Goal: Task Accomplishment & Management: Use online tool/utility

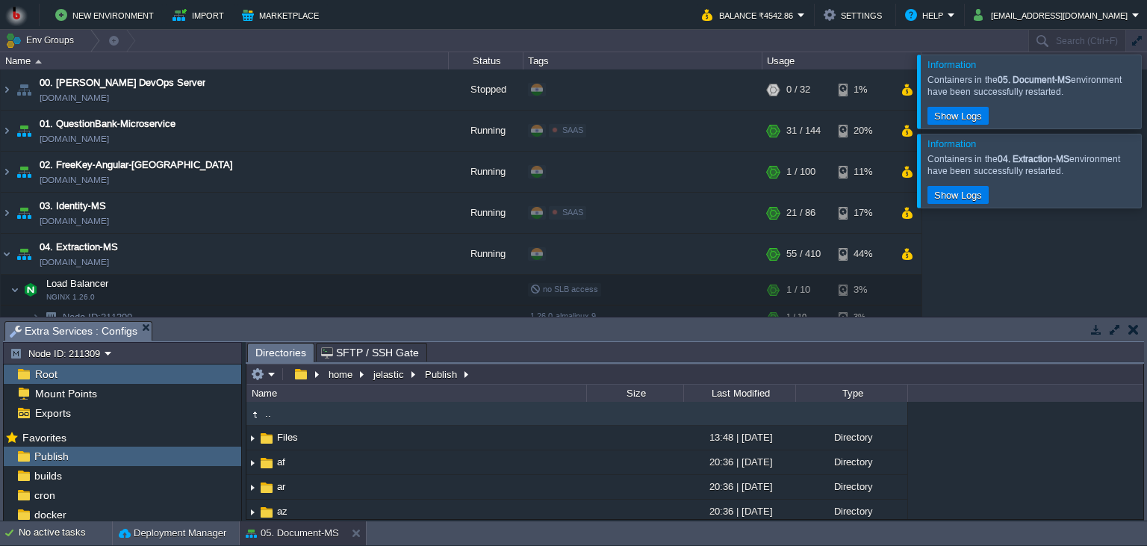
scroll to position [136, 0]
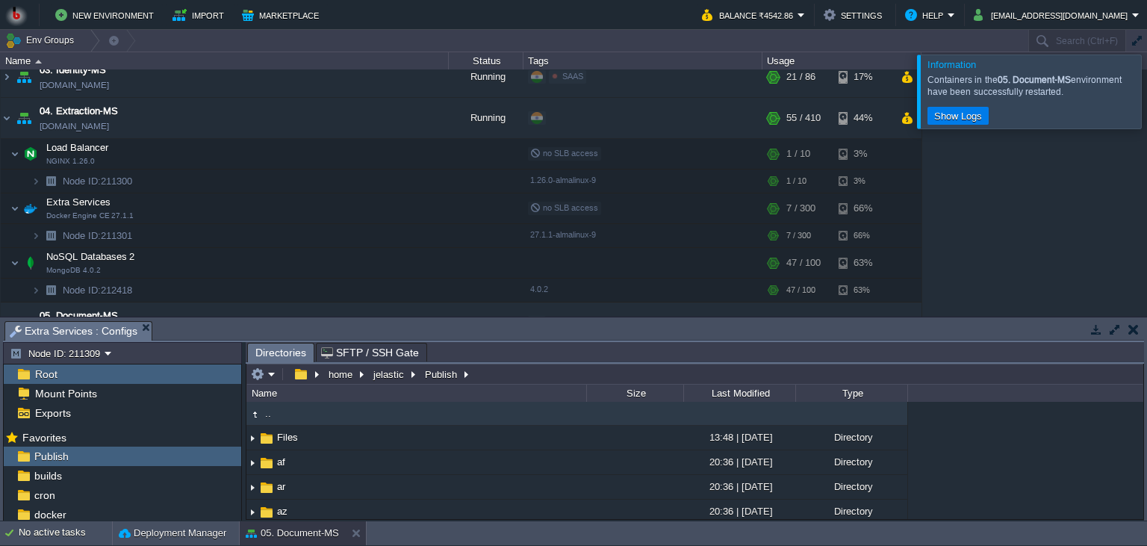
click at [1146, 101] on div at bounding box center [1165, 91] width 0 height 73
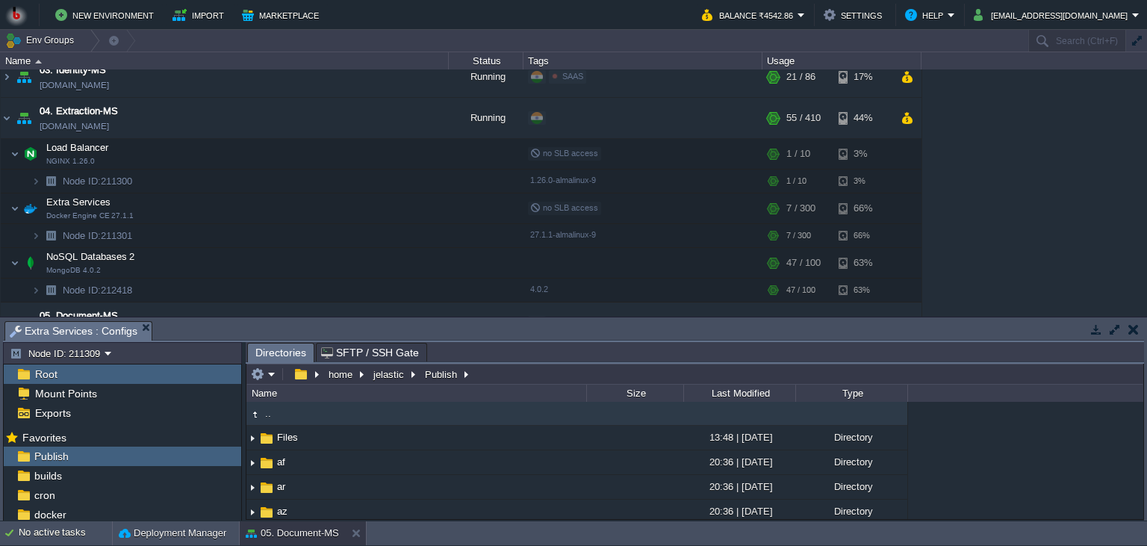
click at [1014, 206] on div "00. [PERSON_NAME] DevOps Server [DOMAIN_NAME] Stopped + Add to Env Group RAM 0%…" at bounding box center [573, 192] width 1147 height 247
click at [313, 203] on button "button" at bounding box center [314, 206] width 13 height 13
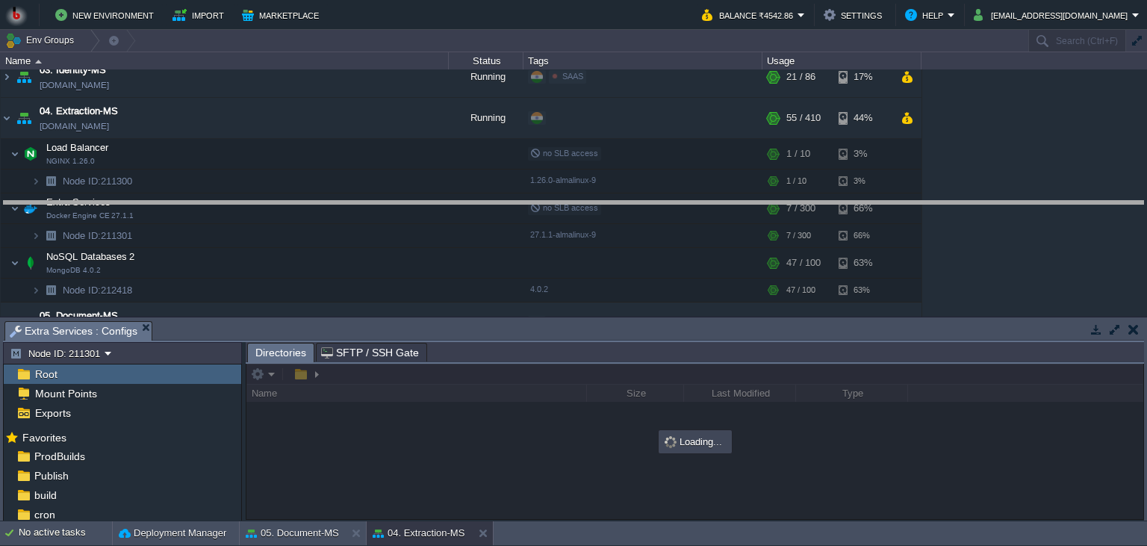
drag, startPoint x: 326, startPoint y: 329, endPoint x: 325, endPoint y: 208, distance: 121.0
click at [325, 208] on body "New Environment Import Marketplace Bonus ₹0.00 Upgrade Account Balance ₹4542.86…" at bounding box center [573, 273] width 1147 height 546
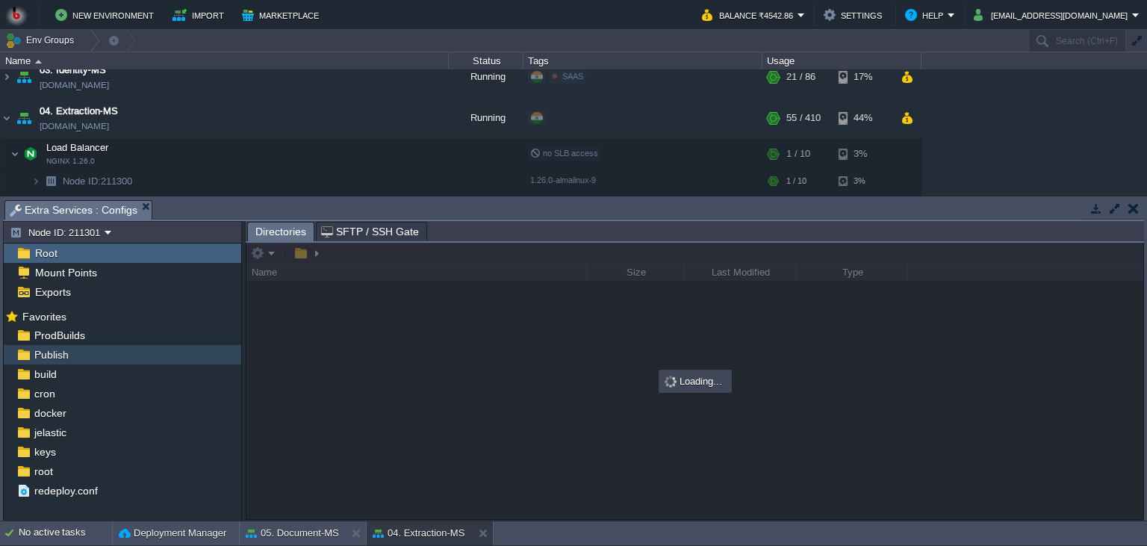
click at [151, 357] on div "Publish" at bounding box center [122, 354] width 237 height 19
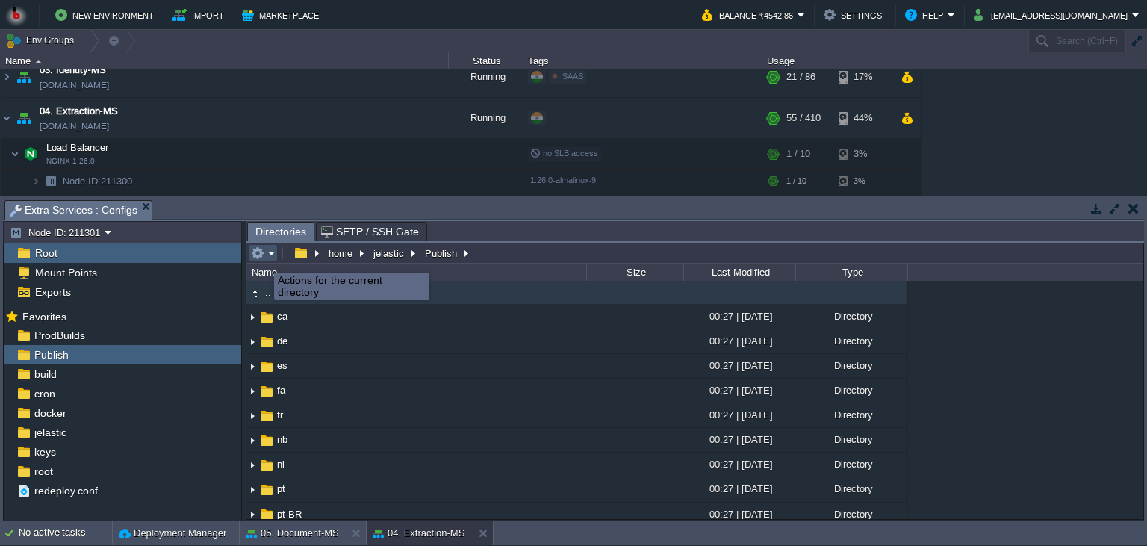
click at [263, 259] on button "button" at bounding box center [257, 252] width 13 height 13
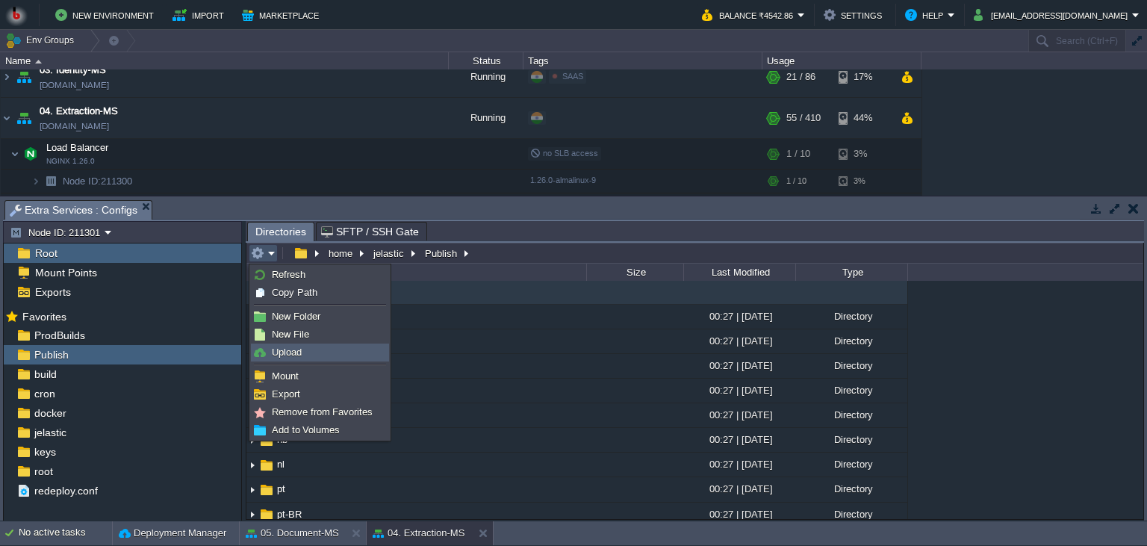
click at [282, 352] on span "Upload" at bounding box center [287, 351] width 30 height 11
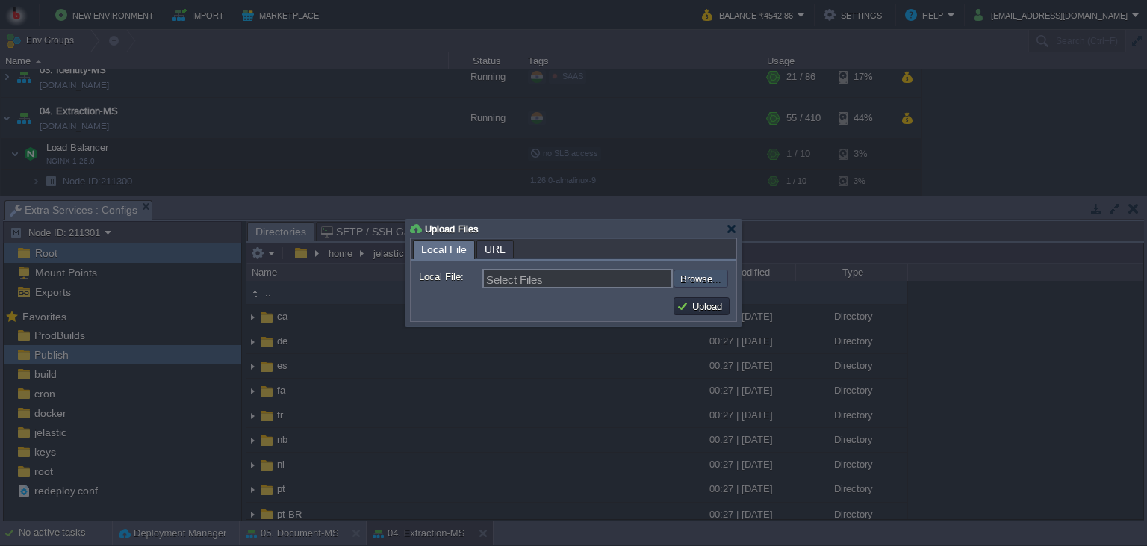
click at [712, 282] on input "file" at bounding box center [633, 279] width 189 height 18
type input "C:\fakepath\MathpixMSApp.dll"
type input "MathpixMSApp.dll"
click at [700, 308] on button "Upload" at bounding box center [701, 305] width 50 height 13
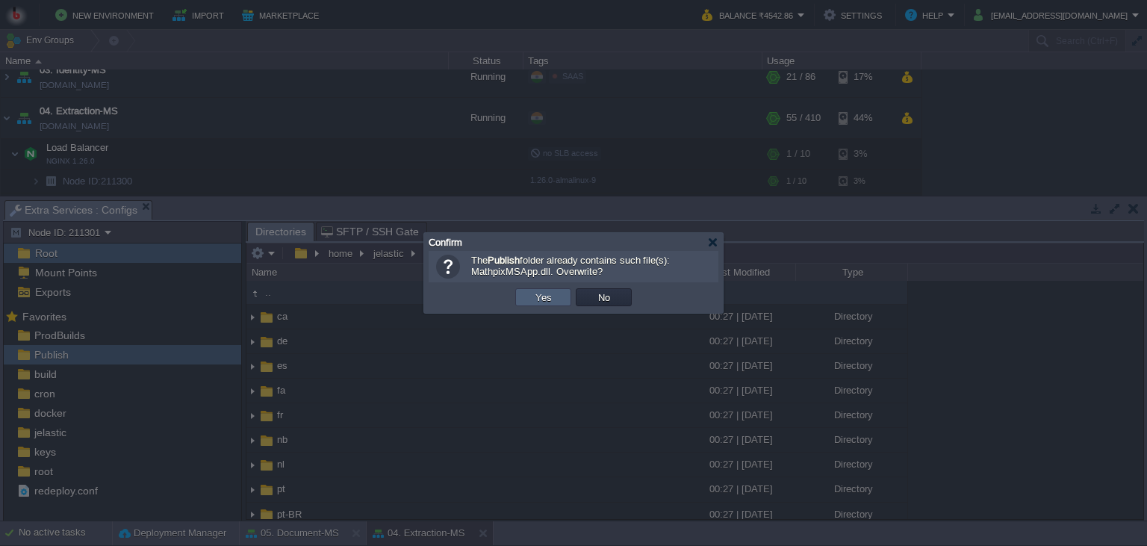
click at [550, 306] on td "Yes" at bounding box center [543, 297] width 56 height 18
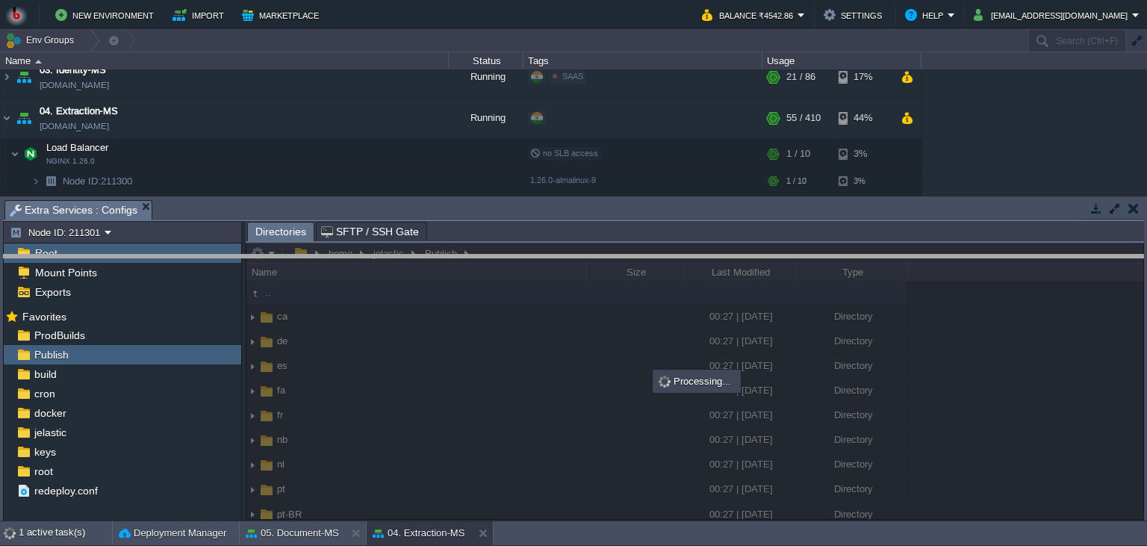
drag, startPoint x: 584, startPoint y: 220, endPoint x: 579, endPoint y: 289, distance: 69.6
click at [579, 289] on body "New Environment Import Marketplace Bonus ₹0.00 Upgrade Account Balance ₹4542.86…" at bounding box center [573, 273] width 1147 height 546
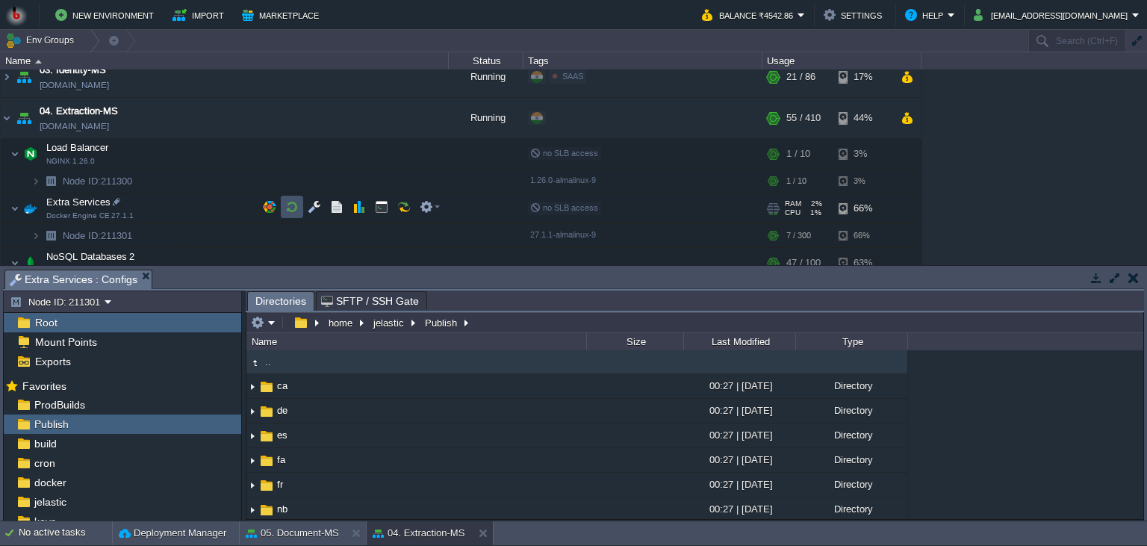
click at [288, 208] on button "button" at bounding box center [291, 206] width 13 height 13
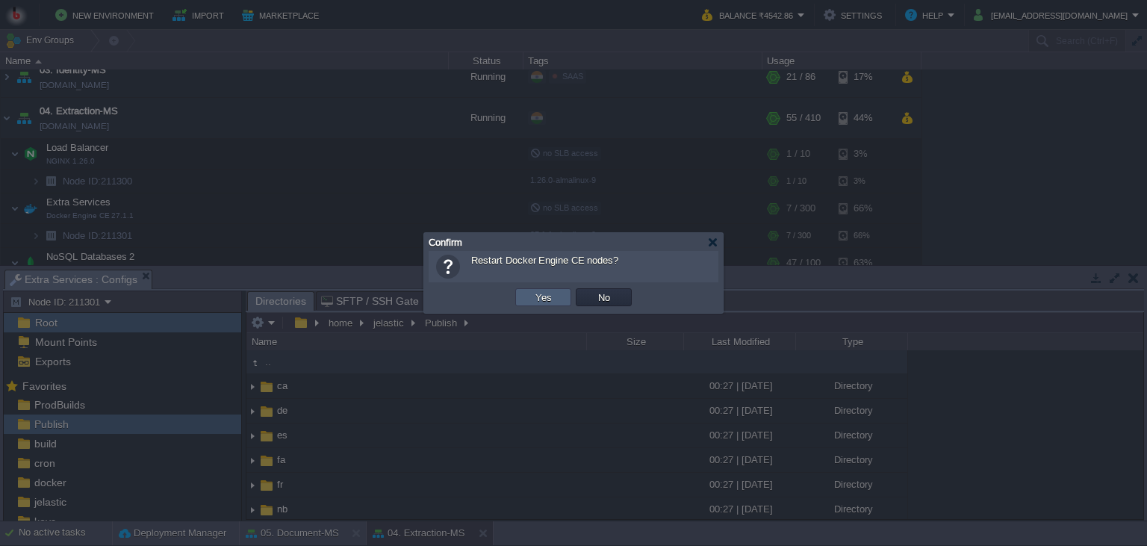
click at [539, 292] on button "Yes" at bounding box center [543, 296] width 25 height 13
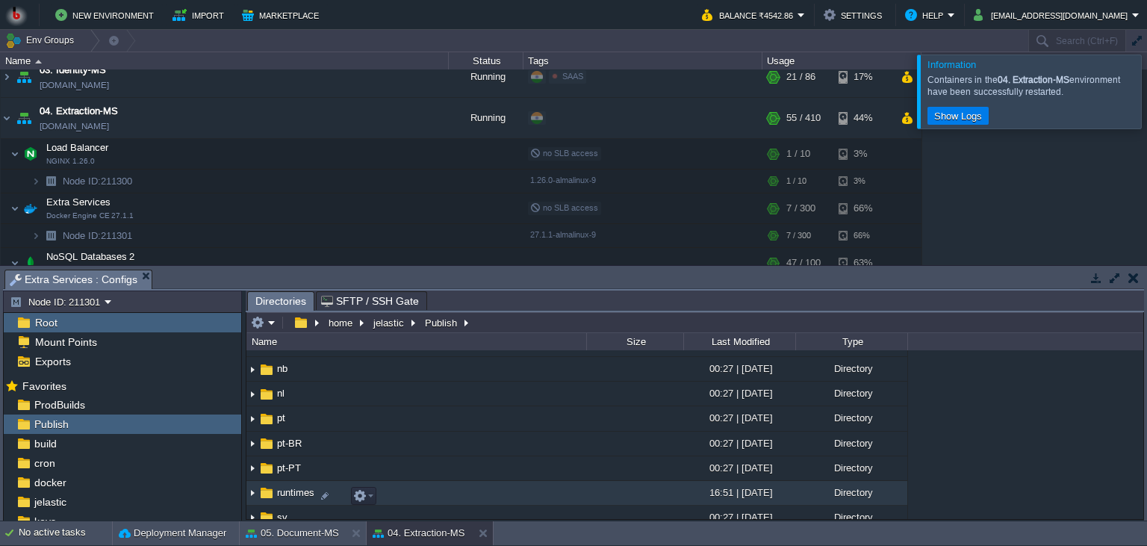
scroll to position [204, 0]
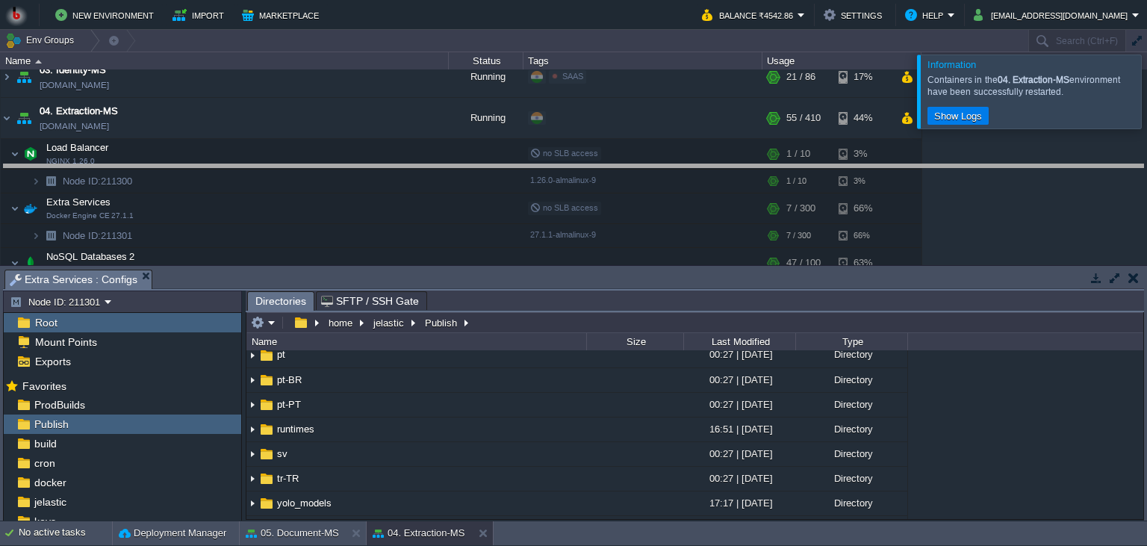
click at [544, 185] on body "New Environment Import Marketplace Bonus ₹0.00 Upgrade Account Balance ₹4542.86…" at bounding box center [573, 273] width 1147 height 546
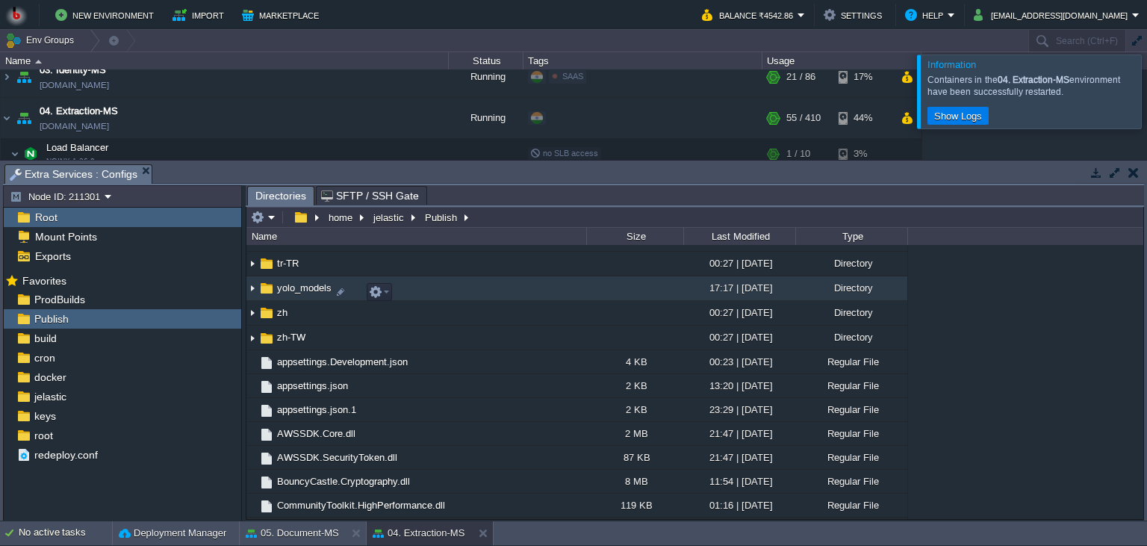
scroll to position [340, 0]
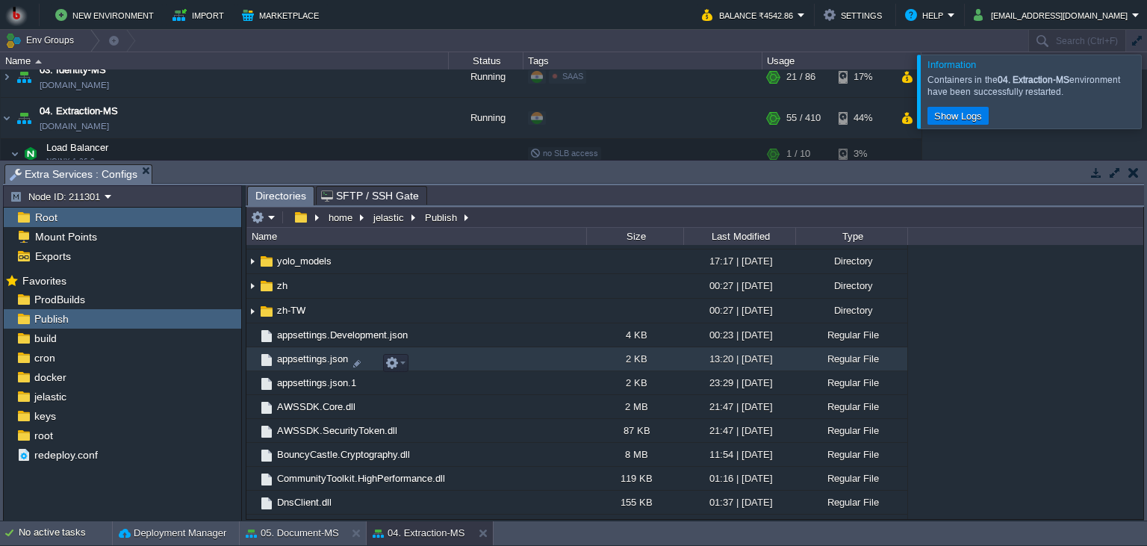
click at [482, 365] on td "appsettings.json" at bounding box center [416, 359] width 340 height 24
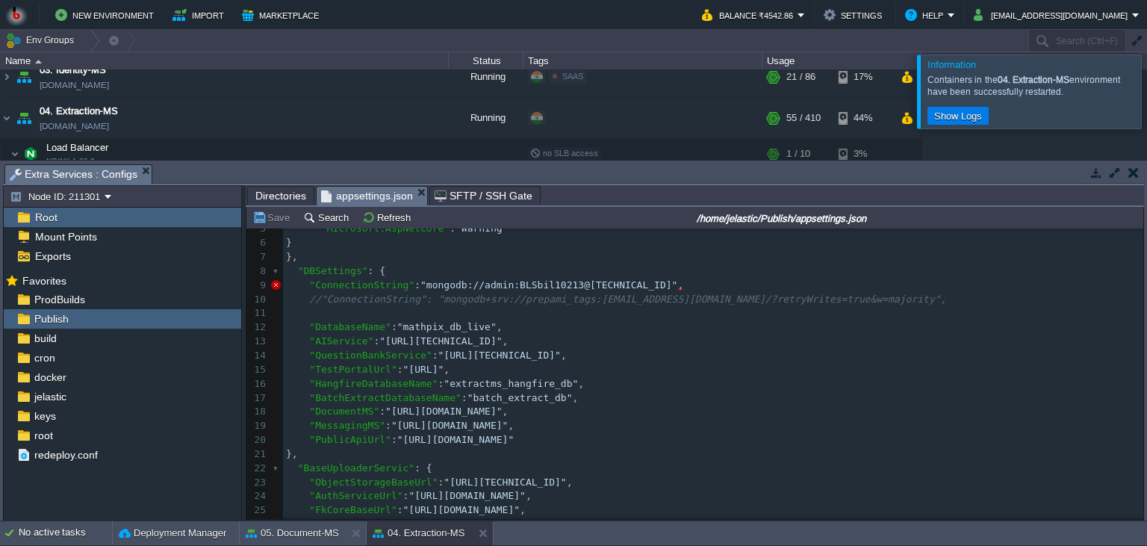
scroll to position [68, 0]
click at [530, 436] on div "53 1 { 2 "Logging" : { 3 "LogLevel" : { 4 "Default" : "Information" , 5 "Micros…" at bounding box center [713, 410] width 860 height 493
type textarea ","
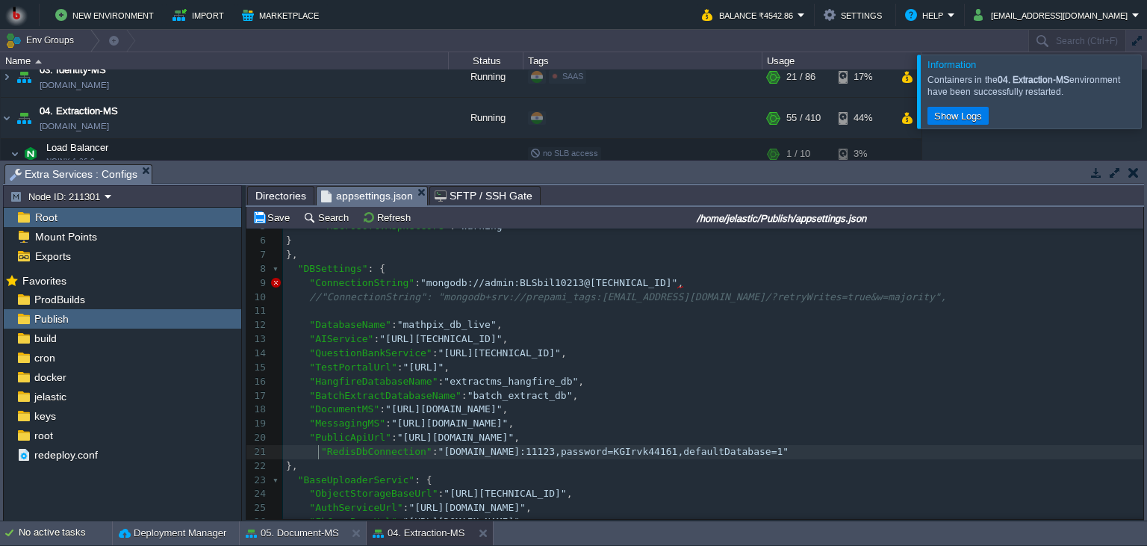
click at [319, 455] on div "xxxxxxxxxx 1 { 2 "Logging" : { 3 "LogLevel" : { 4 "Default" : "Information" , 5…" at bounding box center [713, 417] width 860 height 506
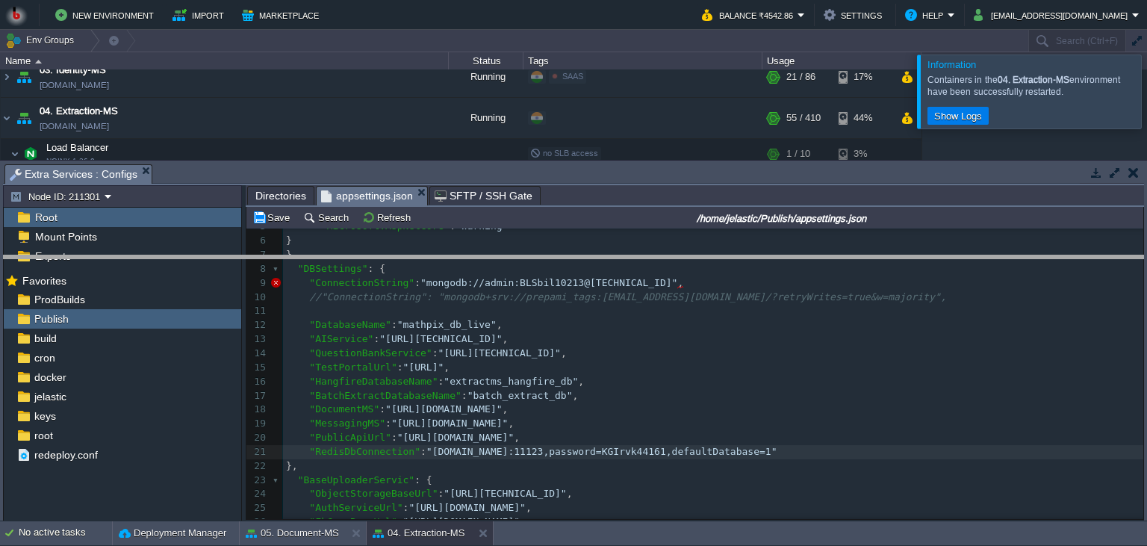
drag, startPoint x: 466, startPoint y: 179, endPoint x: 472, endPoint y: 270, distance: 91.3
click at [472, 270] on body "New Environment Import Marketplace Bonus ₹0.00 Upgrade Account Balance ₹4542.86…" at bounding box center [573, 273] width 1147 height 546
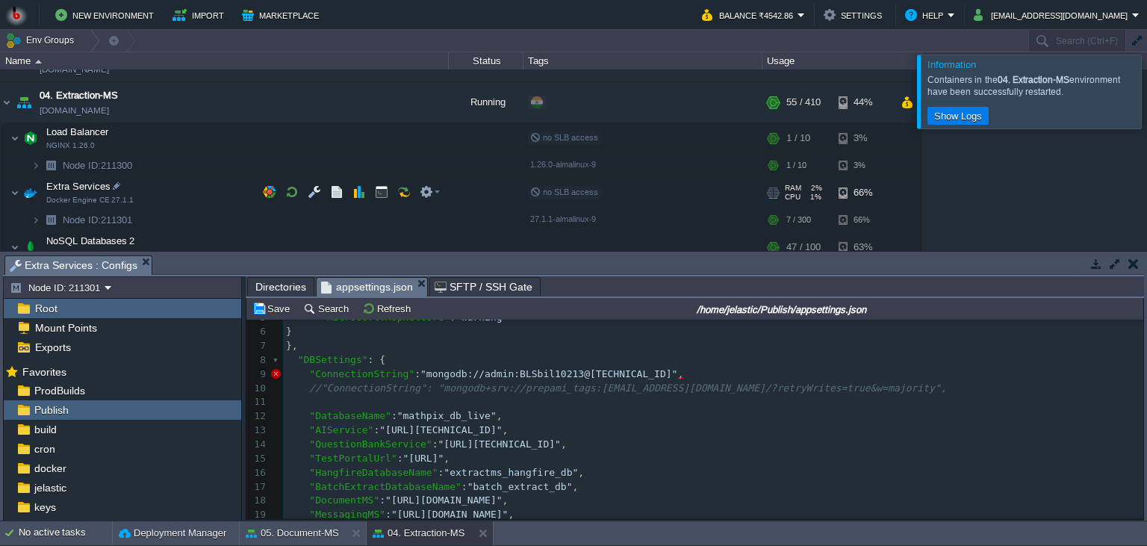
scroll to position [136, 0]
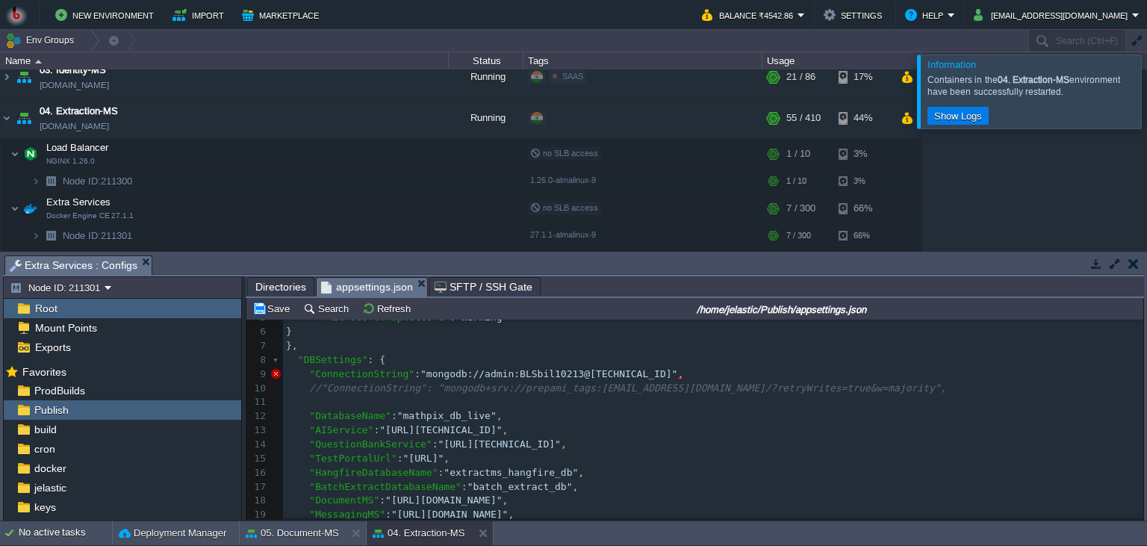
click at [363, 375] on body "New Environment Import Marketplace Bonus ₹0.00 Upgrade Account Balance ₹4542.86…" at bounding box center [573, 273] width 1147 height 546
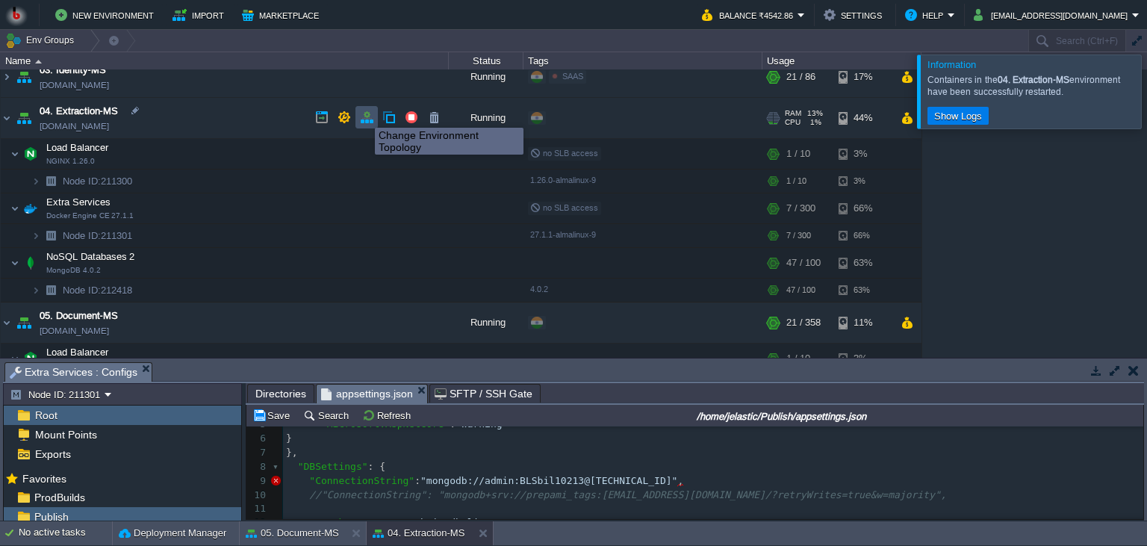
click at [364, 114] on button "button" at bounding box center [366, 116] width 13 height 13
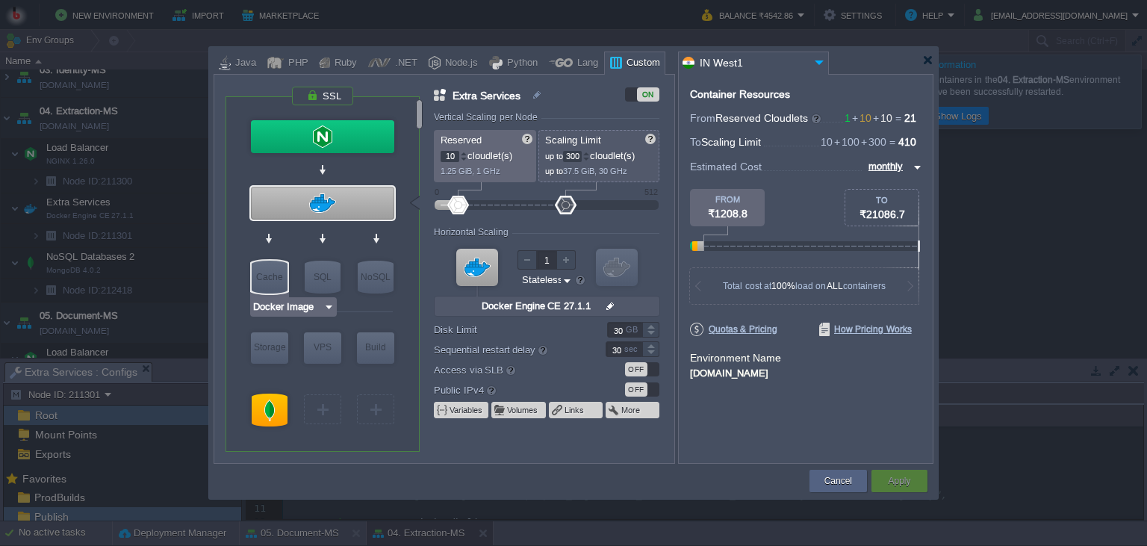
click at [278, 284] on div "Cache" at bounding box center [270, 277] width 36 height 33
type input "Cache"
type input "1"
type input "4"
type input "Docker Image"
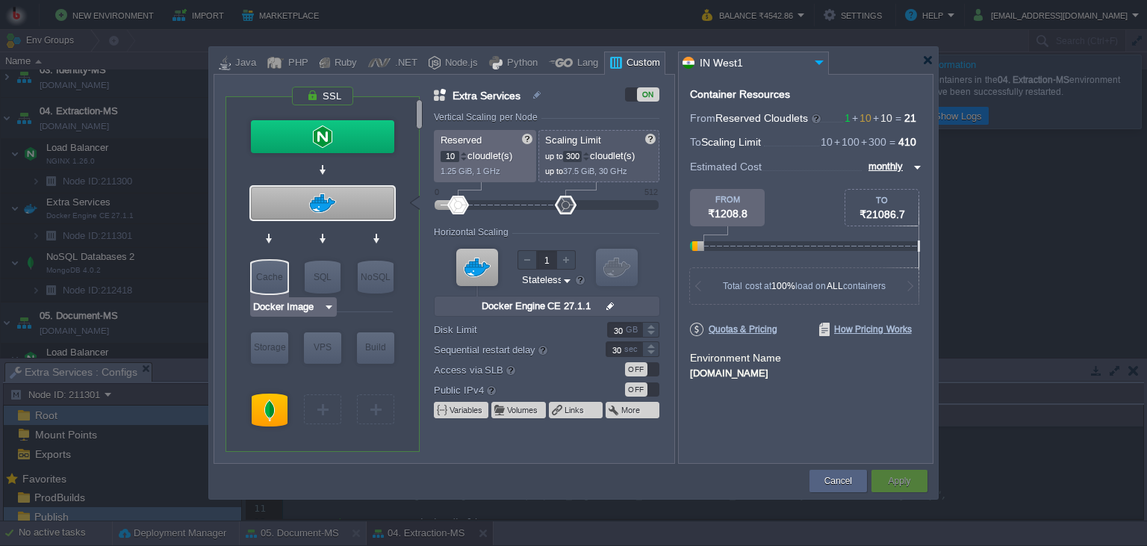
type input "27.1.1-almalin..."
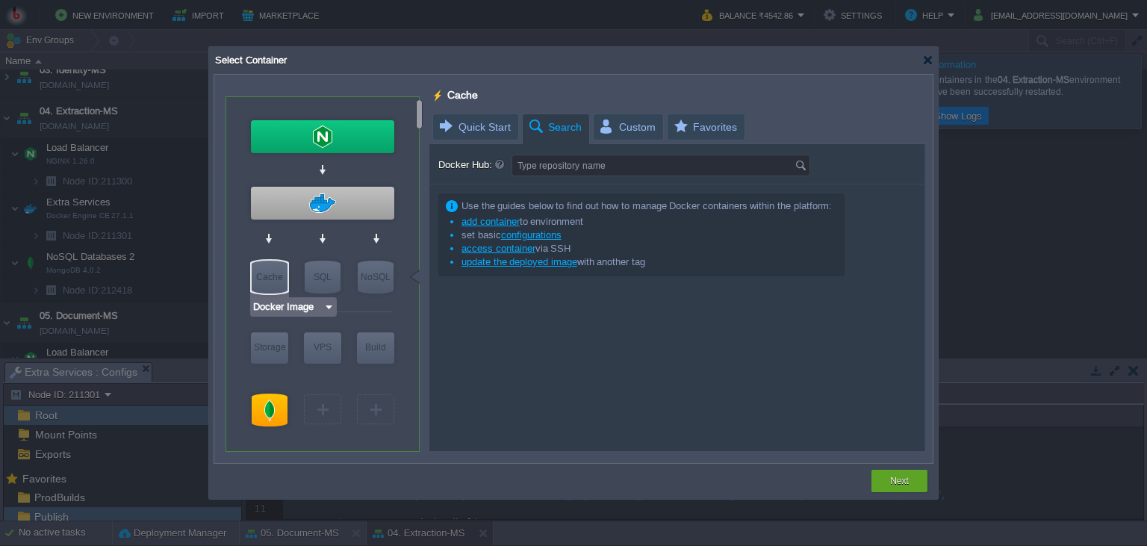
click at [329, 306] on img at bounding box center [328, 306] width 11 height 15
click at [296, 363] on div "More..." at bounding box center [293, 365] width 81 height 18
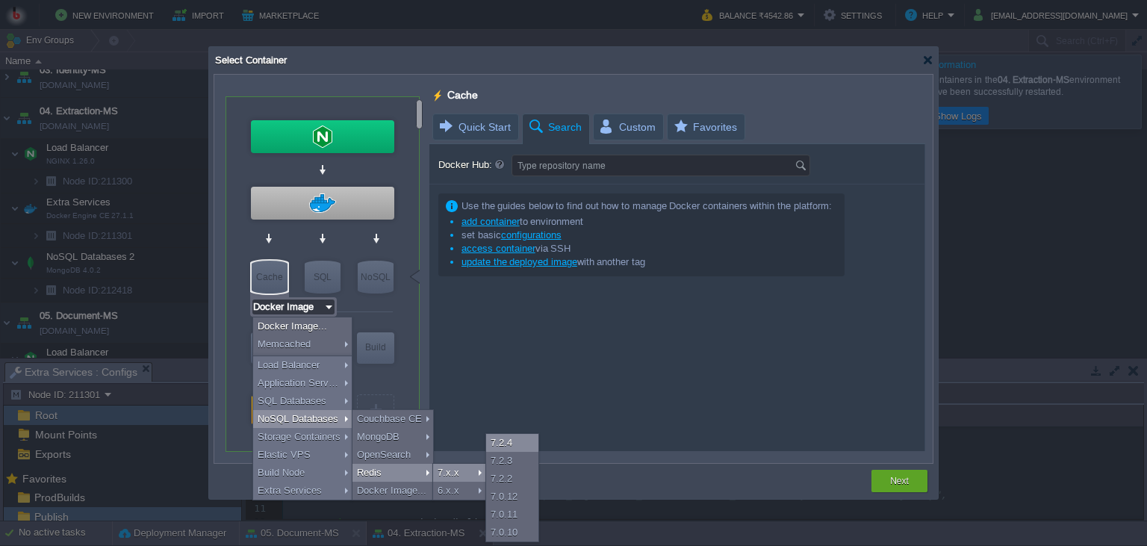
click at [511, 446] on div "7.2.4" at bounding box center [512, 443] width 52 height 18
type input "Redis 7.2.4"
type input "7.2.4-almalinux-9"
type input "Redis 7.2.4"
type input "NoSQL Databases"
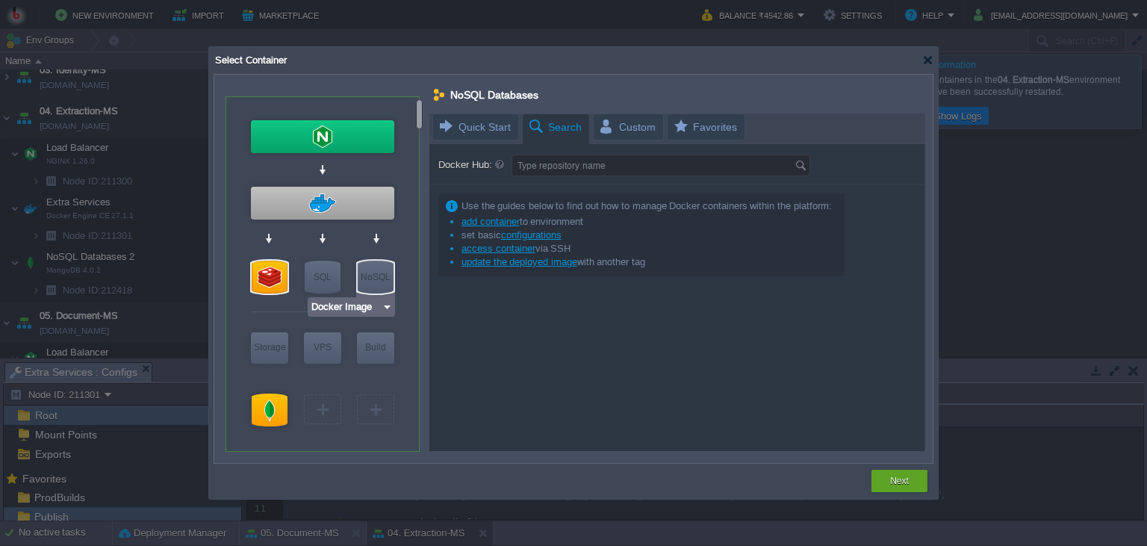
type input "Docker Engine CE 27.1.1"
click at [353, 211] on div at bounding box center [322, 203] width 143 height 33
type input "Extra Services"
type input "10"
type input "300"
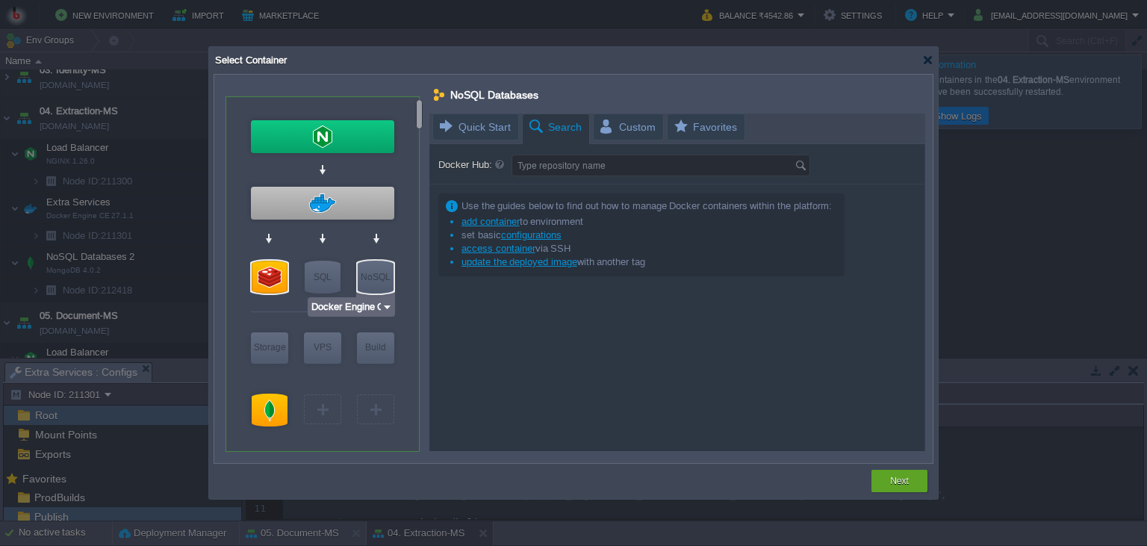
type input "Docker Engine CE 27.1.1"
type input "null"
type input "27.1.1-almalin..."
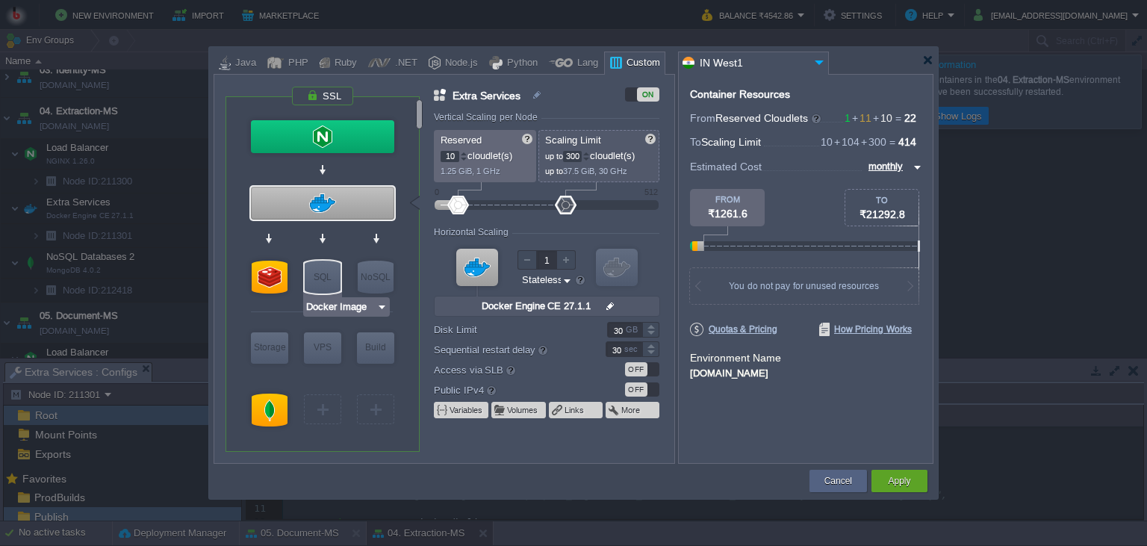
type input "Redis 7.2.4"
click at [270, 278] on div at bounding box center [270, 277] width 36 height 33
type input "NoSQL Databases"
type input "1"
type input "4"
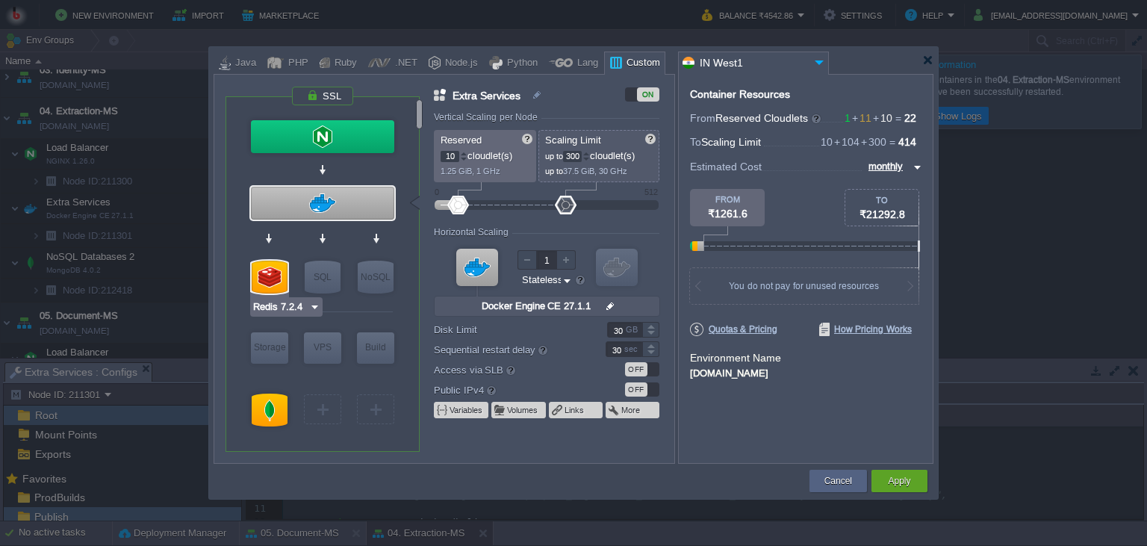
type input "Redis 7.2.4"
type input "7.2.4-almalinux-9"
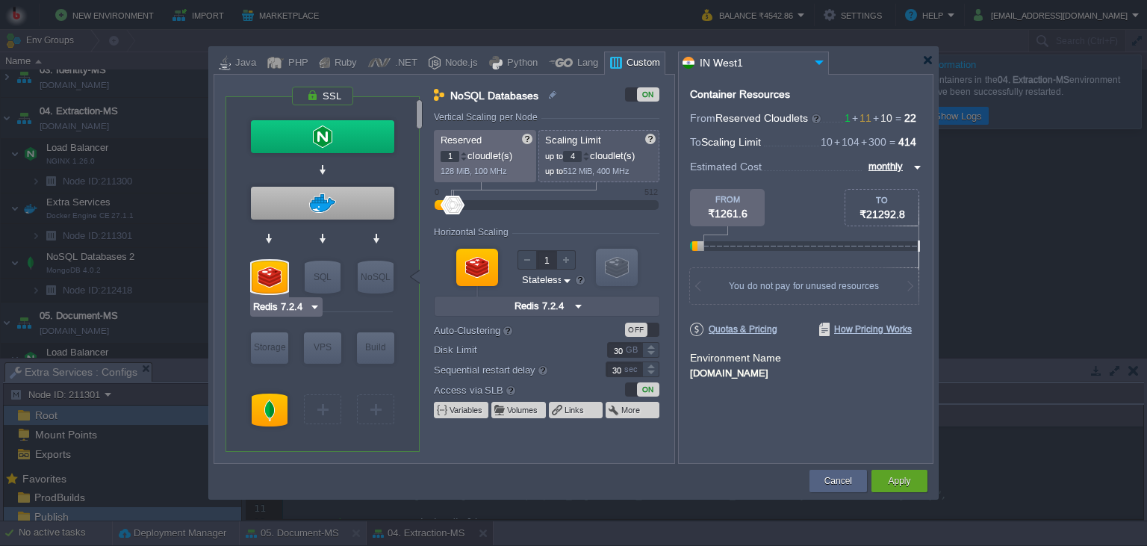
type input "Docker Image"
drag, startPoint x: 581, startPoint y: 155, endPoint x: 566, endPoint y: 157, distance: 15.1
click at [566, 157] on input "4" at bounding box center [572, 156] width 19 height 11
type input "20"
click at [742, 418] on div "Container Resources From Reserved Cloudlets 1 + 11 + 10 ... = 22 not added To S…" at bounding box center [805, 269] width 255 height 390
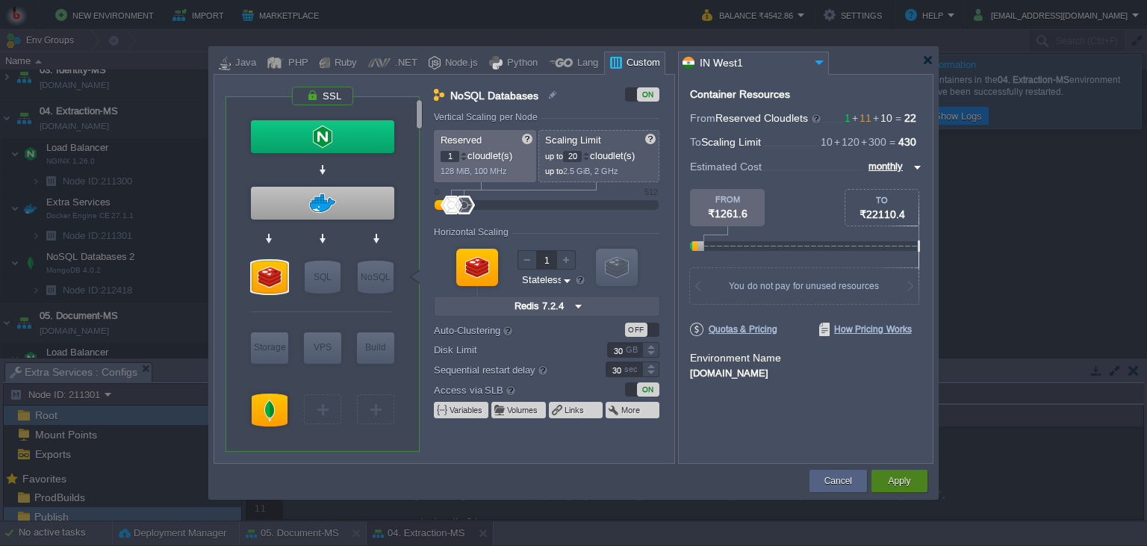
click at [918, 485] on div "Apply" at bounding box center [899, 481] width 56 height 22
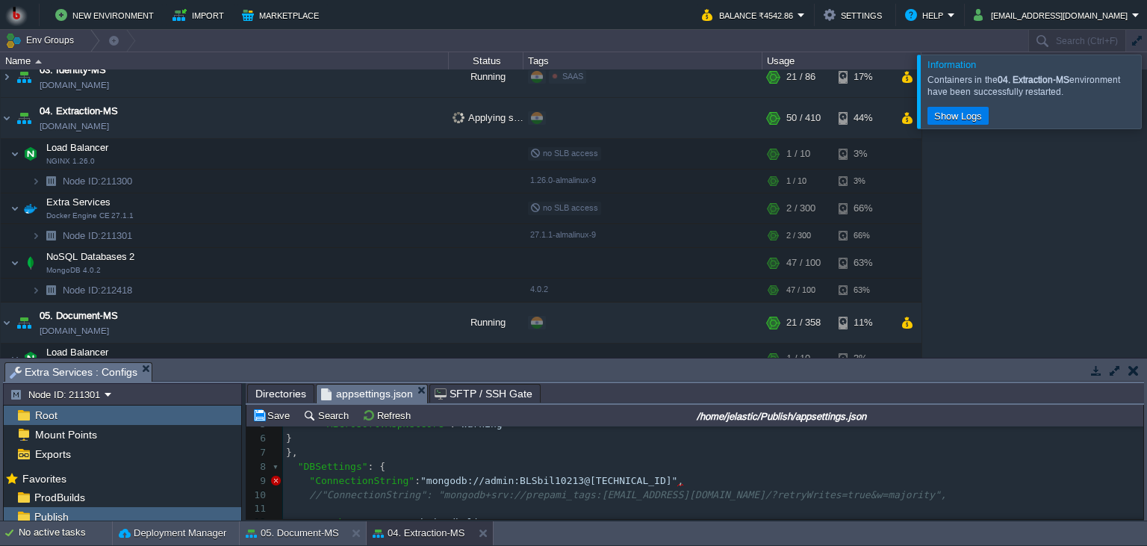
click at [1146, 96] on div at bounding box center [1165, 91] width 0 height 73
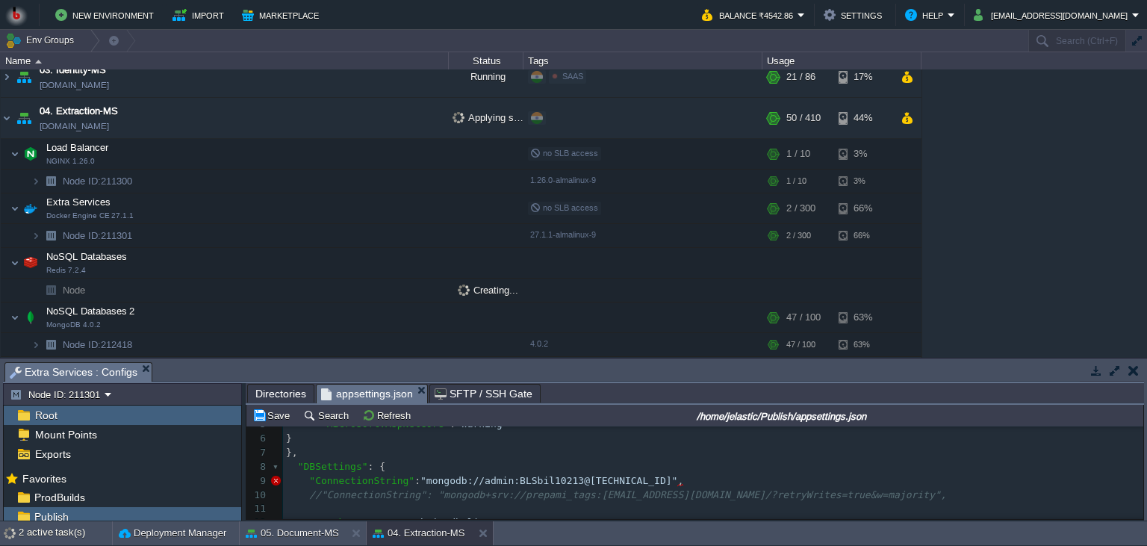
click at [408, 417] on body "New Environment Import Marketplace Bonus ₹0.00 Upgrade Account Balance ₹4542.86…" at bounding box center [573, 273] width 1147 height 546
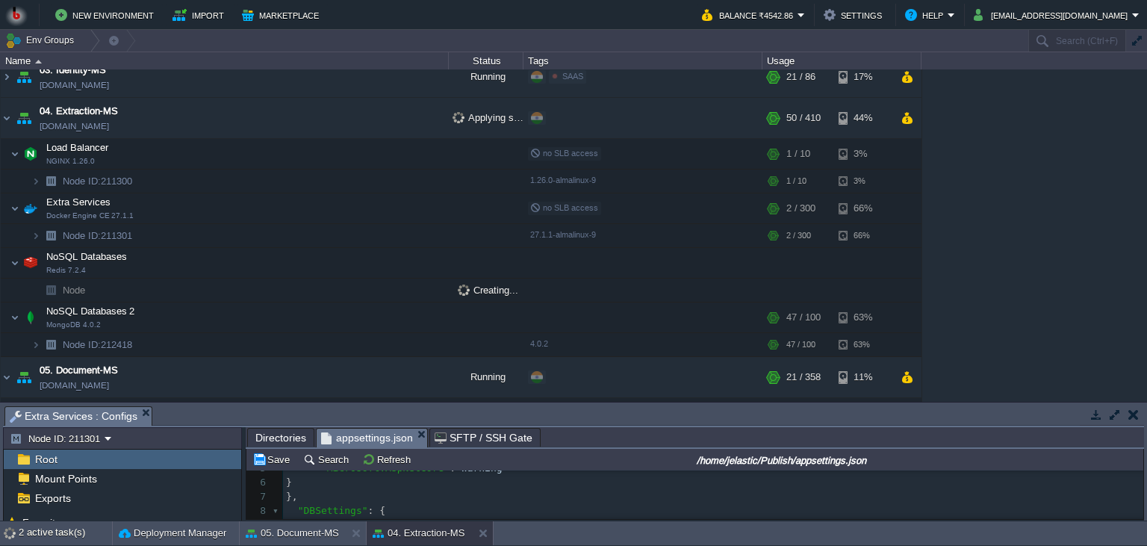
click at [953, 295] on div "00. [PERSON_NAME] DevOps Server [DOMAIN_NAME] Stopped + Add to Env Group RAM 0%…" at bounding box center [573, 235] width 1147 height 332
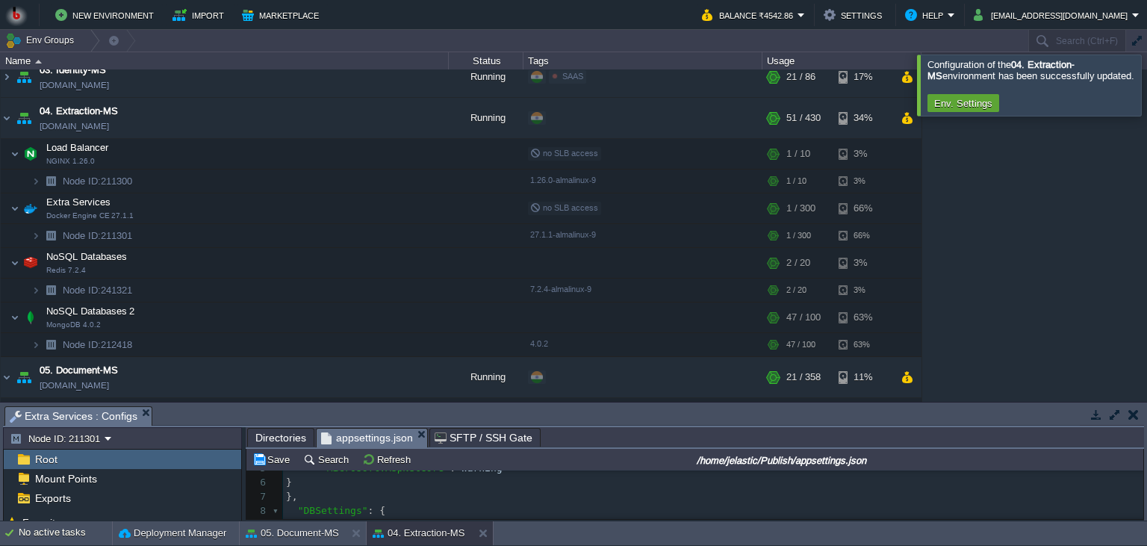
scroll to position [67, 0]
click at [169, 285] on td "Node ID: 241321" at bounding box center [225, 290] width 448 height 24
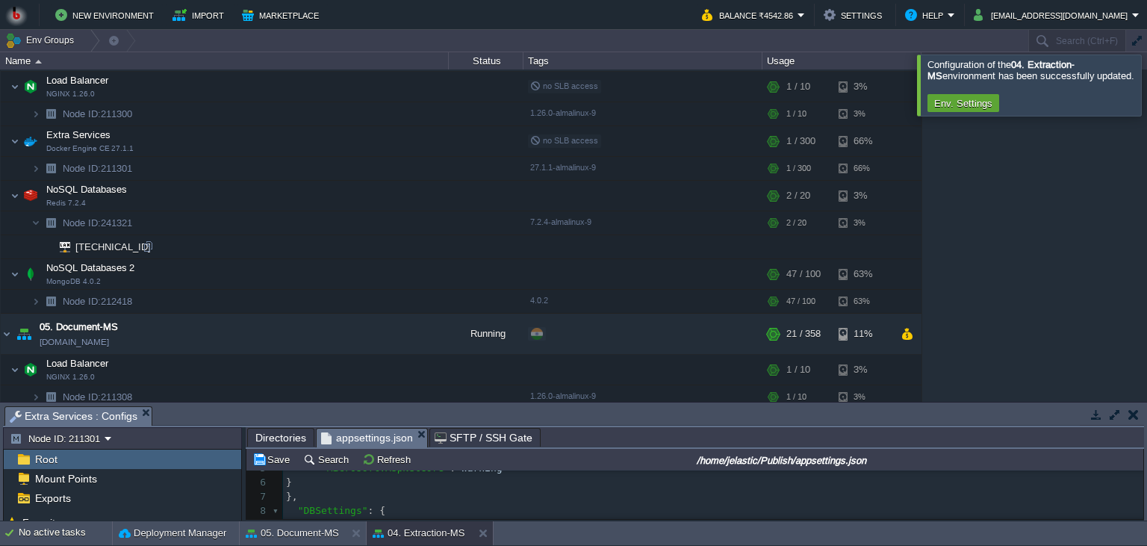
scroll to position [204, 0]
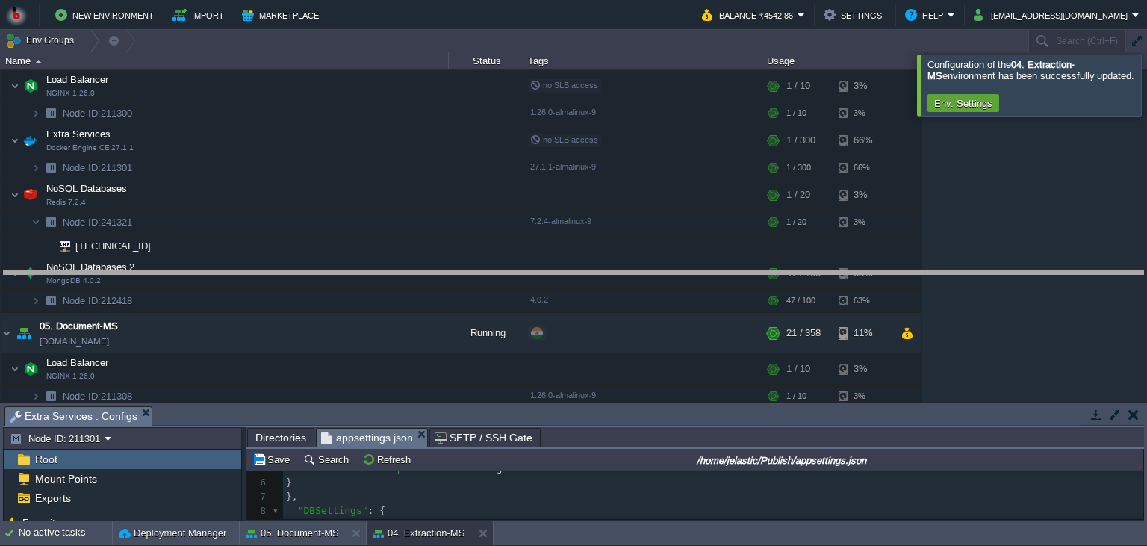
drag, startPoint x: 549, startPoint y: 417, endPoint x: 517, endPoint y: 282, distance: 138.7
click at [517, 282] on body "New Environment Import Marketplace Bonus ₹0.00 Upgrade Account Balance ₹4542.86…" at bounding box center [573, 273] width 1147 height 546
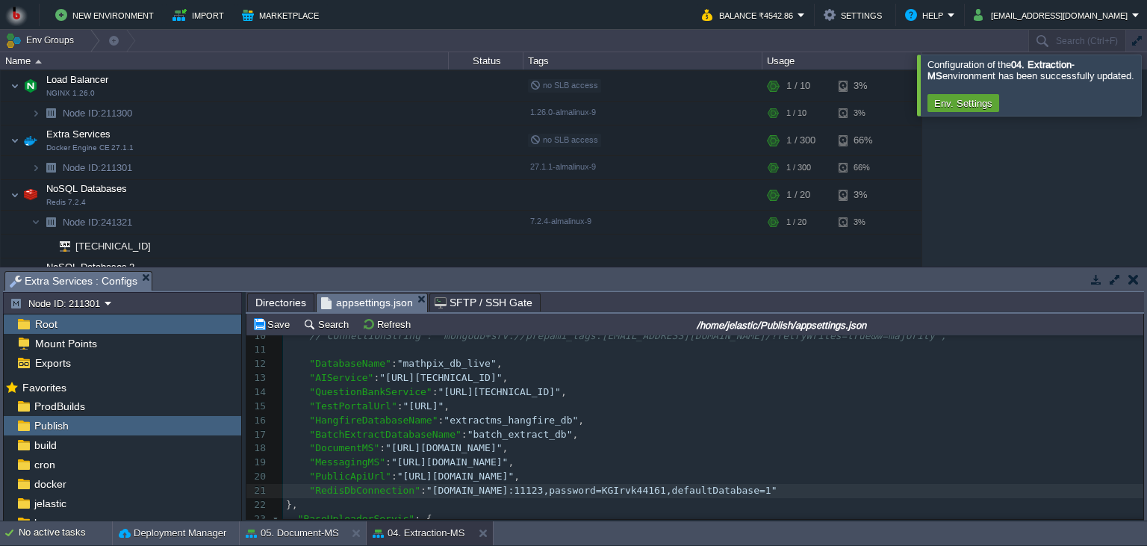
scroll to position [203, 0]
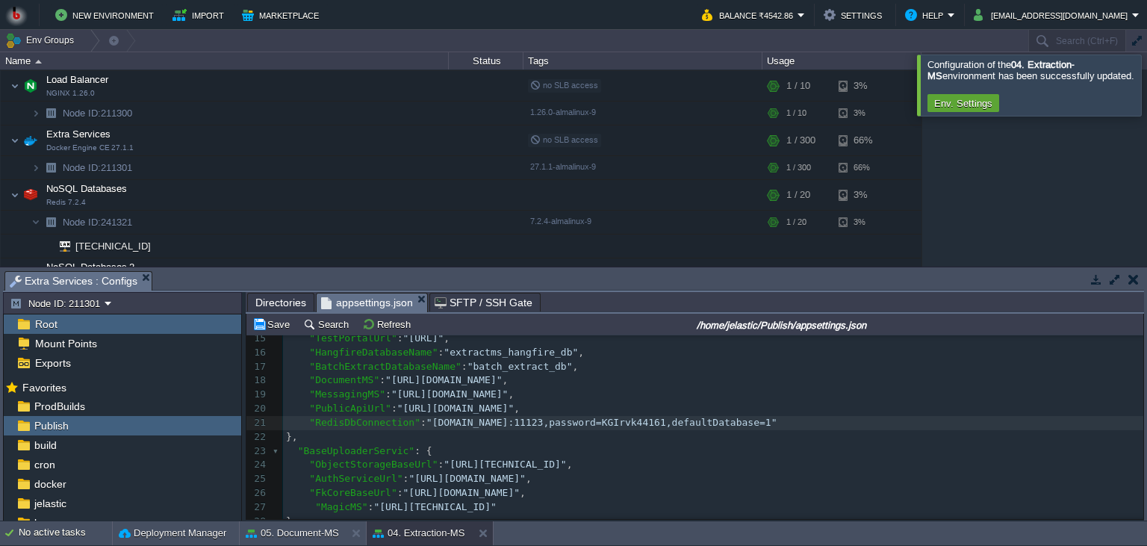
click at [760, 423] on span ""[DOMAIN_NAME]:11123,password=KGIrvk44161,defaultDatabase=1"" at bounding box center [601, 422] width 351 height 11
type textarea "KGIrvk44161"
click at [149, 246] on div at bounding box center [147, 244] width 13 height 13
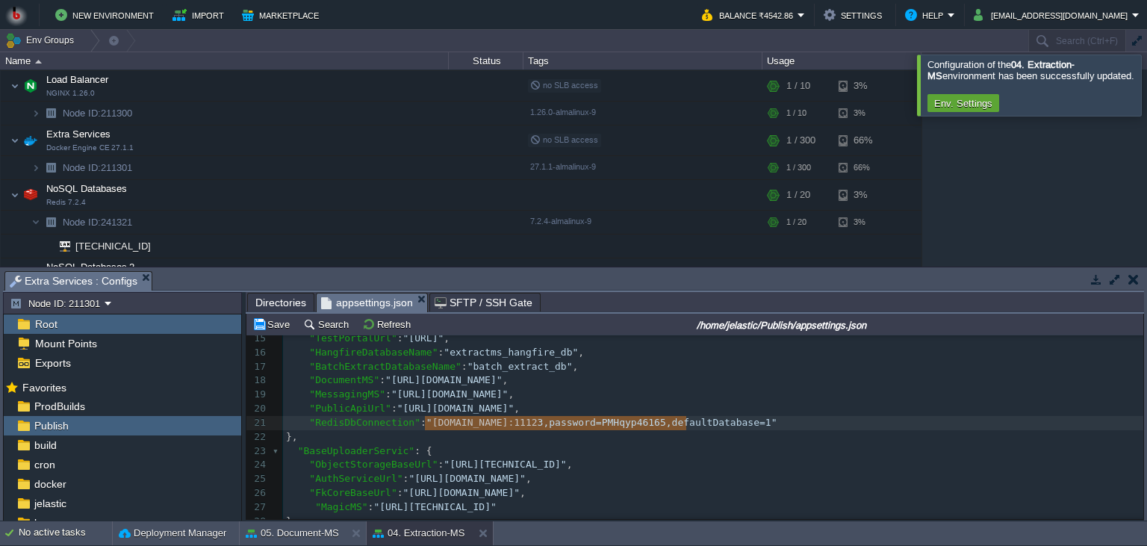
type textarea "[DOMAIN_NAME]:11123"
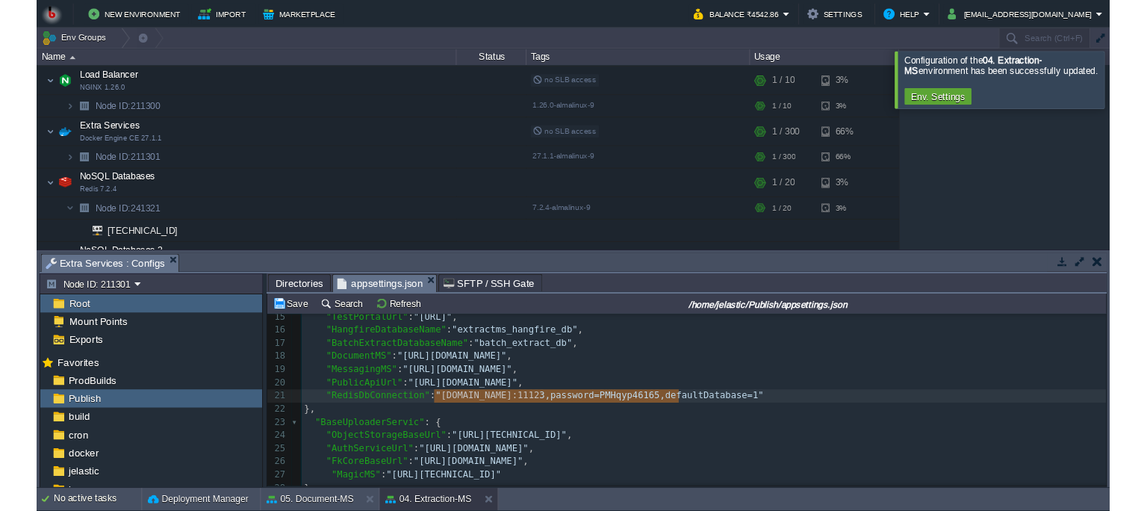
scroll to position [0, 267]
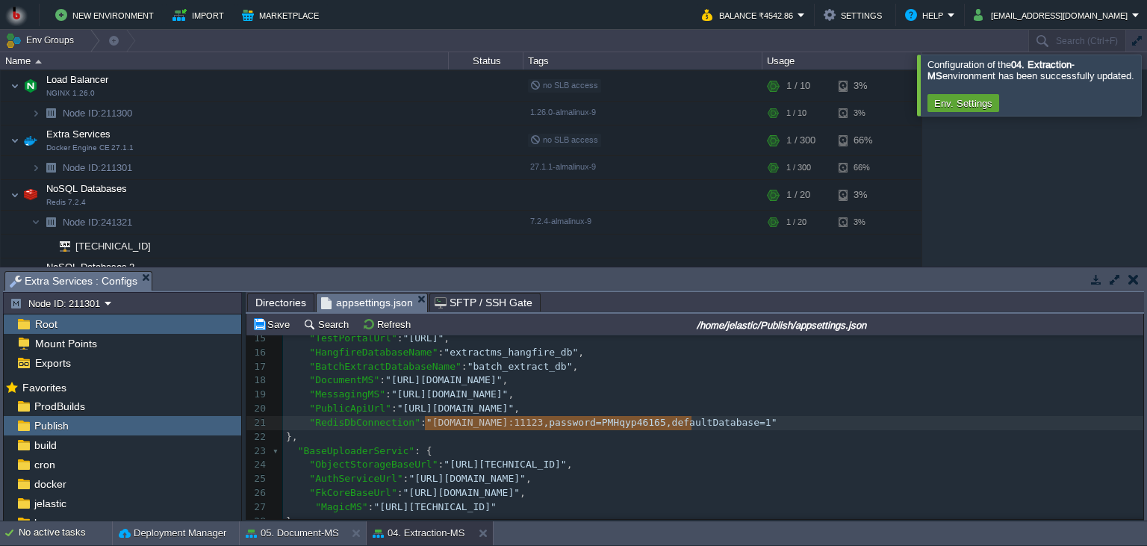
drag, startPoint x: 425, startPoint y: 424, endPoint x: 689, endPoint y: 420, distance: 264.3
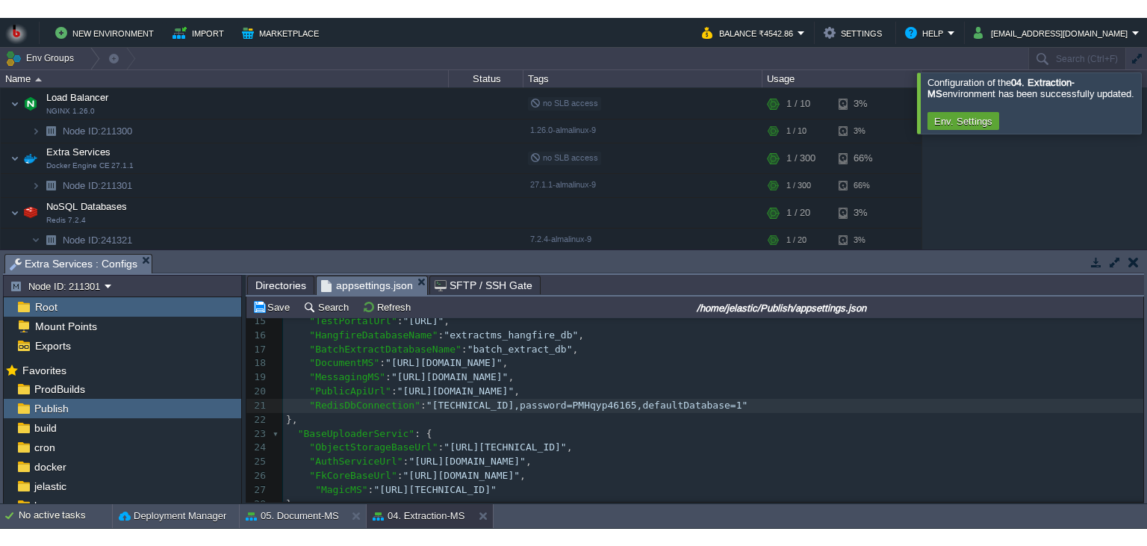
scroll to position [0, 0]
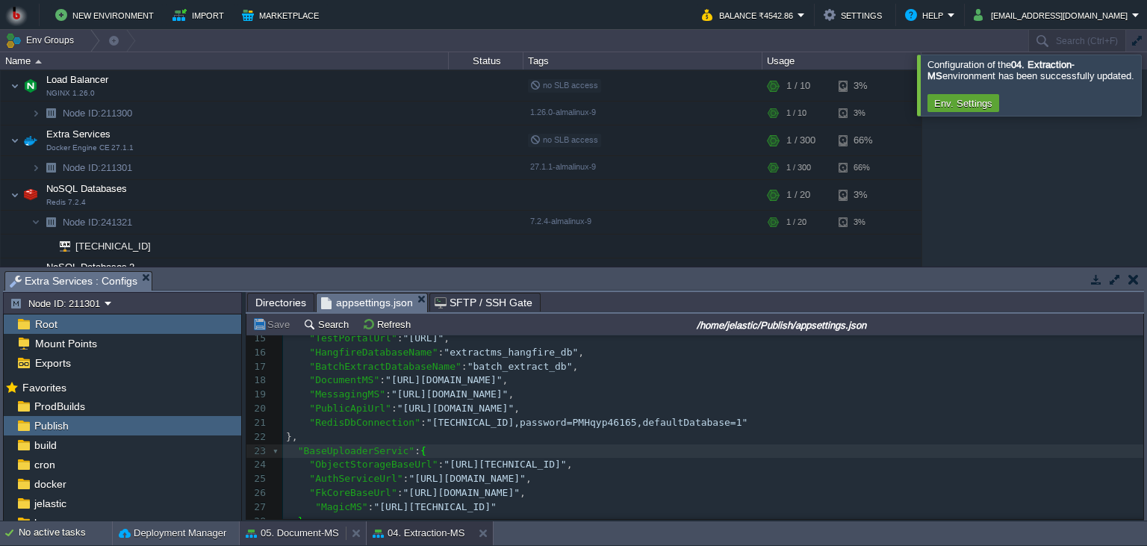
click at [326, 536] on button "05. Document-MS" at bounding box center [292, 533] width 93 height 15
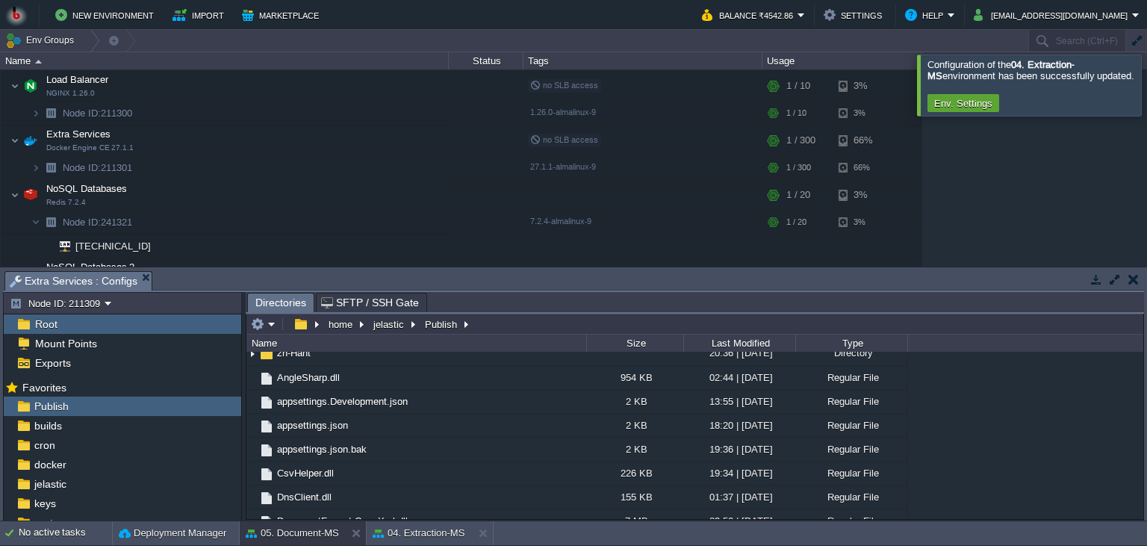
scroll to position [1362, 0]
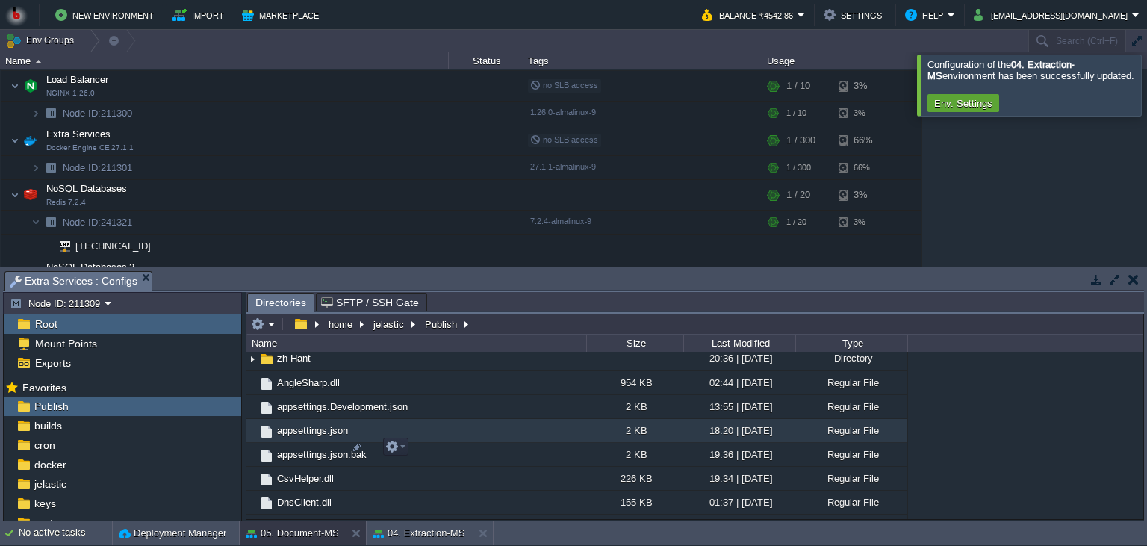
click at [452, 443] on td "appsettings.json" at bounding box center [416, 431] width 340 height 24
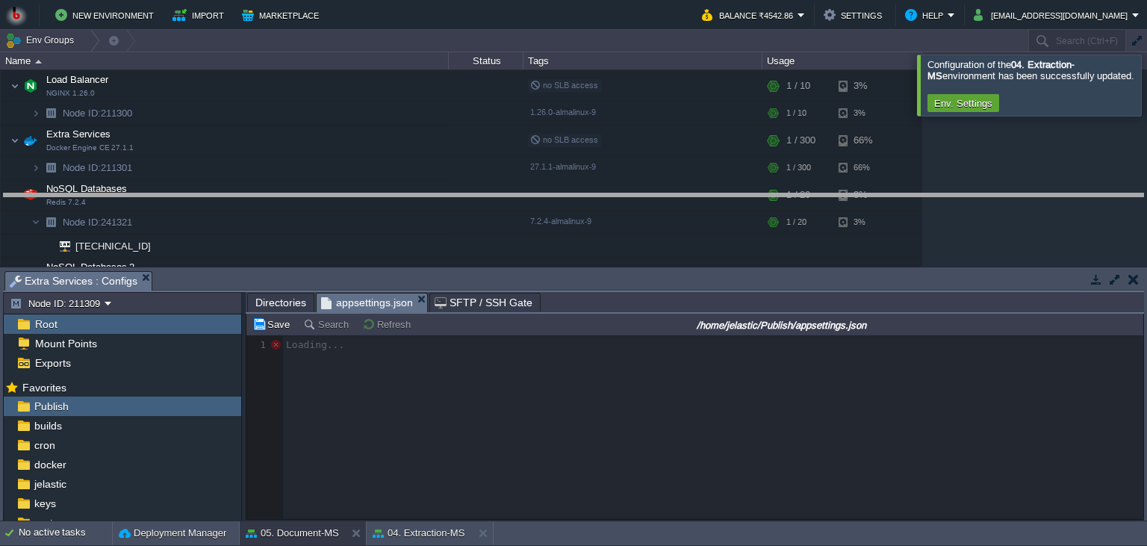
drag, startPoint x: 575, startPoint y: 281, endPoint x: 594, endPoint y: 203, distance: 80.6
click at [594, 203] on body "New Environment Import Marketplace Bonus ₹0.00 Upgrade Account Balance ₹4542.86…" at bounding box center [573, 273] width 1147 height 546
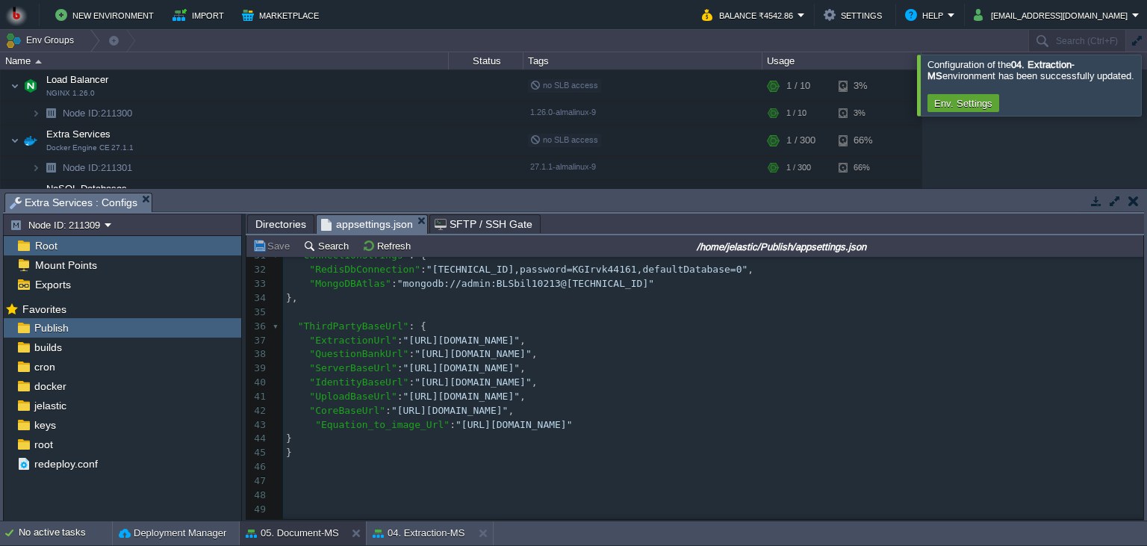
scroll to position [365, 0]
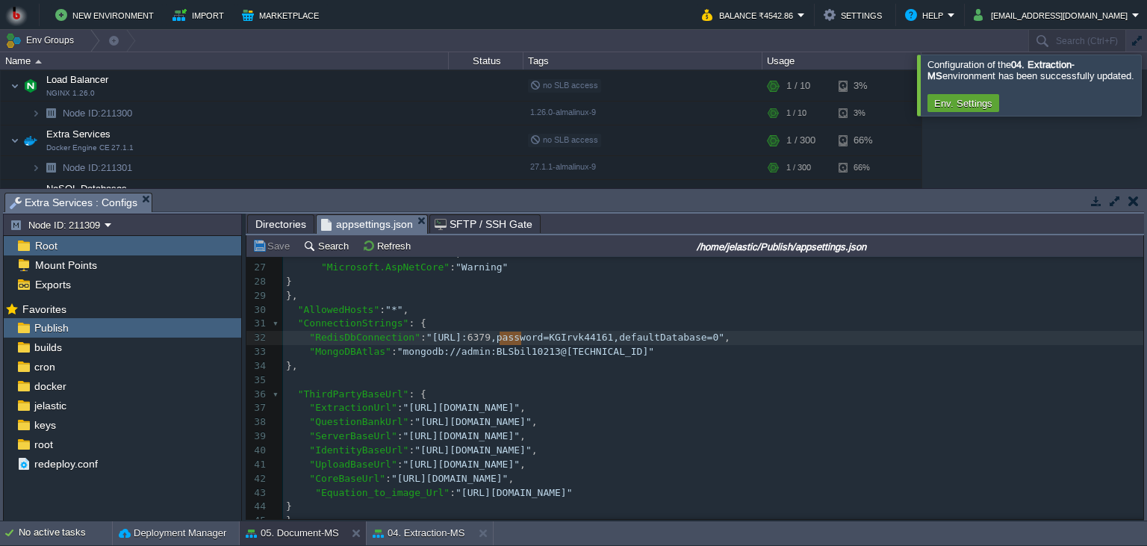
type textarea ":6379"
drag, startPoint x: 520, startPoint y: 340, endPoint x: 496, endPoint y: 343, distance: 24.1
click at [414, 535] on button "04. Extraction-MS" at bounding box center [419, 533] width 92 height 15
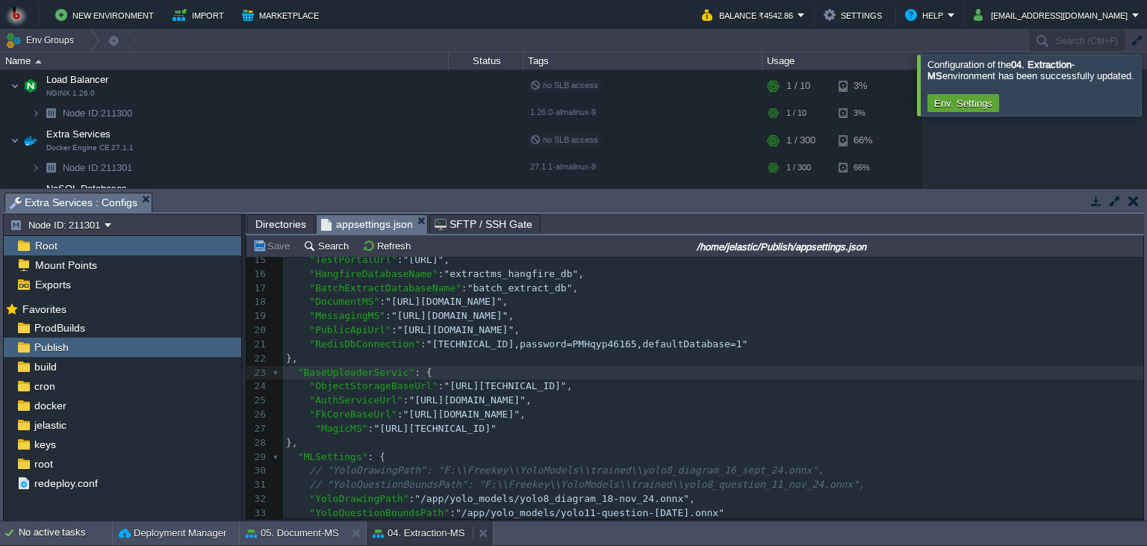
scroll to position [203, 0]
click at [494, 351] on div "x 1 { 2 "Logging" : { 3 "LogLevel" : { 4 "Default" : "Information" , 5 "Microso…" at bounding box center [713, 351] width 860 height 591
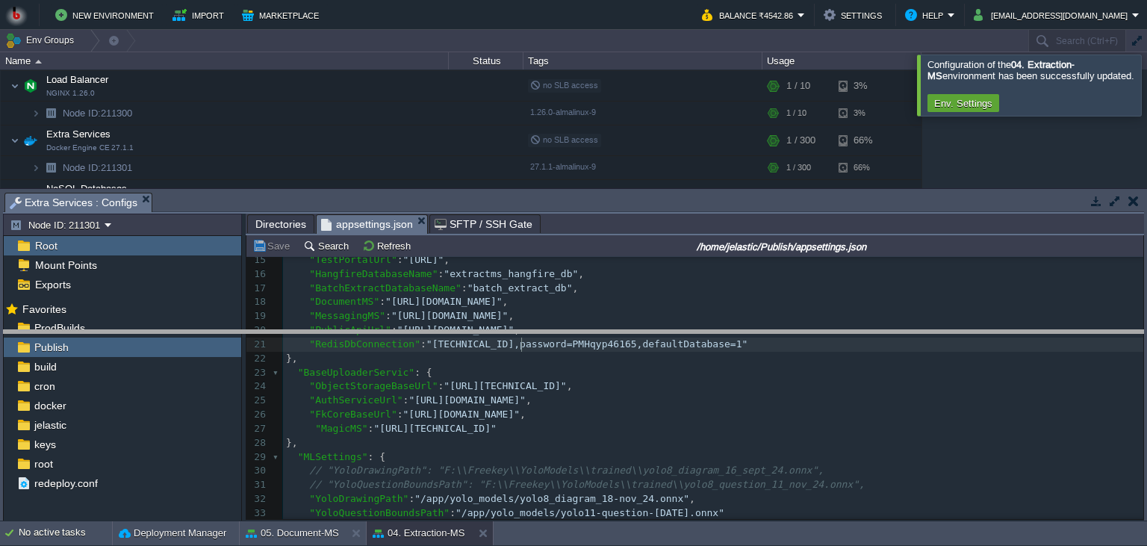
click at [472, 339] on body "New Environment Import Marketplace Bonus ₹0.00 Upgrade Account Balance ₹4542.86…" at bounding box center [573, 273] width 1147 height 546
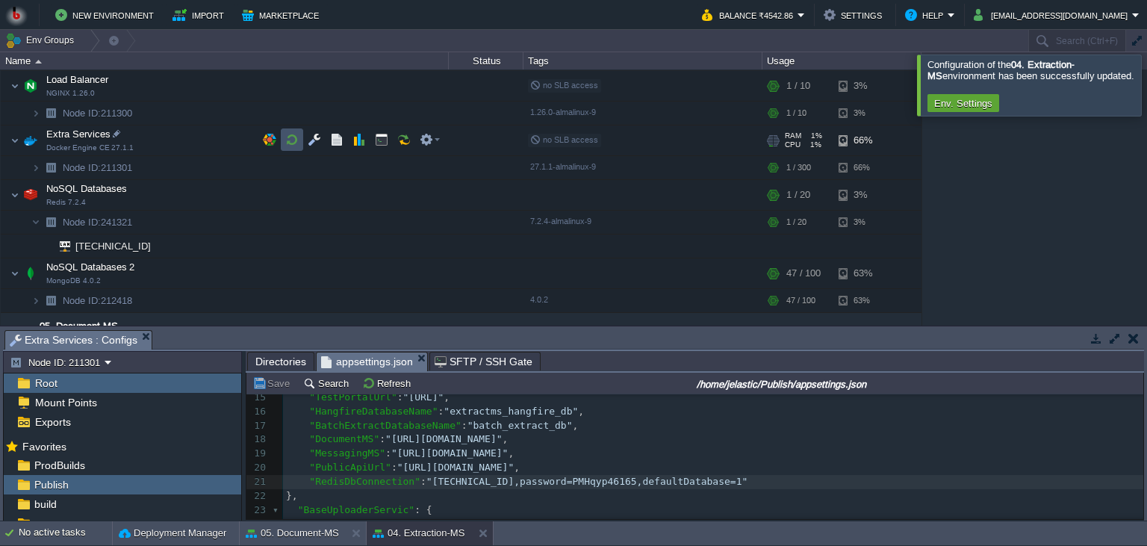
click at [288, 142] on button "button" at bounding box center [291, 139] width 13 height 13
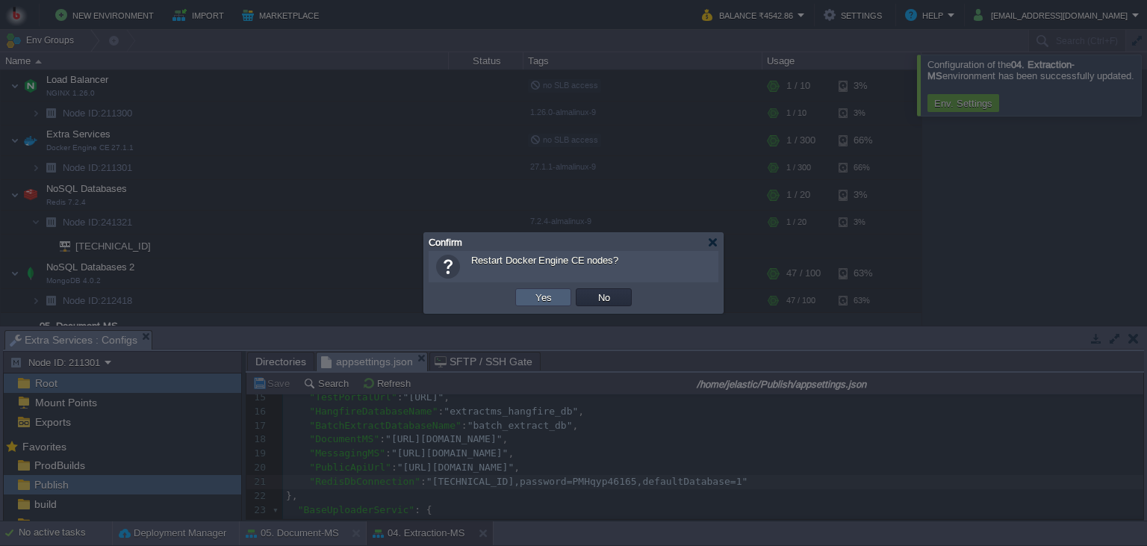
click at [527, 301] on td "Yes" at bounding box center [543, 297] width 56 height 18
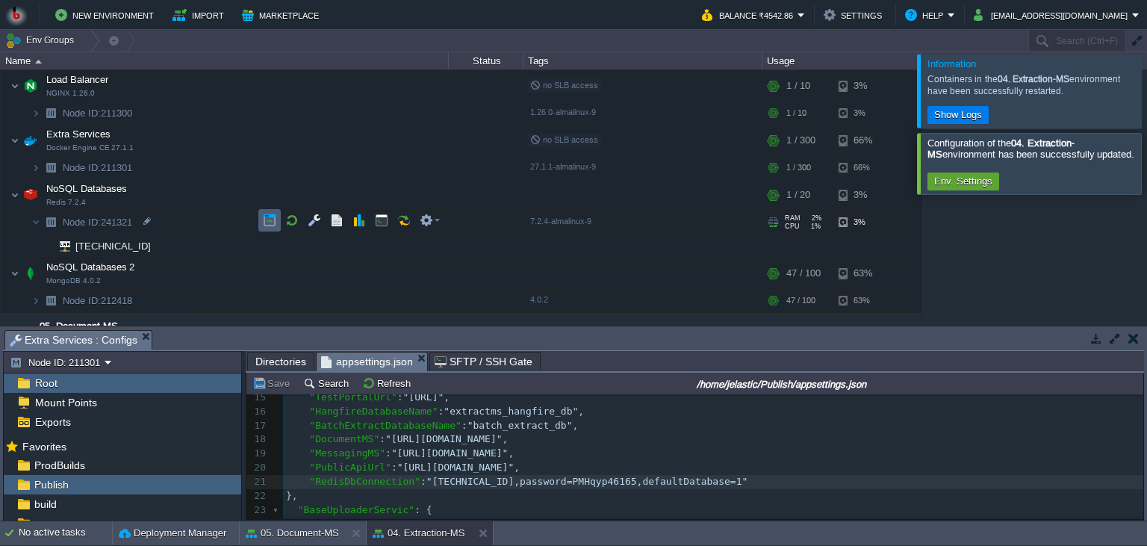
click at [267, 217] on button "button" at bounding box center [269, 220] width 13 height 13
click at [302, 533] on button "05. Document-MS" at bounding box center [292, 533] width 93 height 15
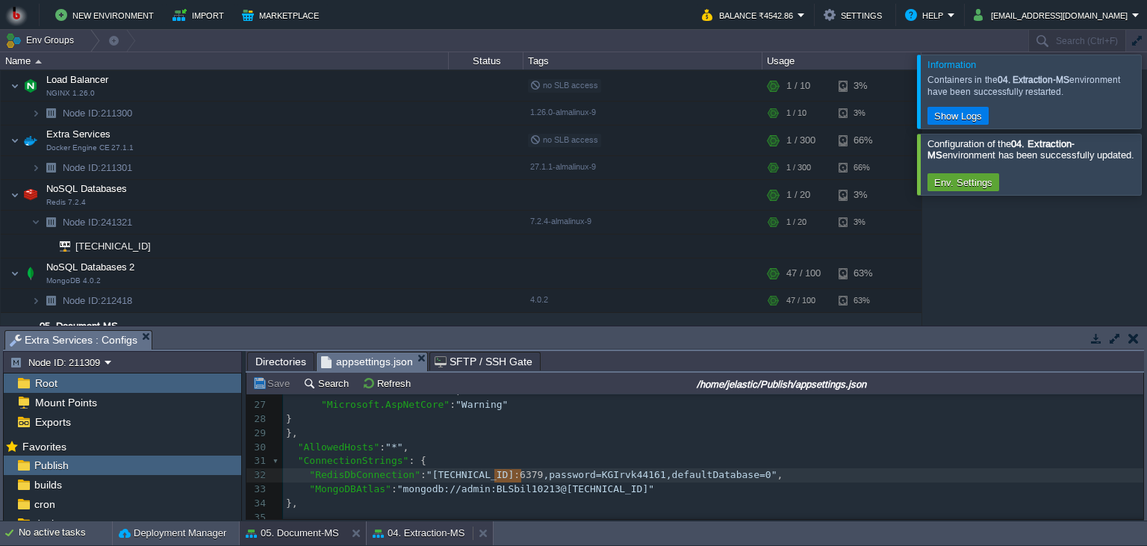
click at [426, 537] on button "04. Extraction-MS" at bounding box center [419, 533] width 92 height 15
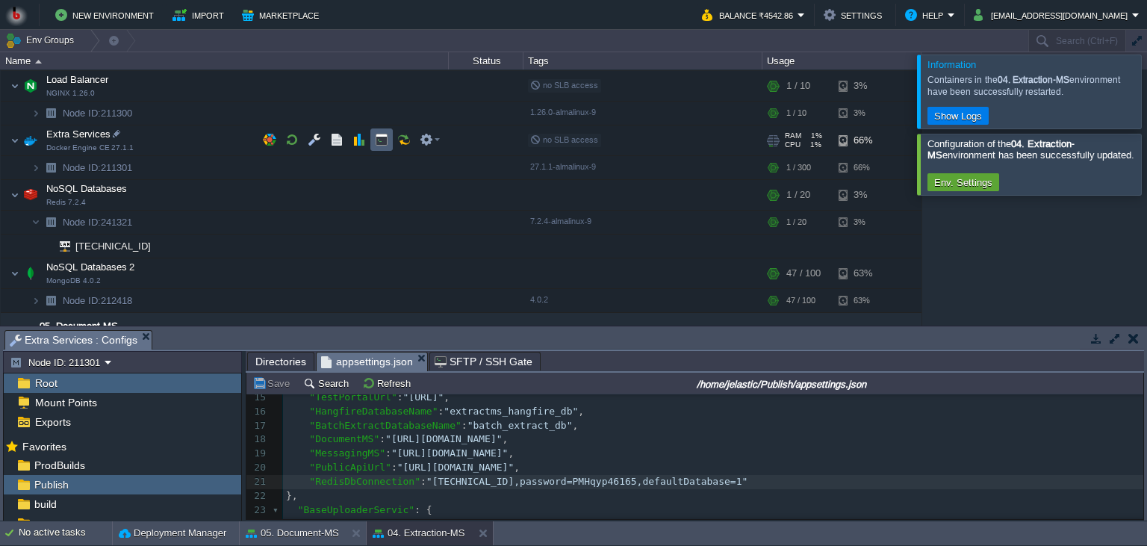
click at [378, 139] on button "button" at bounding box center [381, 139] width 13 height 13
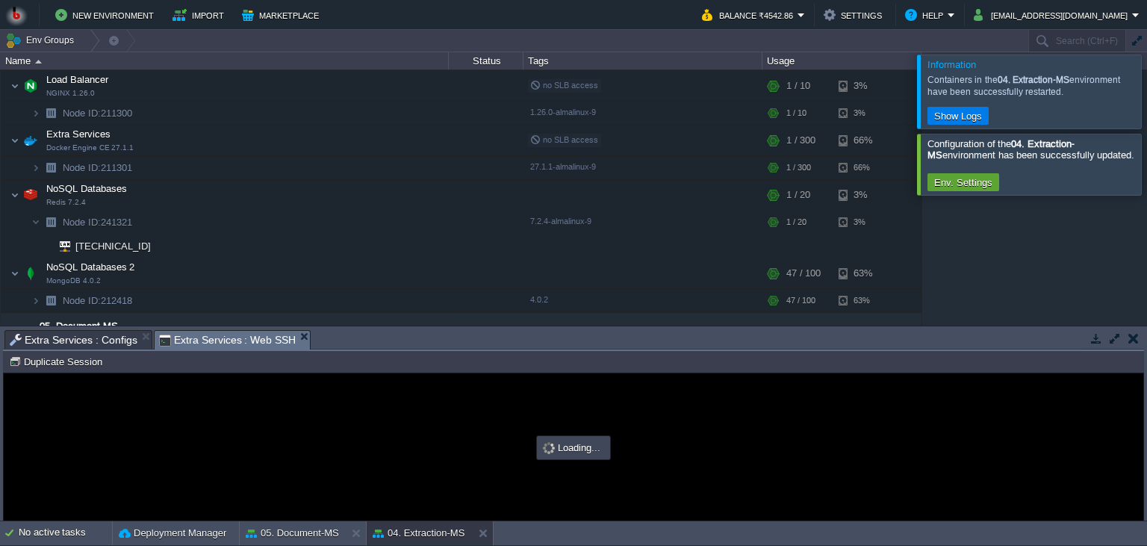
drag, startPoint x: 501, startPoint y: 352, endPoint x: 500, endPoint y: 337, distance: 15.0
click at [500, 351] on div "Node ID: 211301 Duplicate Session" at bounding box center [573, 362] width 1141 height 22
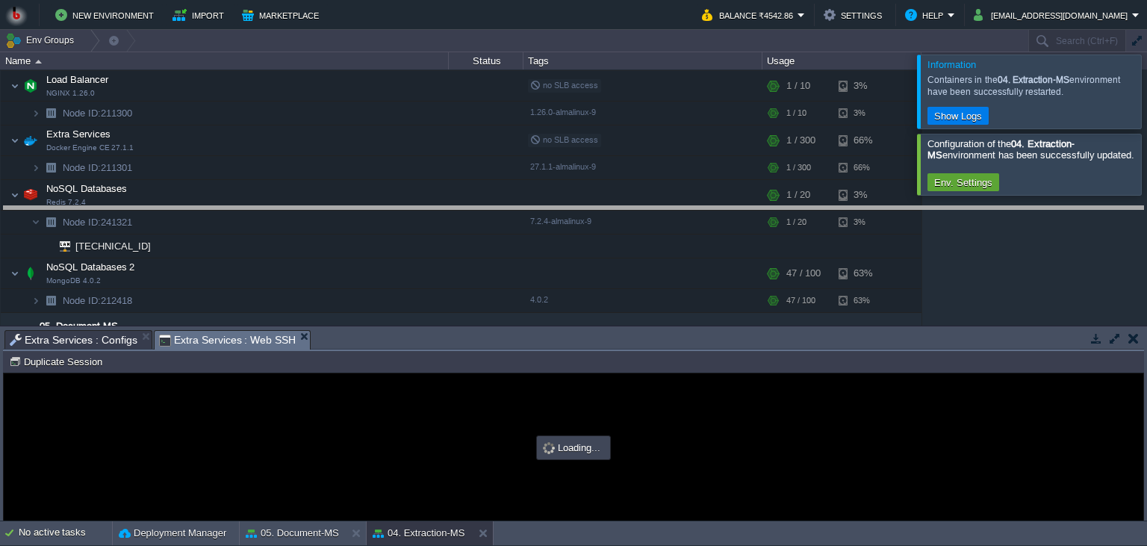
drag, startPoint x: 500, startPoint y: 337, endPoint x: 508, endPoint y: 214, distance: 124.2
click at [508, 214] on body "New Environment Import Marketplace Bonus ₹0.00 Upgrade Account Balance ₹4542.86…" at bounding box center [573, 273] width 1147 height 546
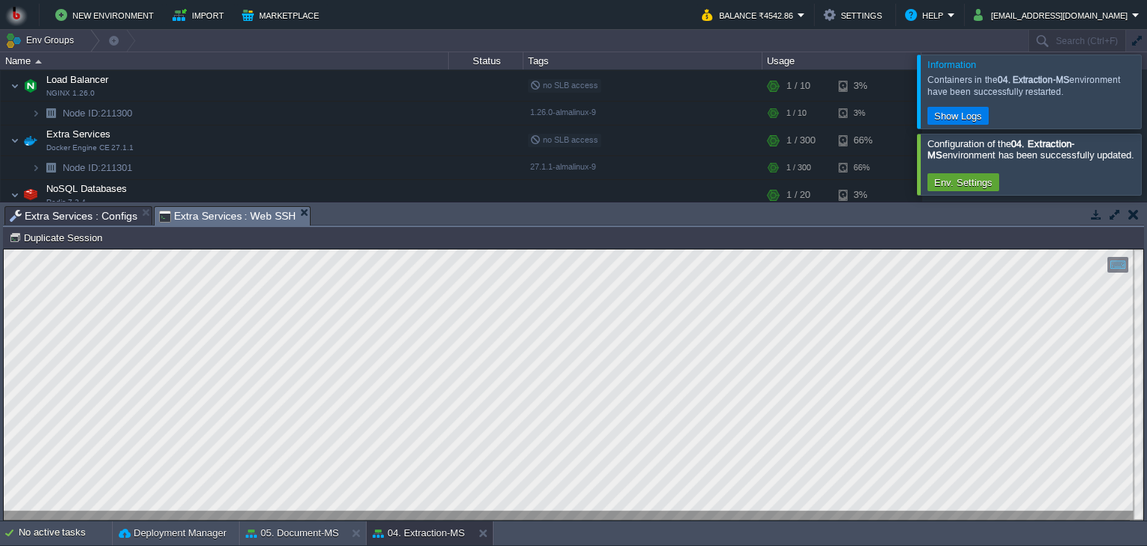
scroll to position [7, 0]
click at [311, 145] on button "button" at bounding box center [314, 139] width 13 height 13
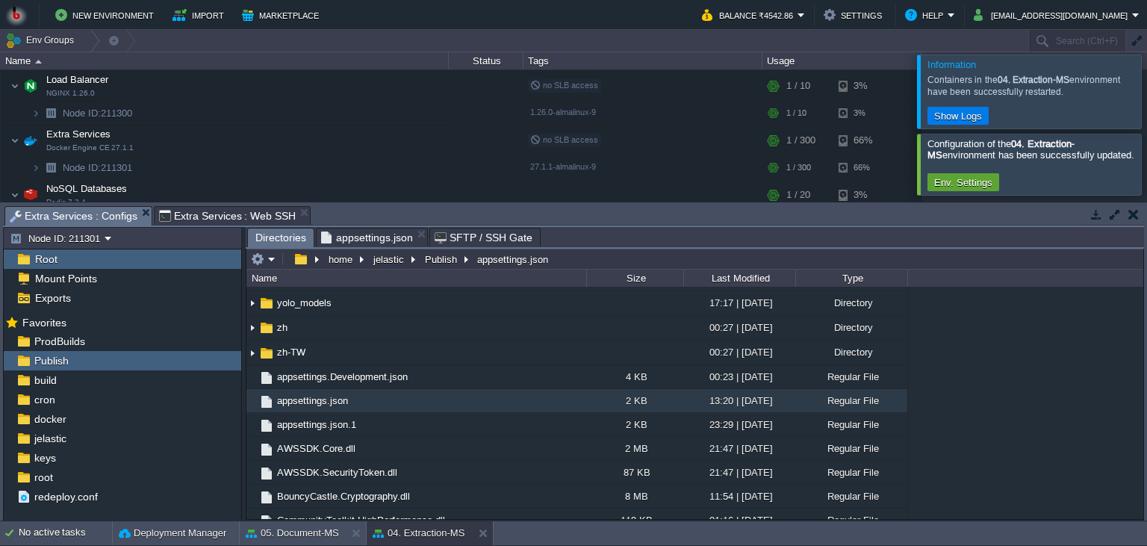
scroll to position [340, 0]
click at [273, 230] on span "Directories" at bounding box center [280, 237] width 51 height 19
click at [264, 261] on button "button" at bounding box center [257, 258] width 13 height 13
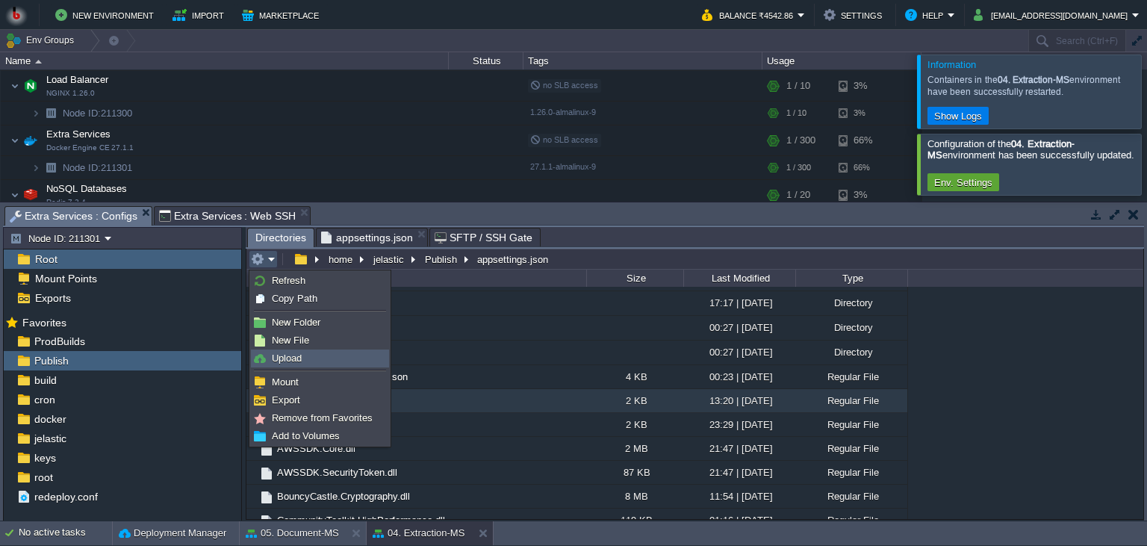
click at [284, 358] on span "Upload" at bounding box center [287, 357] width 30 height 11
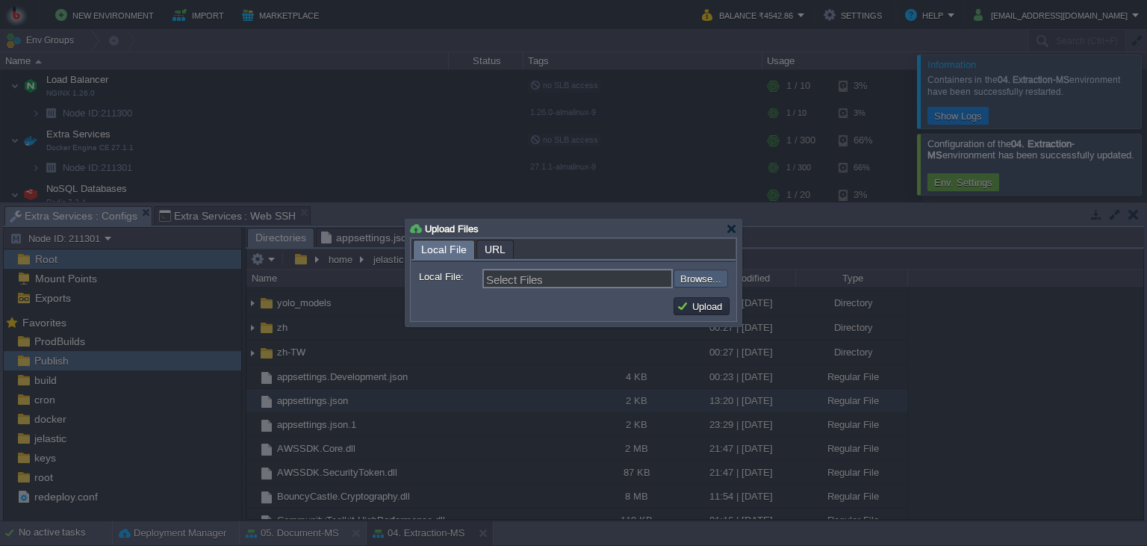
click at [696, 273] on input "file" at bounding box center [633, 279] width 189 height 18
type input "C:\fakepath\StackExchange.Redis.dll"
type input "StackExchange.Redis.dll"
click at [709, 302] on button "Upload" at bounding box center [701, 305] width 50 height 13
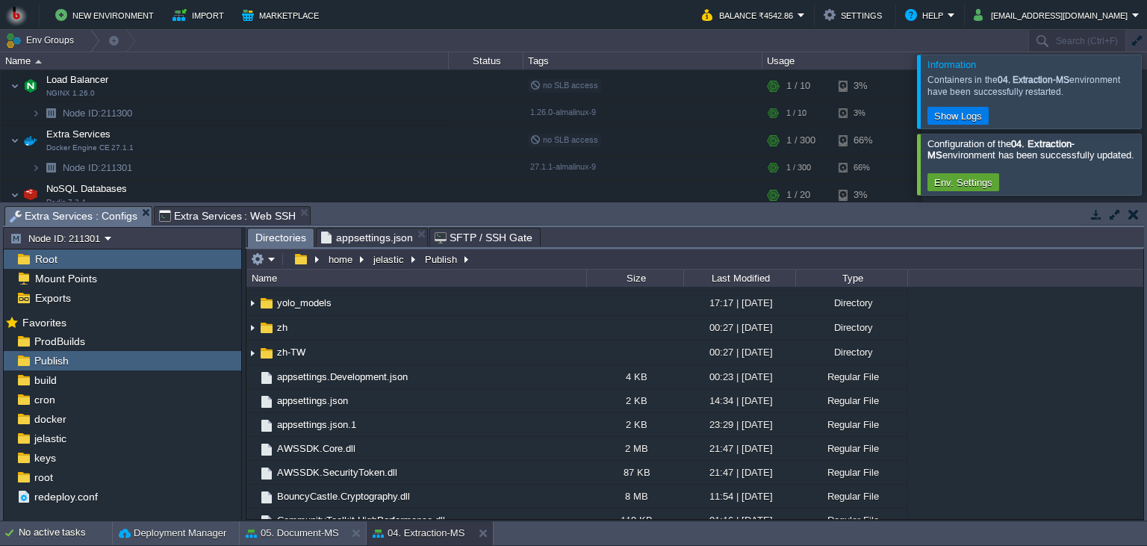
scroll to position [0, 0]
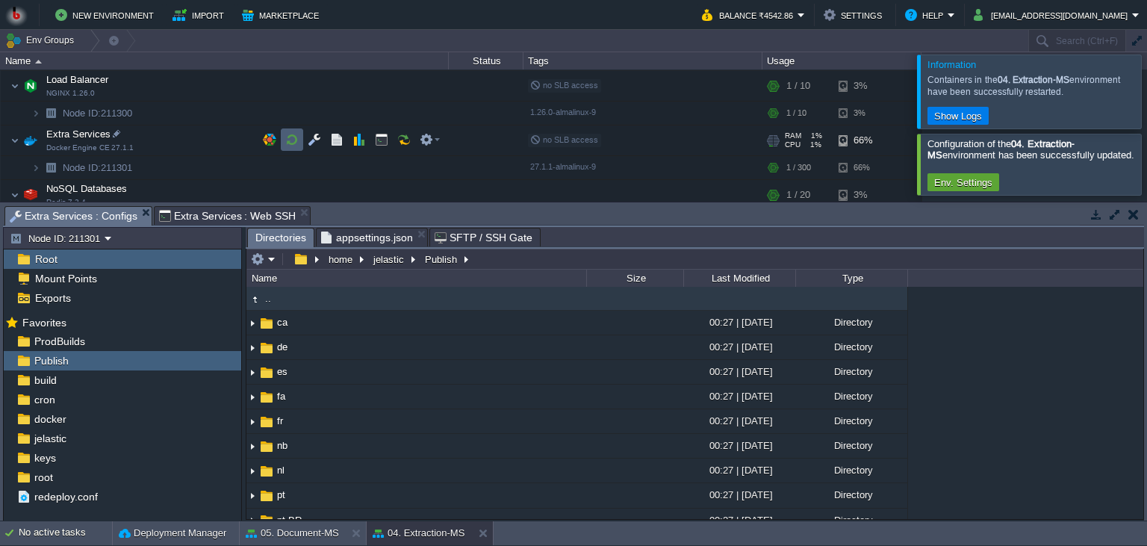
click at [287, 138] on button "button" at bounding box center [291, 139] width 13 height 13
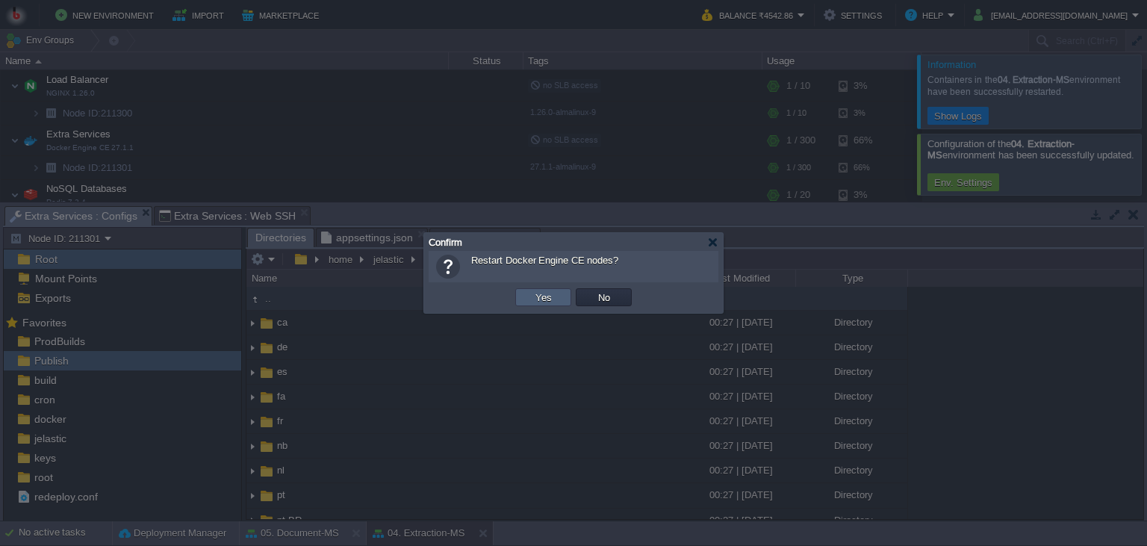
click at [541, 297] on button "Yes" at bounding box center [543, 296] width 25 height 13
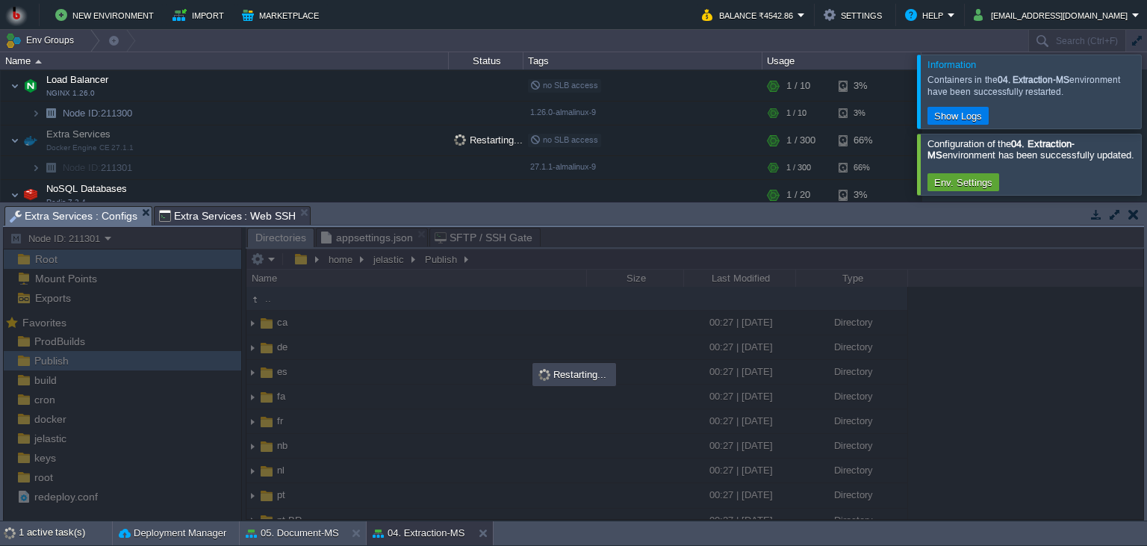
click at [494, 255] on body "New Environment Import Marketplace Bonus ₹0.00 Upgrade Account Balance ₹4542.86…" at bounding box center [573, 273] width 1147 height 546
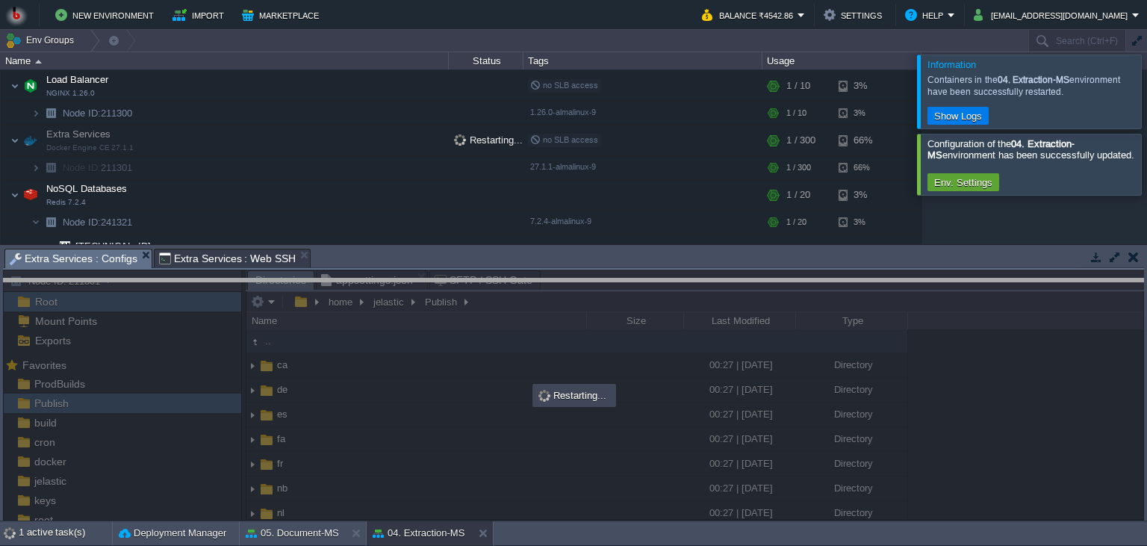
drag, startPoint x: 494, startPoint y: 219, endPoint x: 494, endPoint y: 259, distance: 40.3
click at [494, 285] on body "New Environment Import Marketplace Bonus ₹0.00 Upgrade Account Balance ₹4542.86…" at bounding box center [573, 273] width 1147 height 546
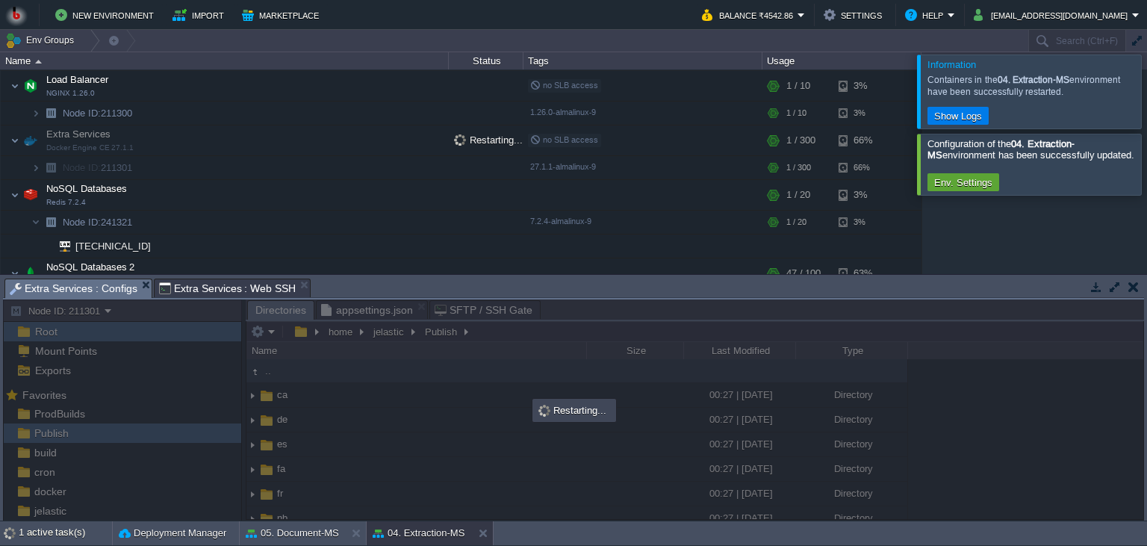
click at [1146, 180] on div at bounding box center [1165, 164] width 0 height 60
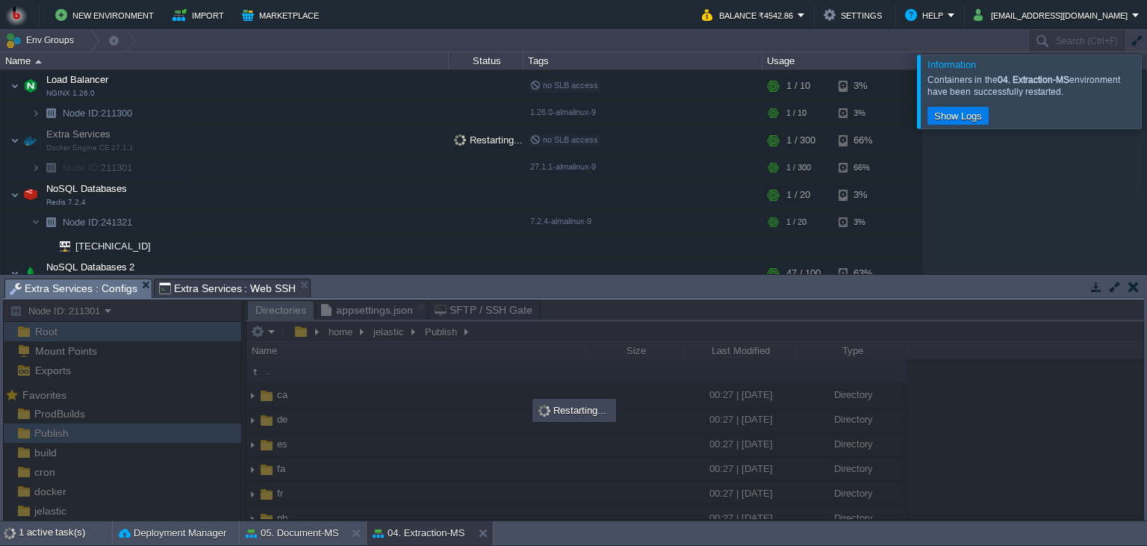
click at [1146, 91] on div at bounding box center [1165, 91] width 0 height 73
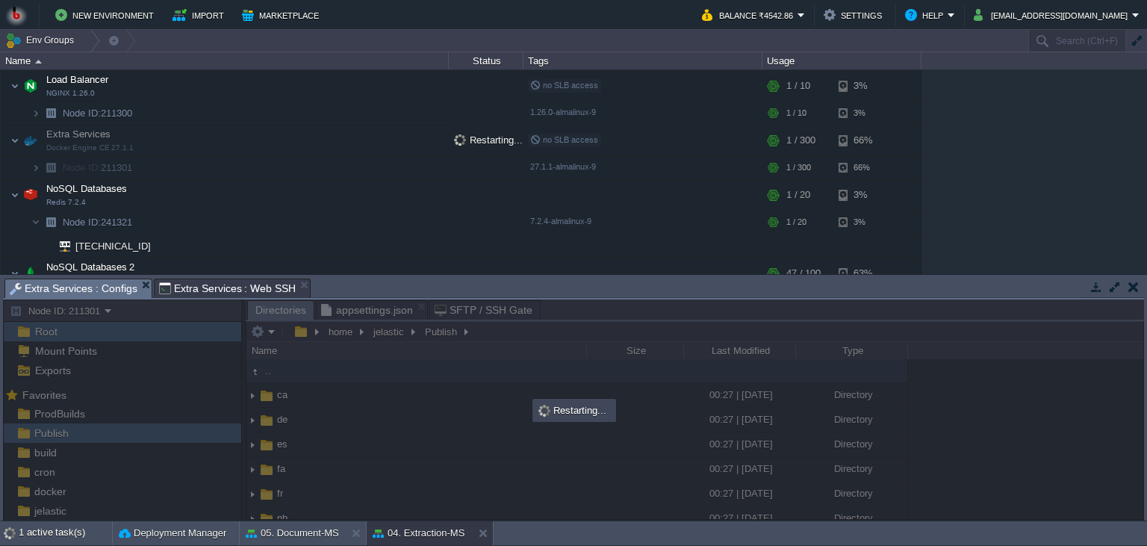
click at [1059, 196] on div "00. [PERSON_NAME] DevOps Server [DOMAIN_NAME] Stopped + Add to Env Group RAM 0%…" at bounding box center [573, 171] width 1147 height 205
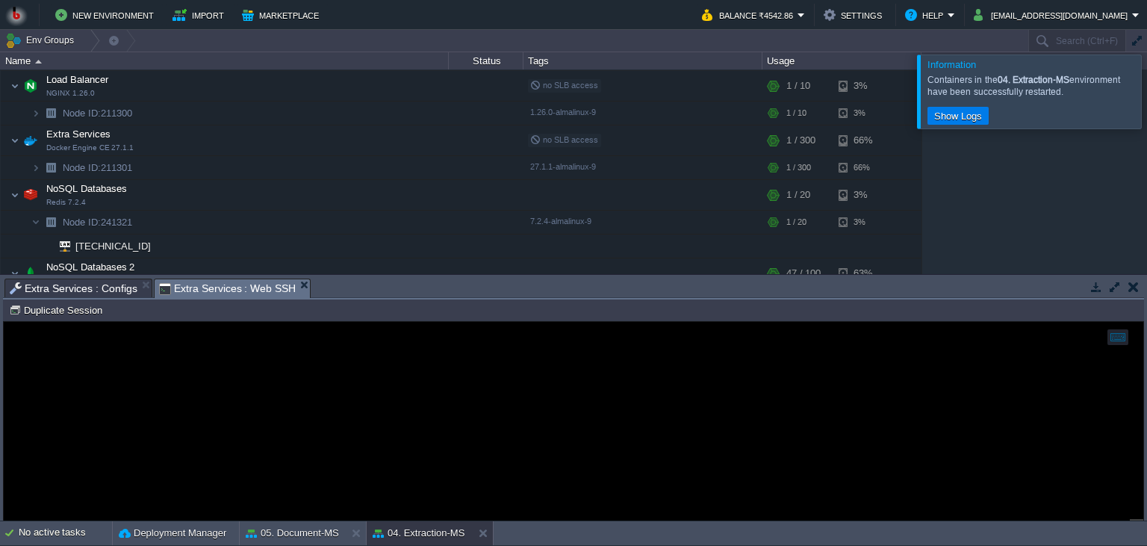
scroll to position [7, 0]
click at [231, 282] on span "Extra Services : Web SSH" at bounding box center [227, 288] width 137 height 19
click at [95, 281] on span "Extra Services : Configs" at bounding box center [74, 288] width 128 height 18
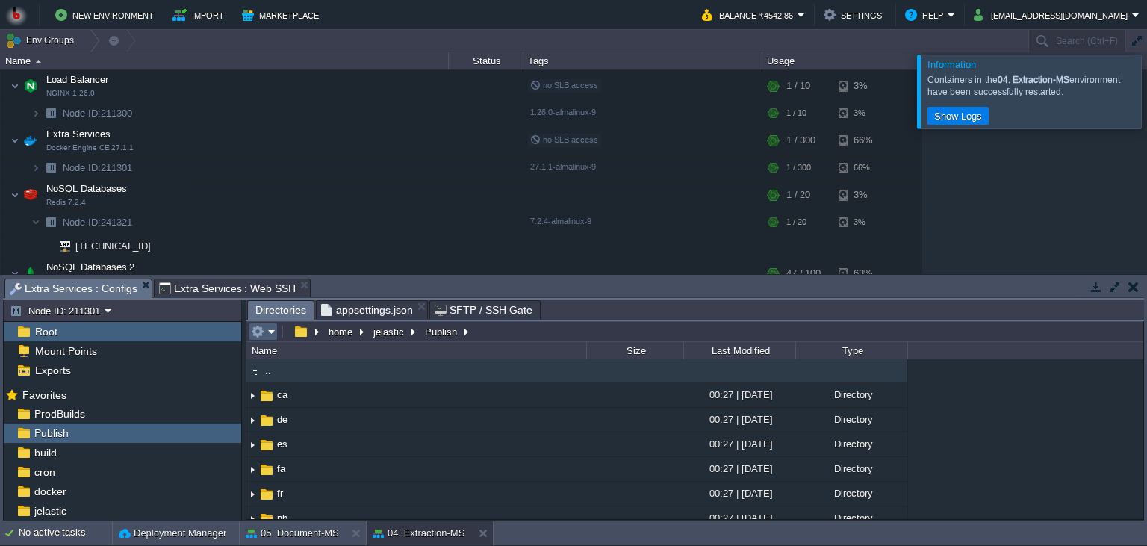
click at [273, 328] on em at bounding box center [263, 331] width 25 height 13
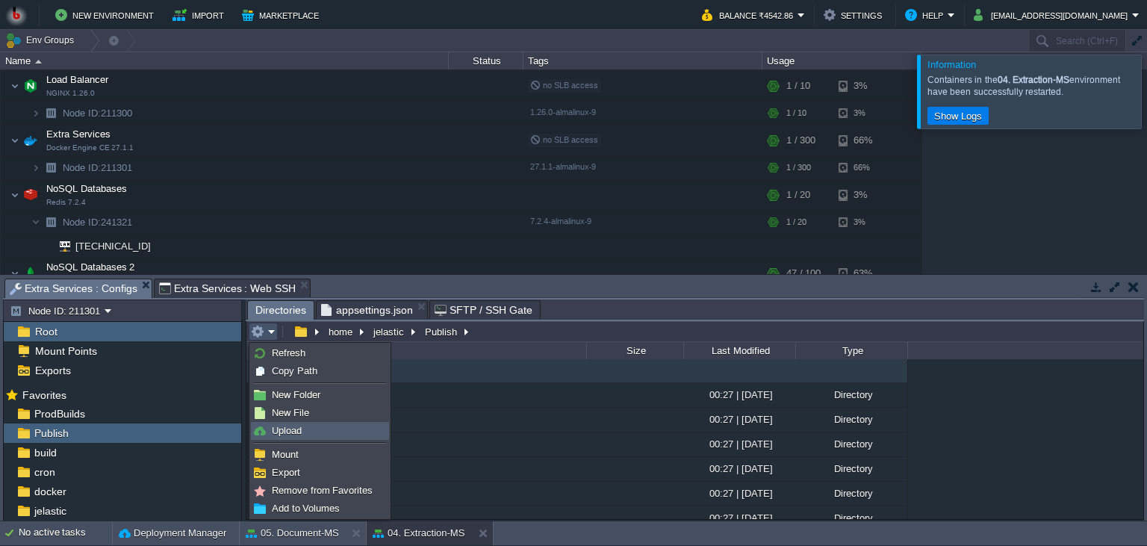
click at [330, 436] on link "Upload" at bounding box center [320, 431] width 137 height 16
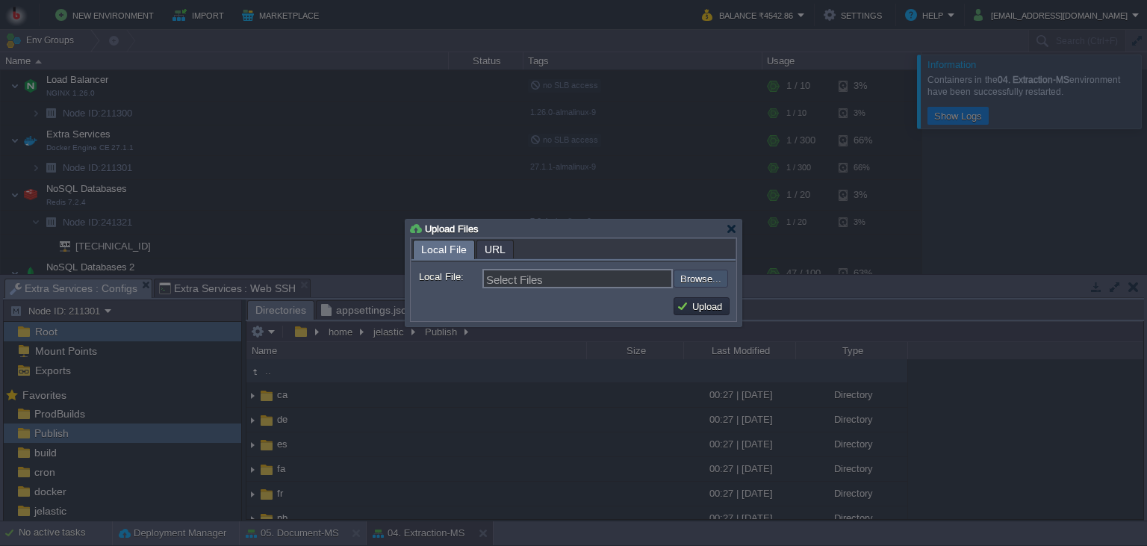
click at [711, 283] on input "file" at bounding box center [633, 279] width 189 height 18
type input "C:\fakepath\StackExchange.Redis.dll"
type input "StackExchange.Redis.dll"
click at [693, 303] on button "Upload" at bounding box center [701, 305] width 50 height 13
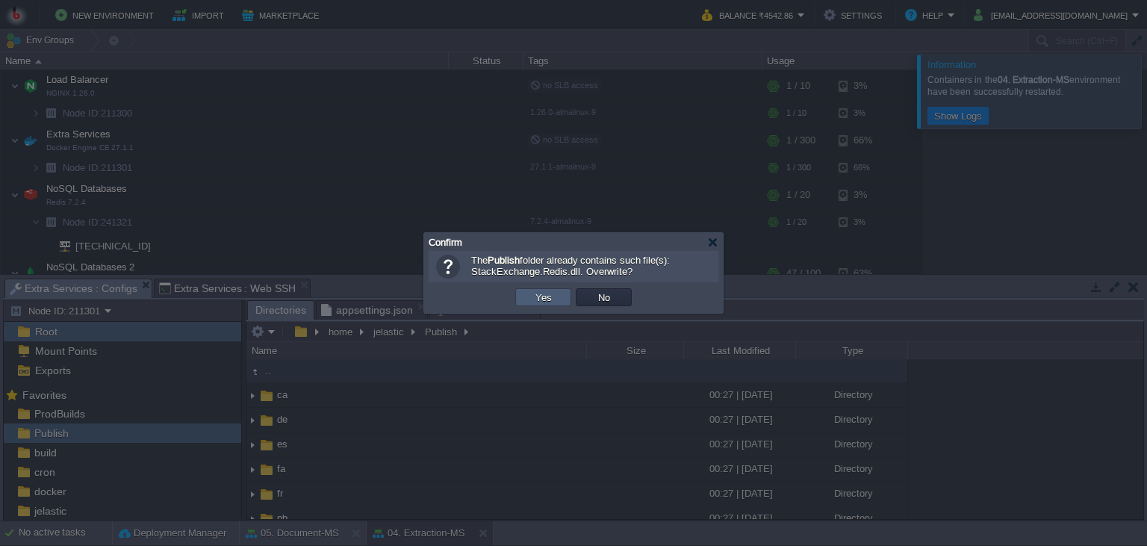
click at [517, 296] on td "Yes" at bounding box center [543, 297] width 56 height 18
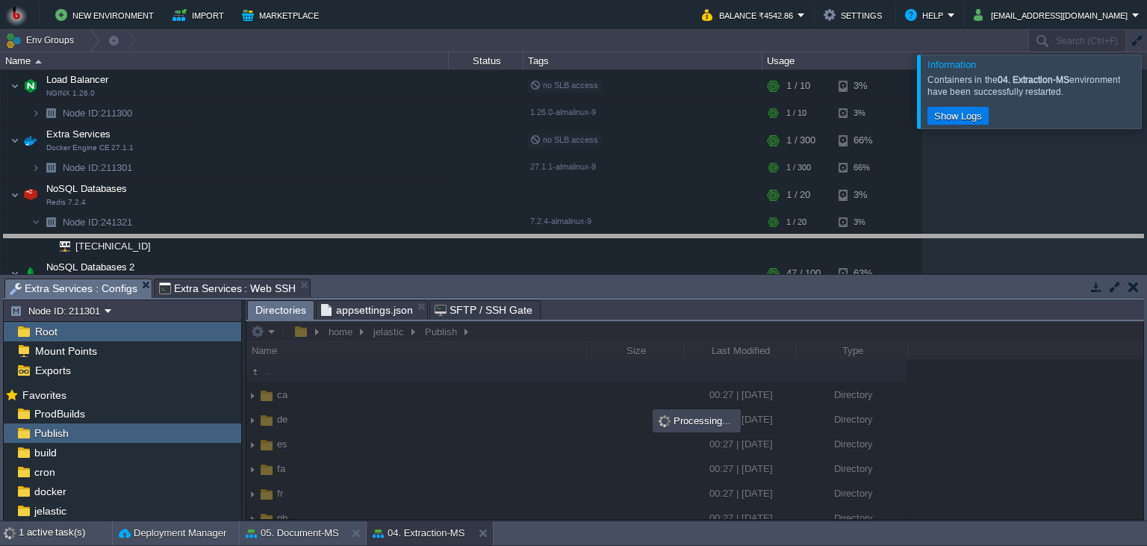
drag, startPoint x: 526, startPoint y: 296, endPoint x: 529, endPoint y: 275, distance: 20.5
click at [534, 252] on body "New Environment Import Marketplace Bonus ₹0.00 Upgrade Account Balance ₹4542.86…" at bounding box center [573, 273] width 1147 height 546
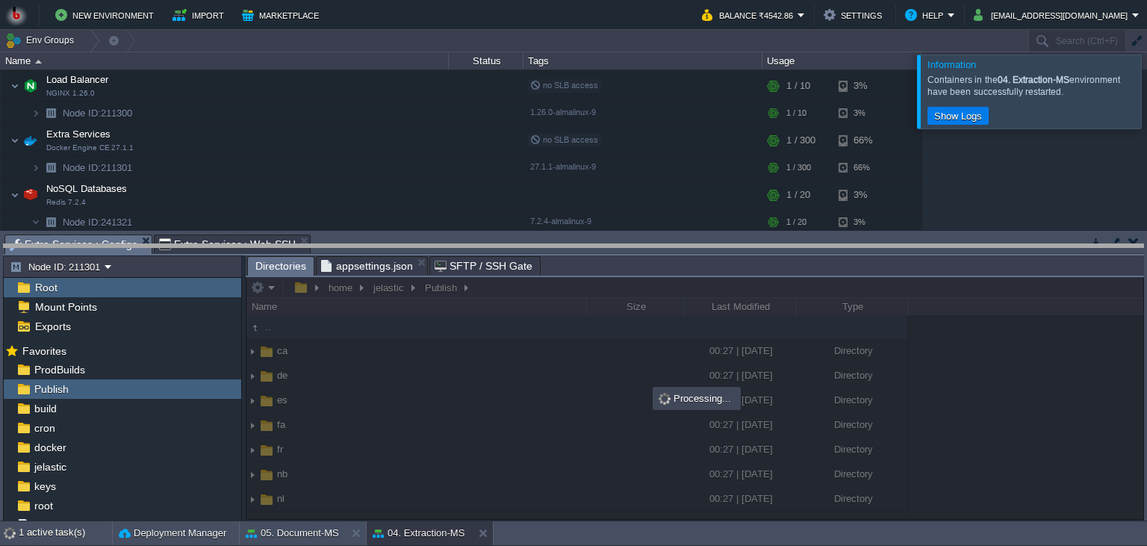
drag, startPoint x: 529, startPoint y: 275, endPoint x: 541, endPoint y: 287, distance: 16.4
click at [539, 271] on body "New Environment Import Marketplace Bonus ₹0.00 Upgrade Account Balance ₹4542.86…" at bounding box center [573, 273] width 1147 height 546
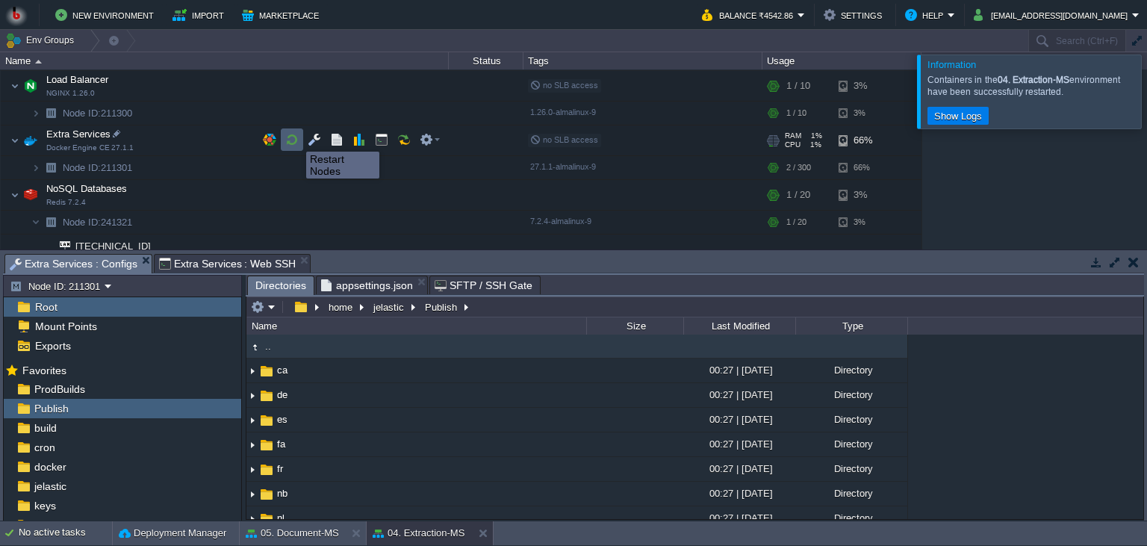
click at [295, 138] on button "button" at bounding box center [291, 139] width 13 height 13
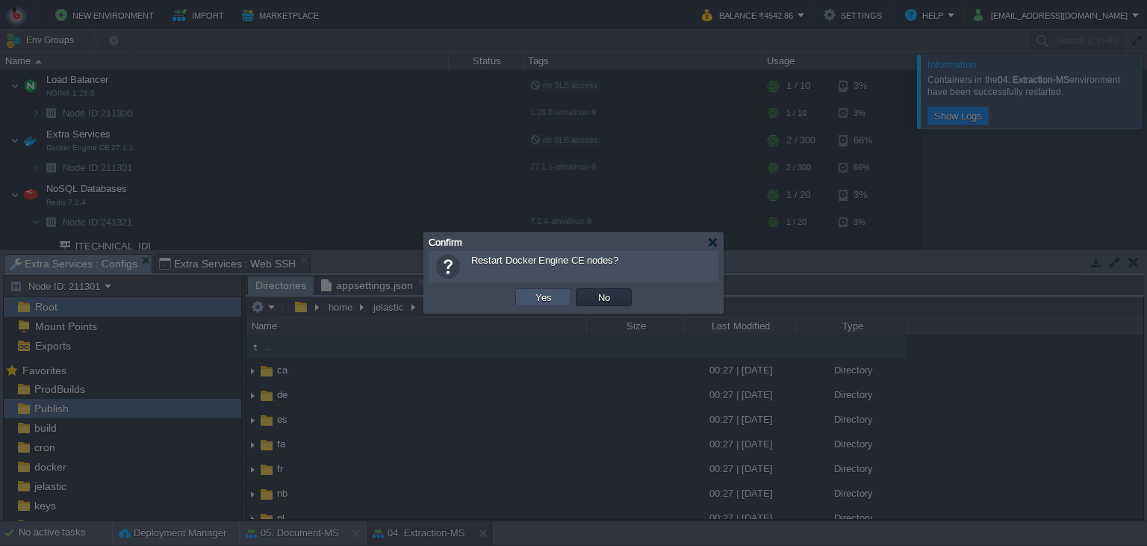
click at [547, 297] on button "Yes" at bounding box center [543, 296] width 25 height 13
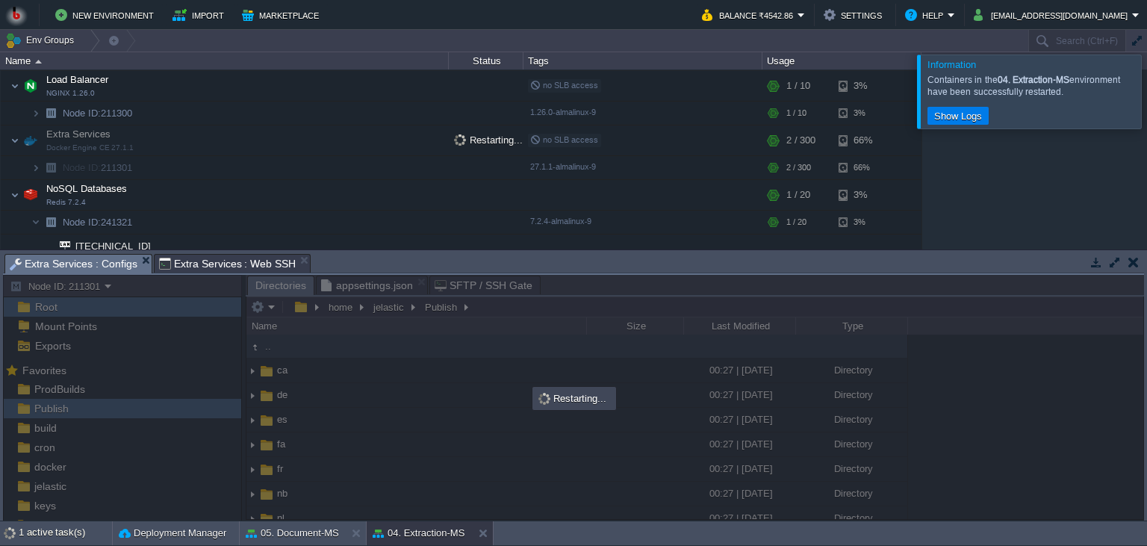
click at [1146, 101] on div at bounding box center [1165, 91] width 0 height 73
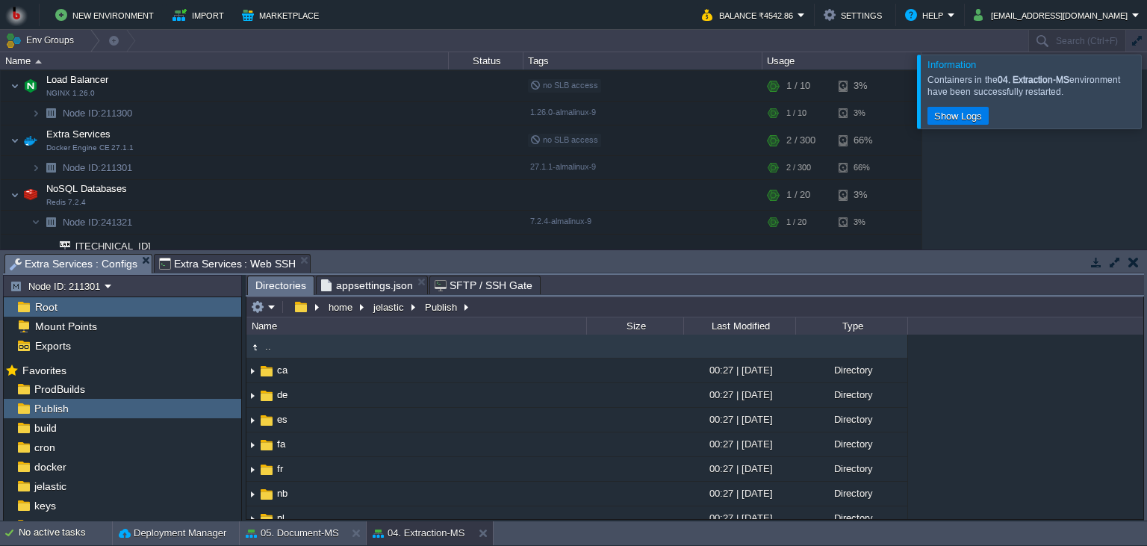
click at [245, 262] on span "Extra Services : Web SSH" at bounding box center [227, 264] width 137 height 18
click at [82, 269] on span "Extra Services : Configs" at bounding box center [74, 264] width 128 height 19
click at [266, 304] on em at bounding box center [263, 306] width 25 height 13
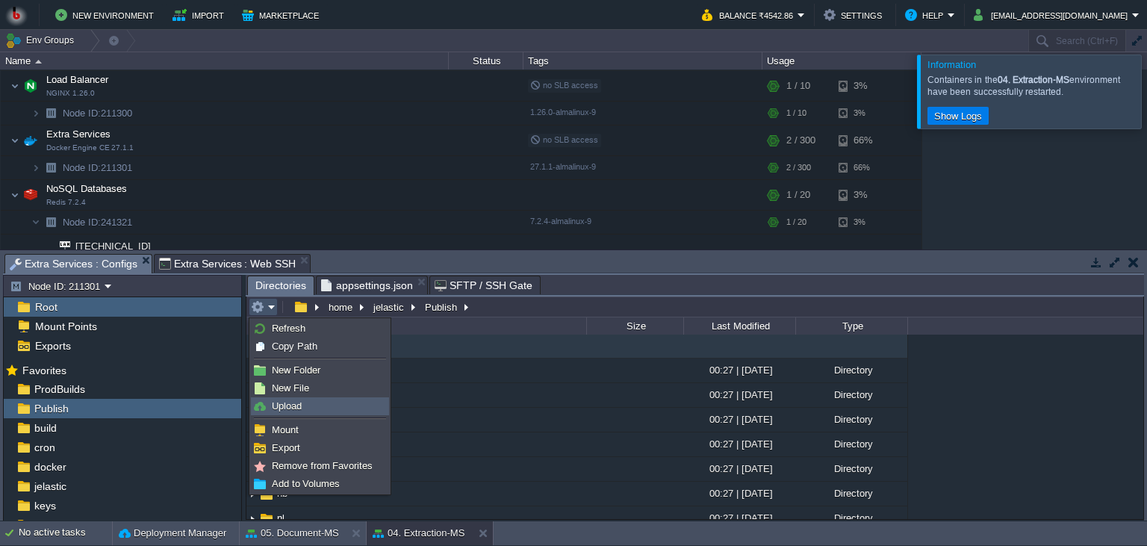
click at [311, 408] on link "Upload" at bounding box center [320, 406] width 137 height 16
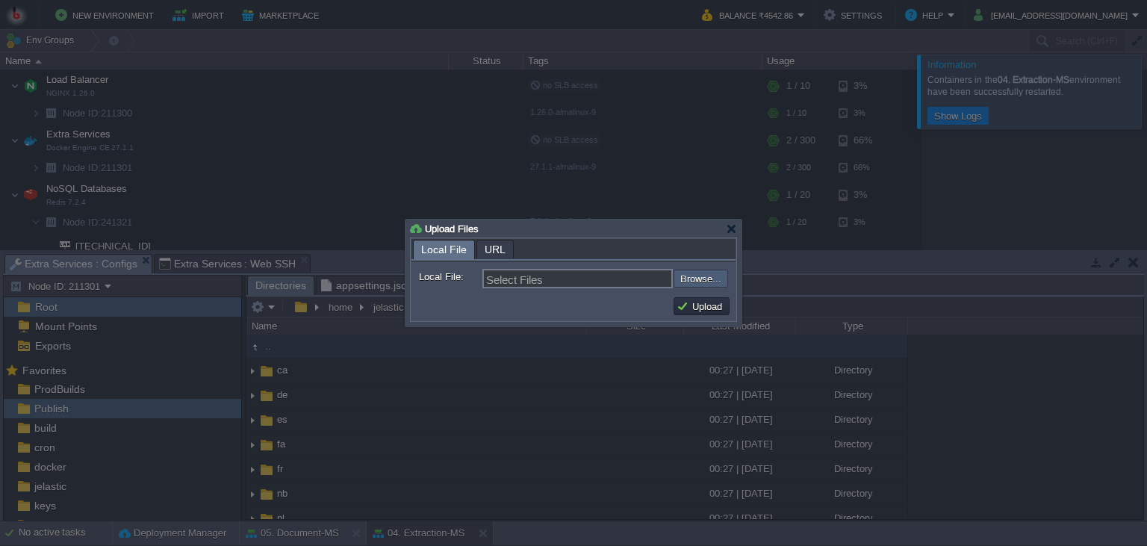
click at [707, 274] on input "file" at bounding box center [633, 279] width 189 height 18
click at [733, 232] on div at bounding box center [731, 228] width 11 height 11
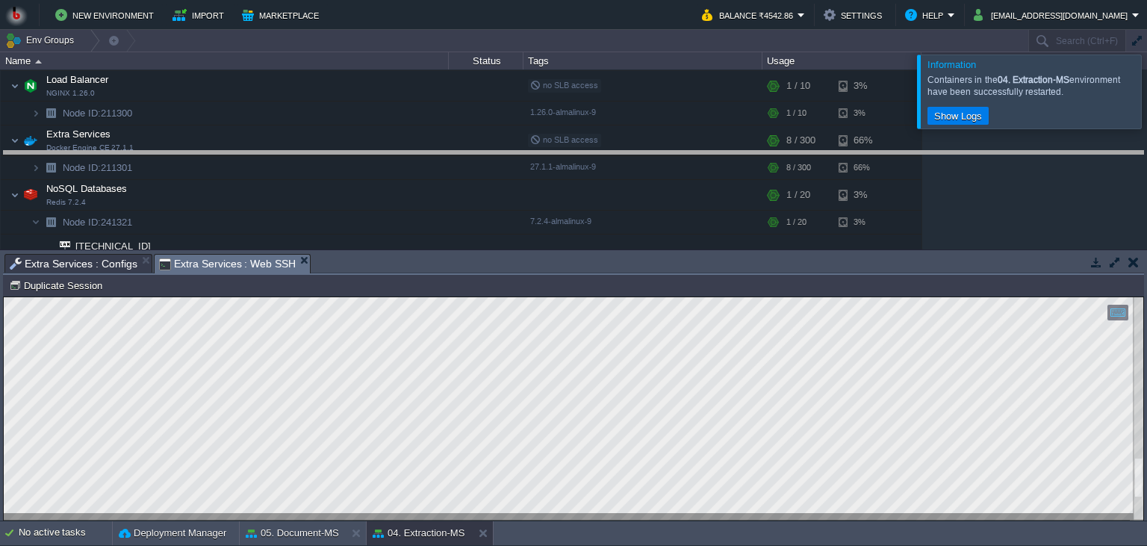
drag, startPoint x: 281, startPoint y: 260, endPoint x: 398, endPoint y: 159, distance: 154.0
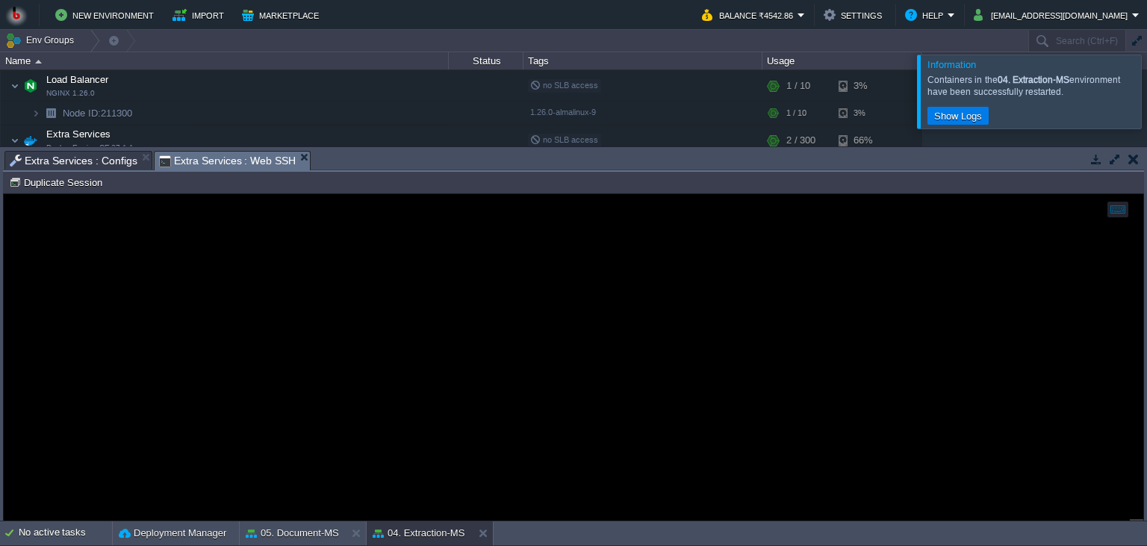
click at [96, 168] on span "Extra Services : Configs" at bounding box center [74, 161] width 128 height 18
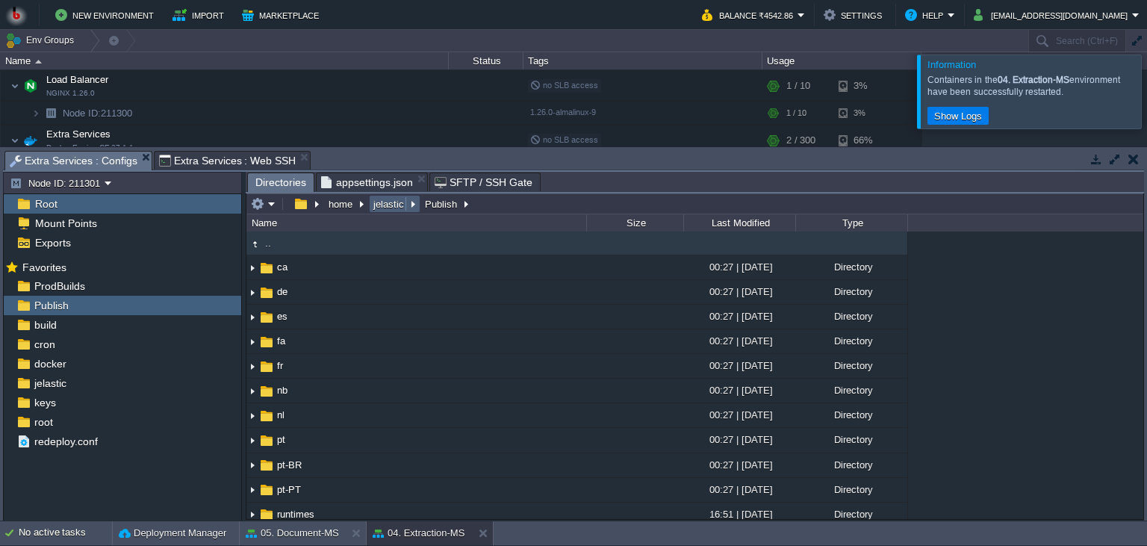
click at [387, 202] on button "jelastic" at bounding box center [389, 203] width 37 height 13
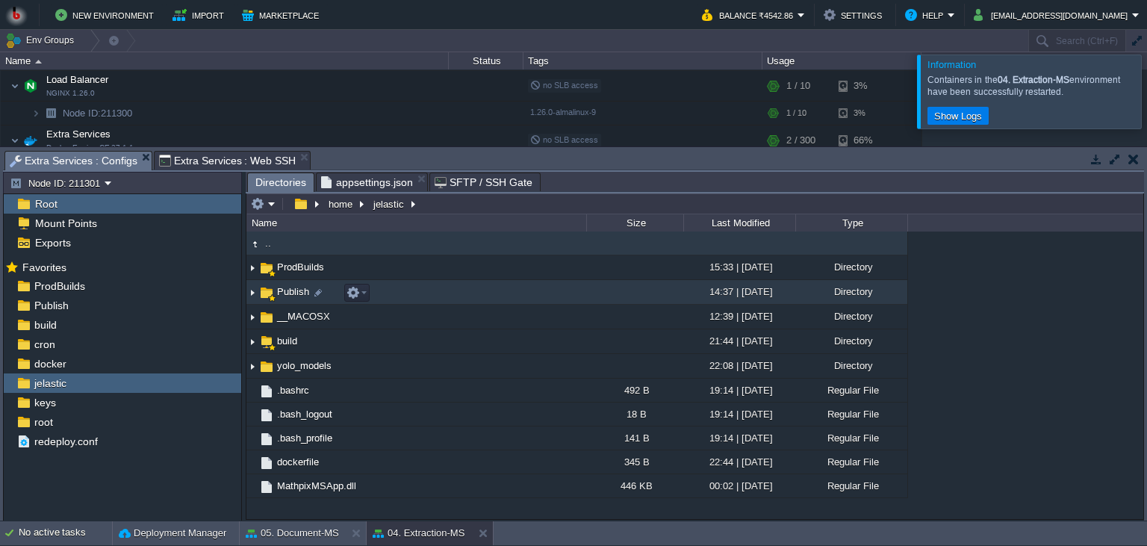
click at [393, 294] on td "Publish" at bounding box center [416, 292] width 340 height 25
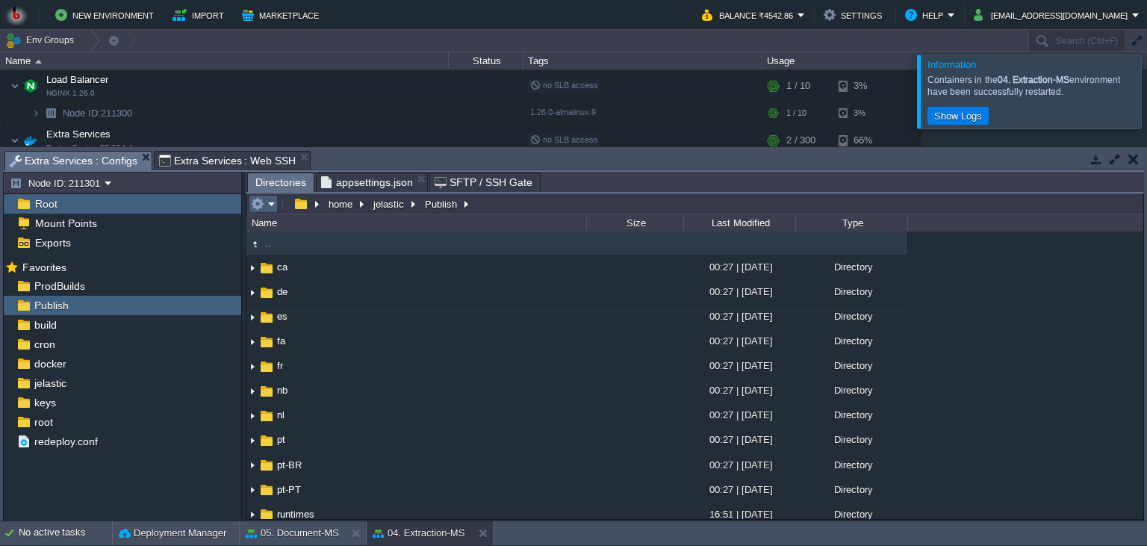
click at [268, 204] on em at bounding box center [263, 203] width 25 height 13
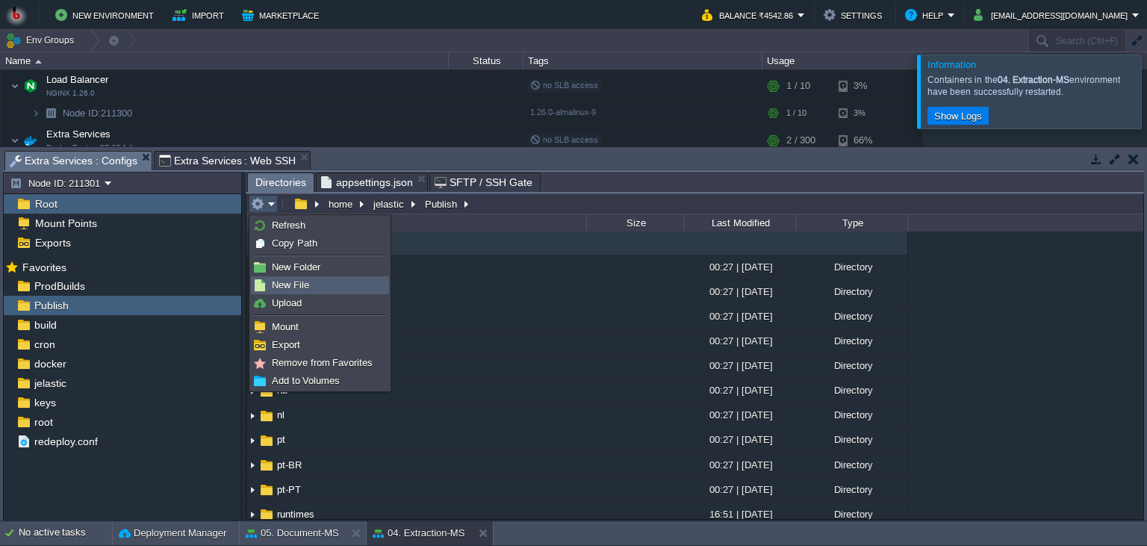
click at [288, 297] on span "Upload" at bounding box center [287, 302] width 30 height 11
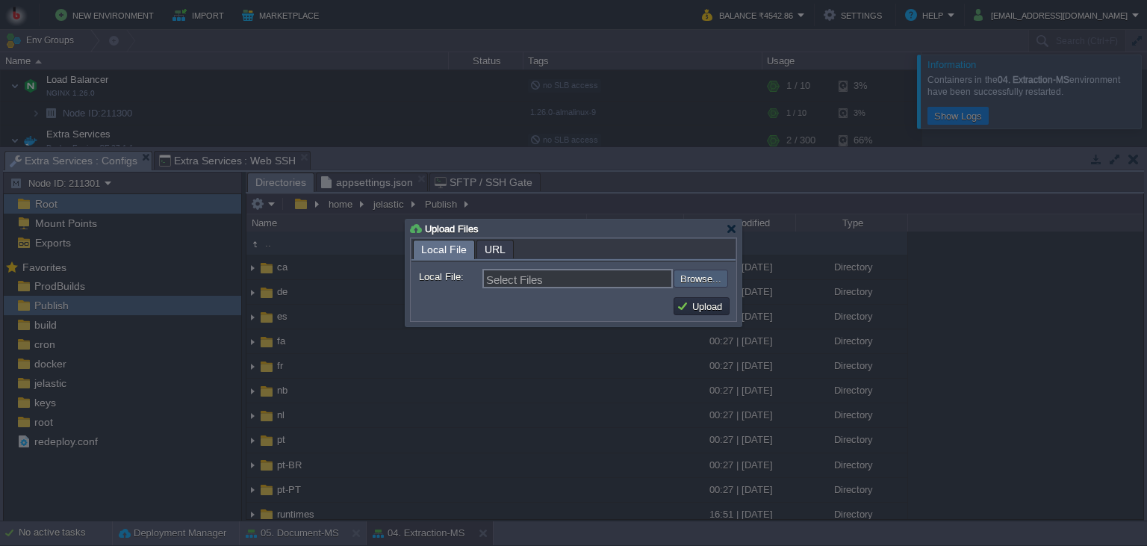
click at [685, 287] on input "file" at bounding box center [633, 279] width 189 height 18
click at [704, 278] on input "file" at bounding box center [633, 279] width 189 height 18
type input "C:\fakepath\StackExchange.Redis.dll"
type input "StackExchange.Redis.dll"
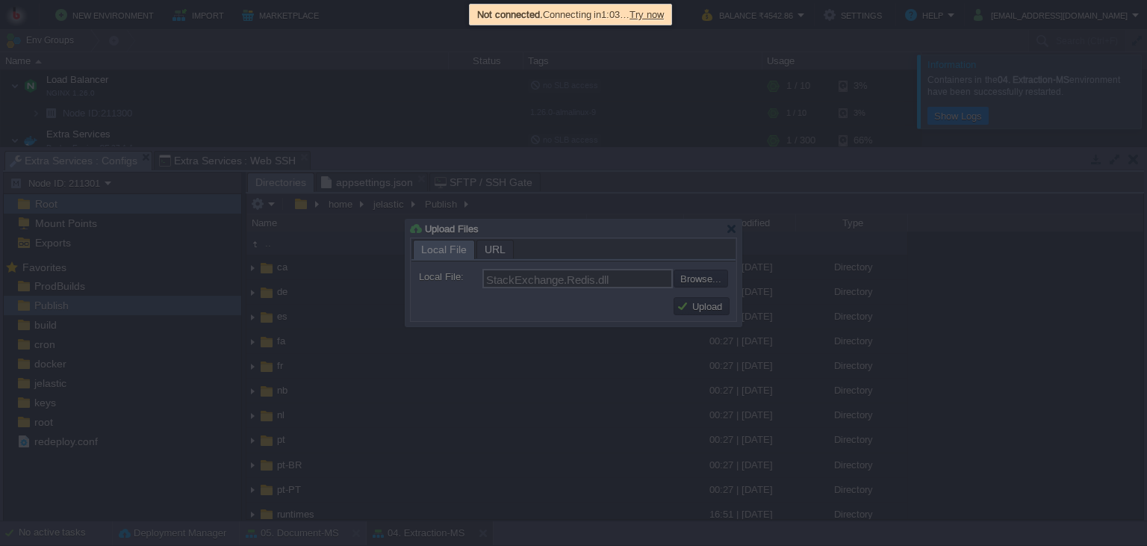
click at [629, 240] on div at bounding box center [573, 273] width 1147 height 546
click at [667, 22] on div "Not connected. Connecting in 1:02 … Try now" at bounding box center [570, 14] width 194 height 17
click at [661, 14] on span "Try now" at bounding box center [646, 14] width 34 height 11
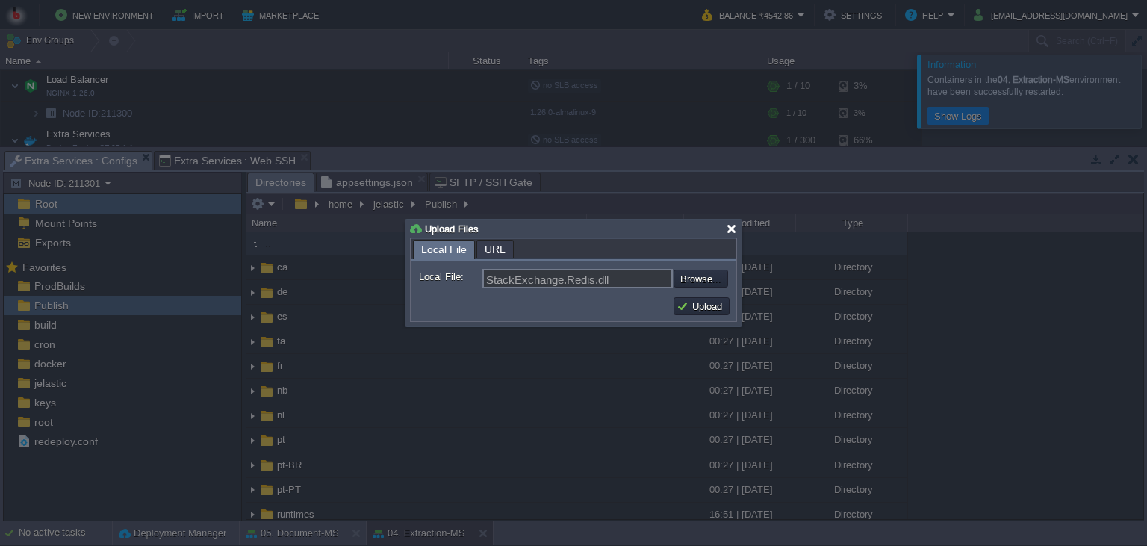
click at [728, 227] on div at bounding box center [731, 228] width 11 height 11
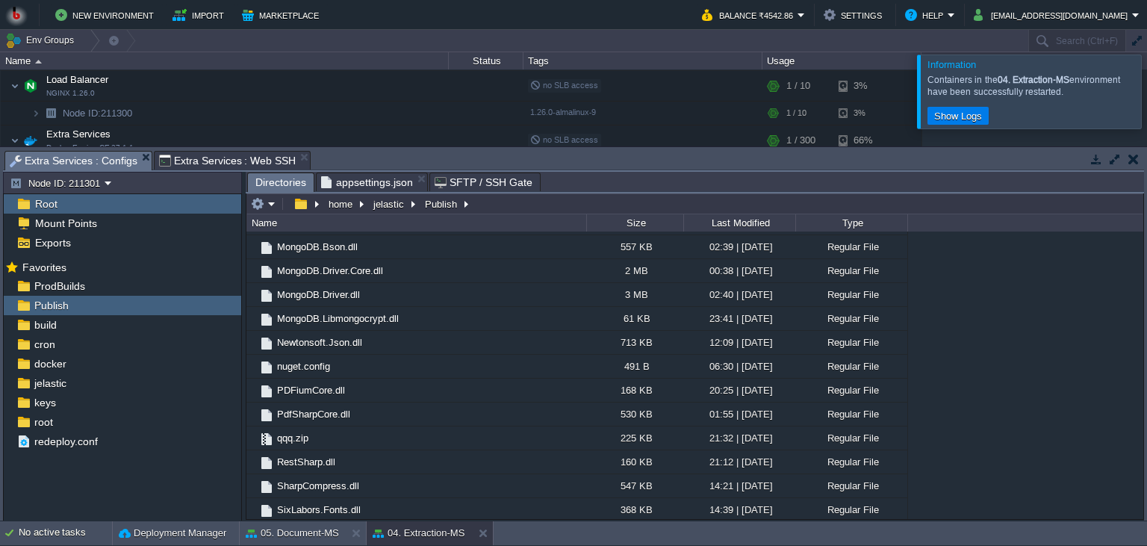
scroll to position [1906, 0]
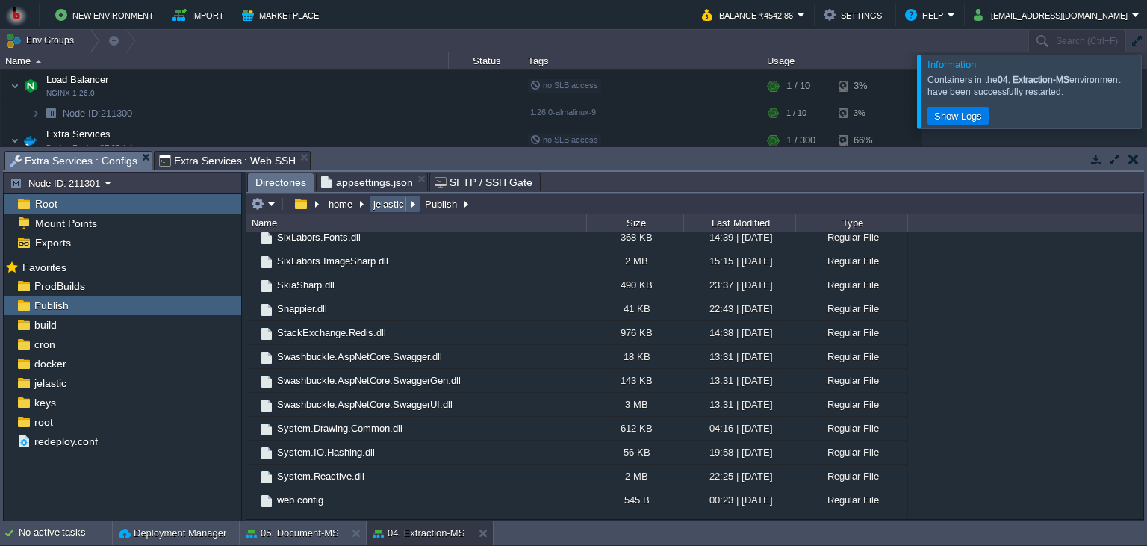
click at [388, 205] on button "jelastic" at bounding box center [389, 203] width 37 height 13
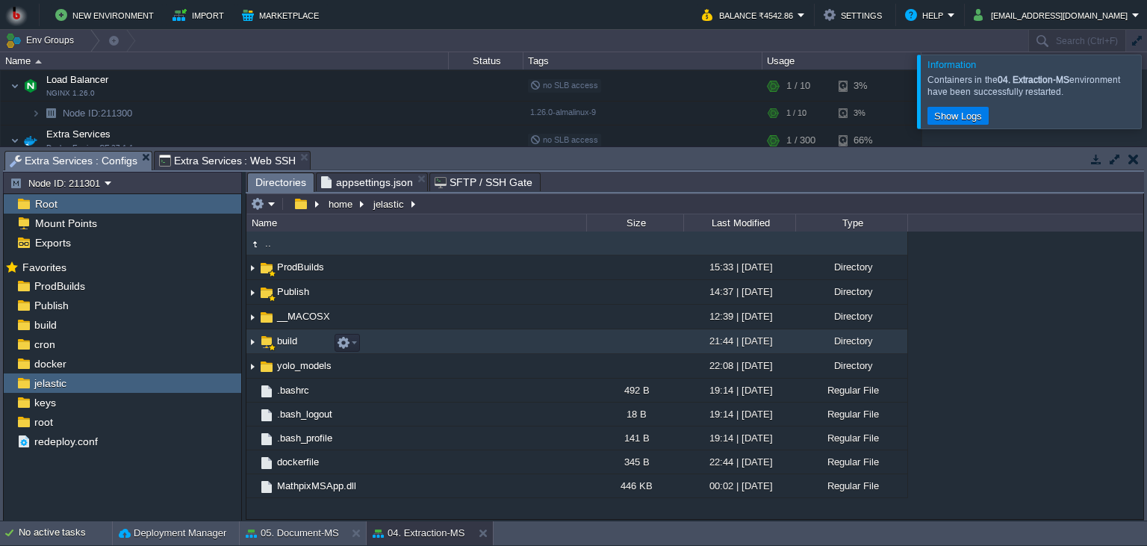
click at [453, 334] on td "build" at bounding box center [416, 341] width 340 height 25
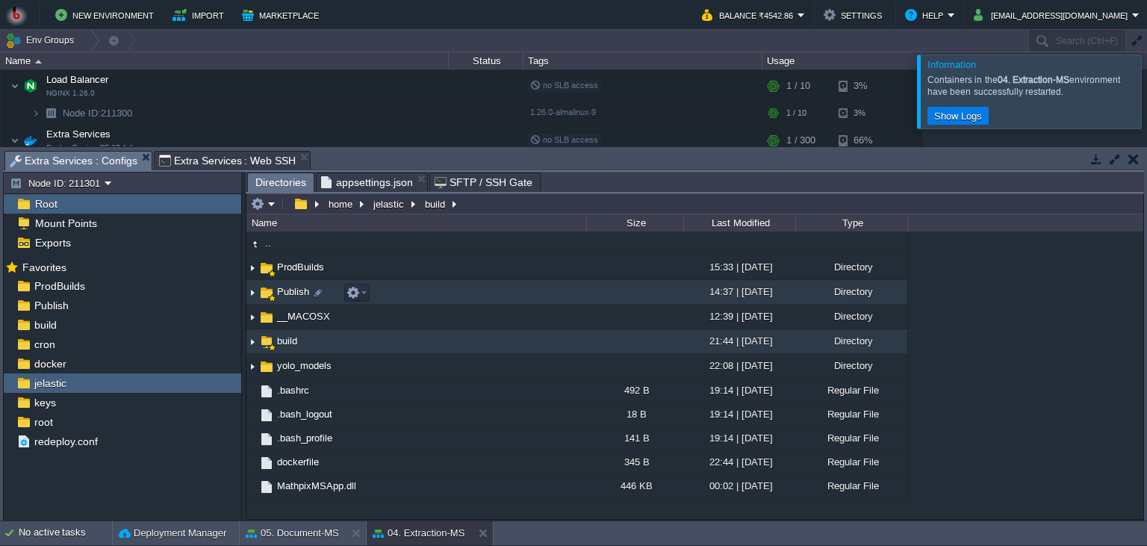
click at [467, 297] on td "Publish" at bounding box center [416, 292] width 340 height 25
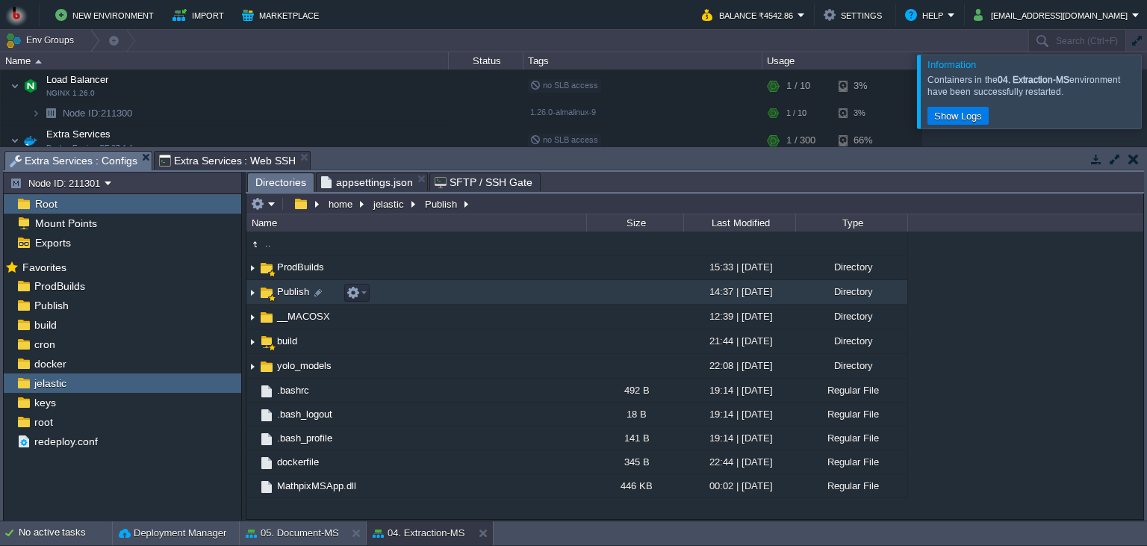
click at [467, 295] on td "Publish" at bounding box center [416, 292] width 340 height 25
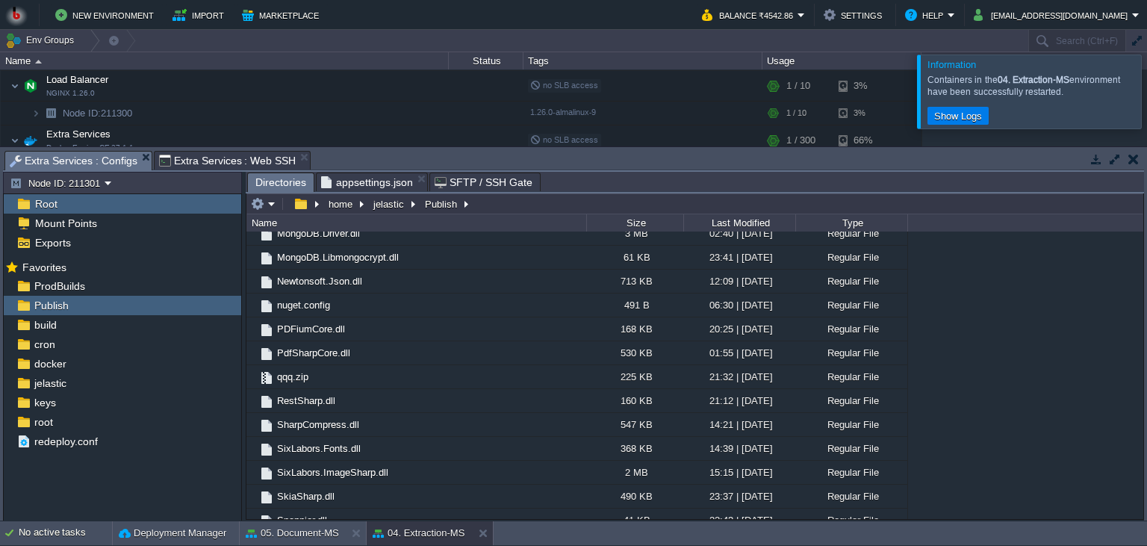
scroll to position [1940, 0]
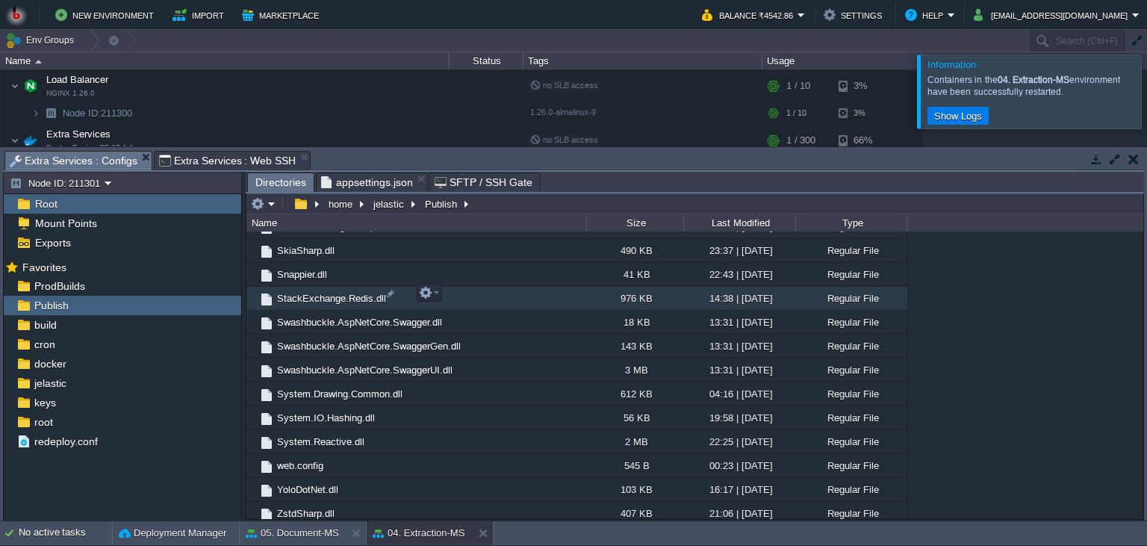
click at [602, 300] on div "976 KB" at bounding box center [634, 298] width 97 height 23
click at [480, 535] on button at bounding box center [486, 533] width 15 height 15
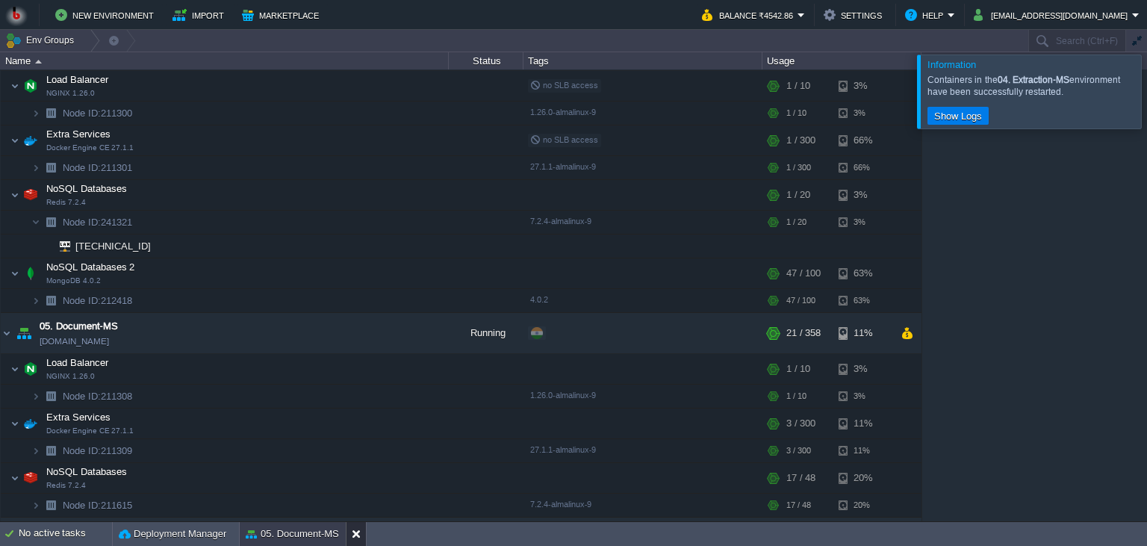
drag, startPoint x: 354, startPoint y: 527, endPoint x: 357, endPoint y: 480, distance: 47.1
click at [354, 527] on button at bounding box center [359, 533] width 15 height 15
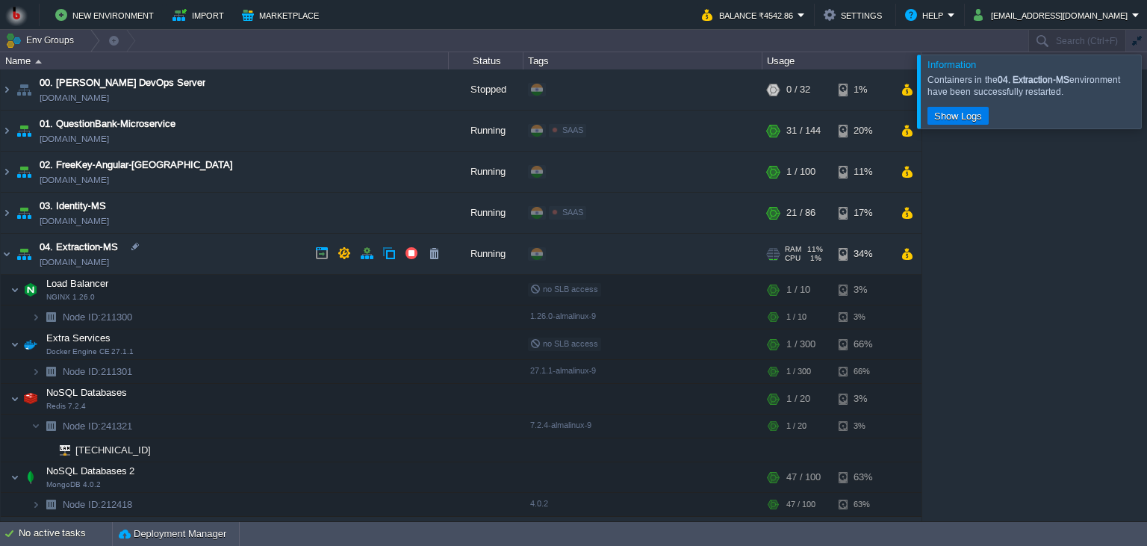
click at [194, 243] on td "04. Extraction-MS [DOMAIN_NAME]" at bounding box center [225, 254] width 448 height 41
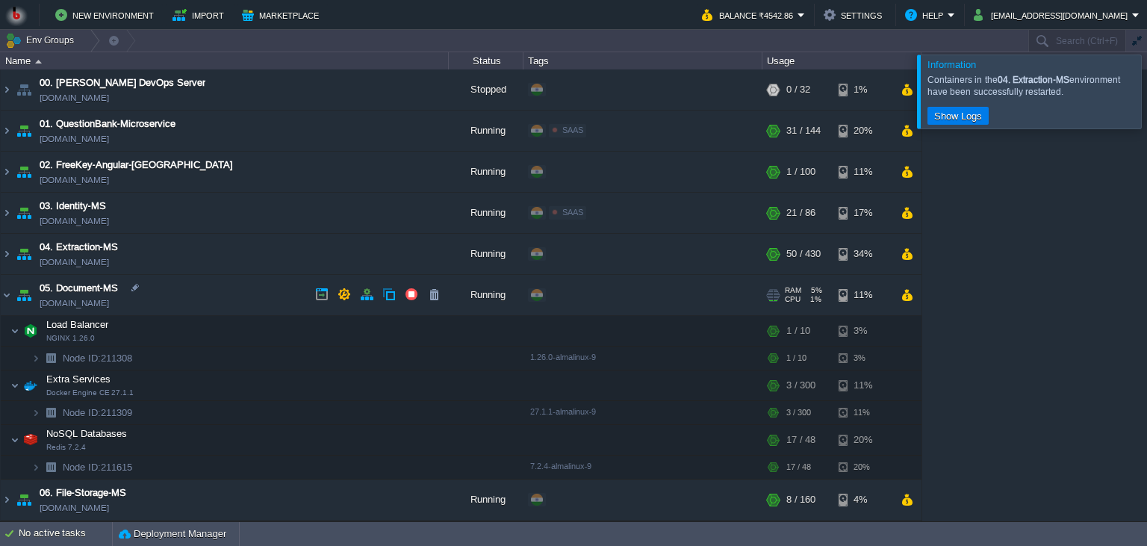
scroll to position [136, 0]
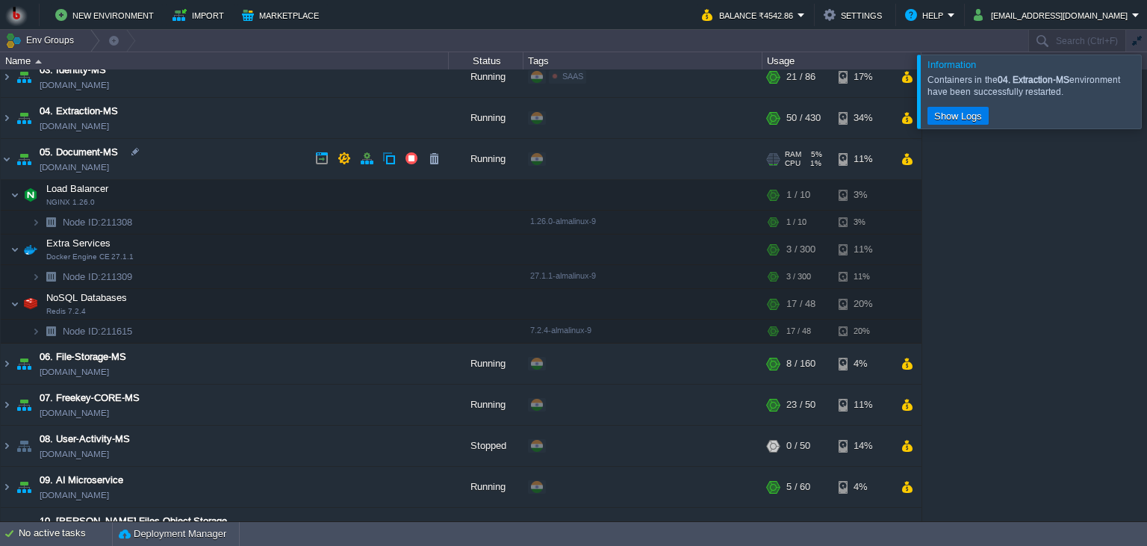
click at [212, 155] on td "05. Document-MS [DOMAIN_NAME]" at bounding box center [225, 159] width 448 height 41
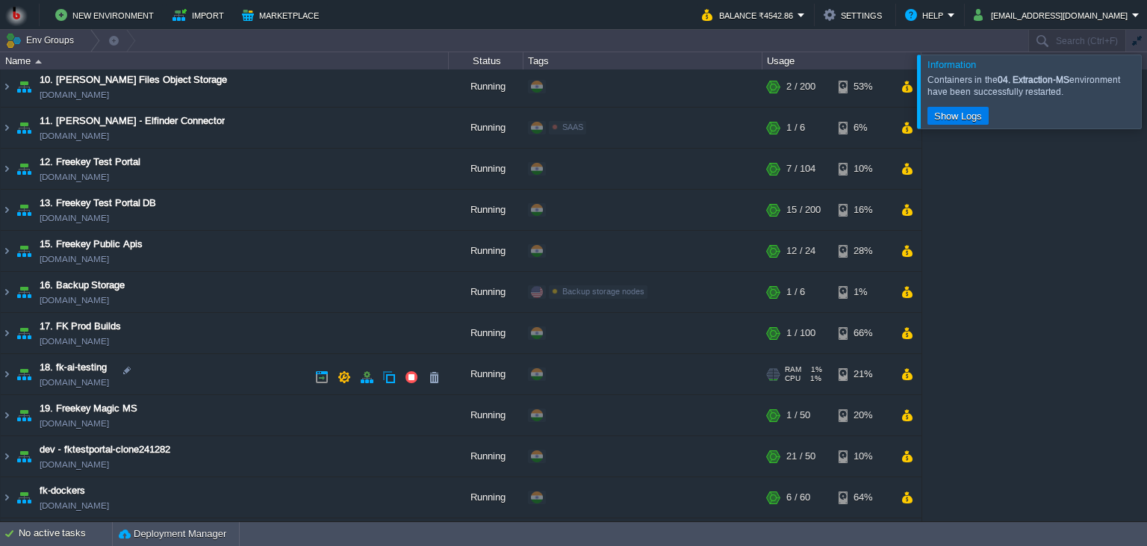
scroll to position [489, 0]
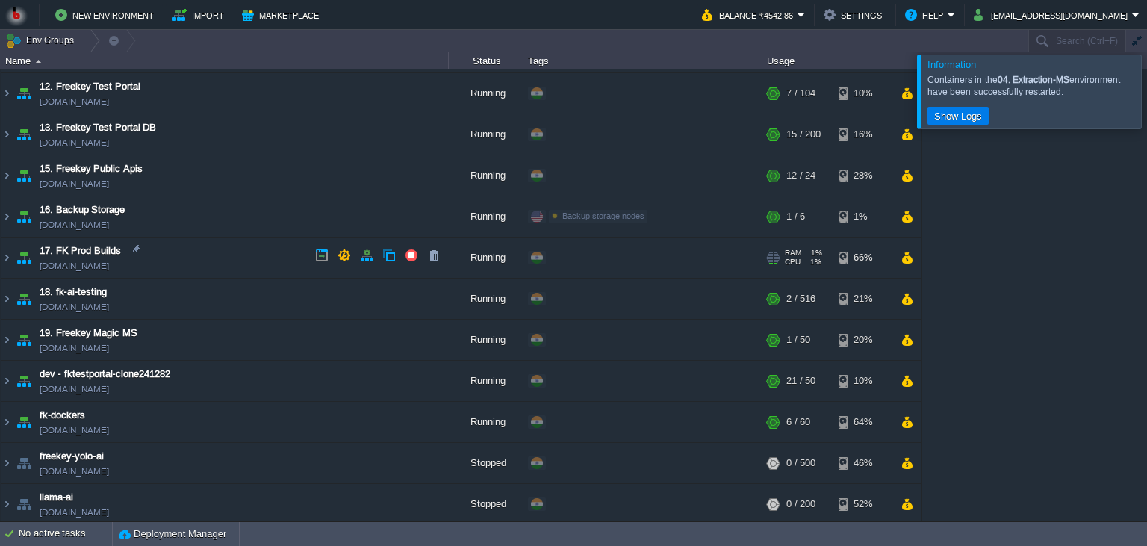
click at [251, 255] on td "17. FK Prod Builds [DOMAIN_NAME]" at bounding box center [225, 257] width 448 height 41
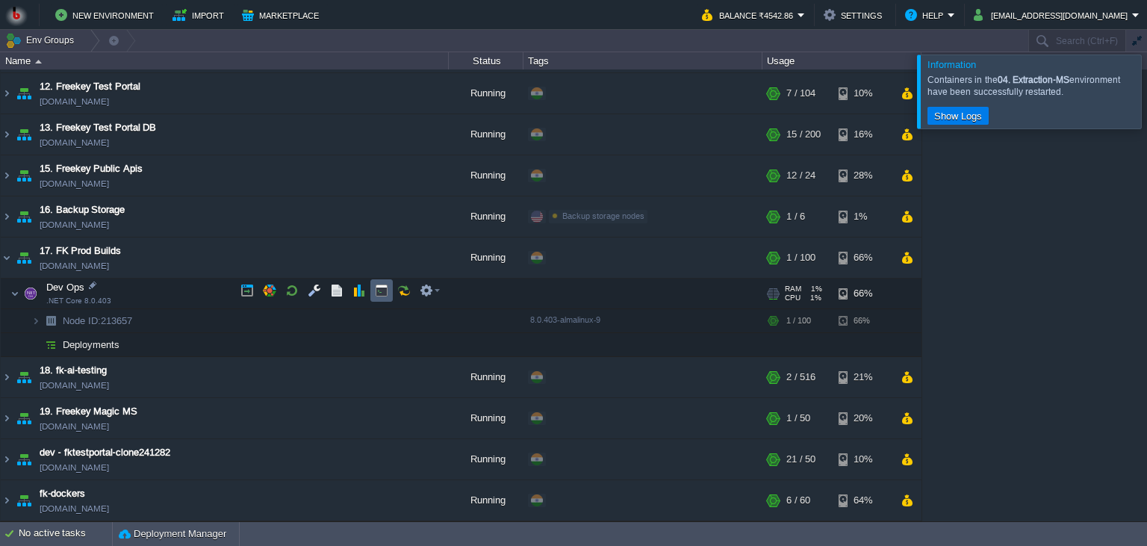
click at [376, 294] on button "button" at bounding box center [381, 290] width 13 height 13
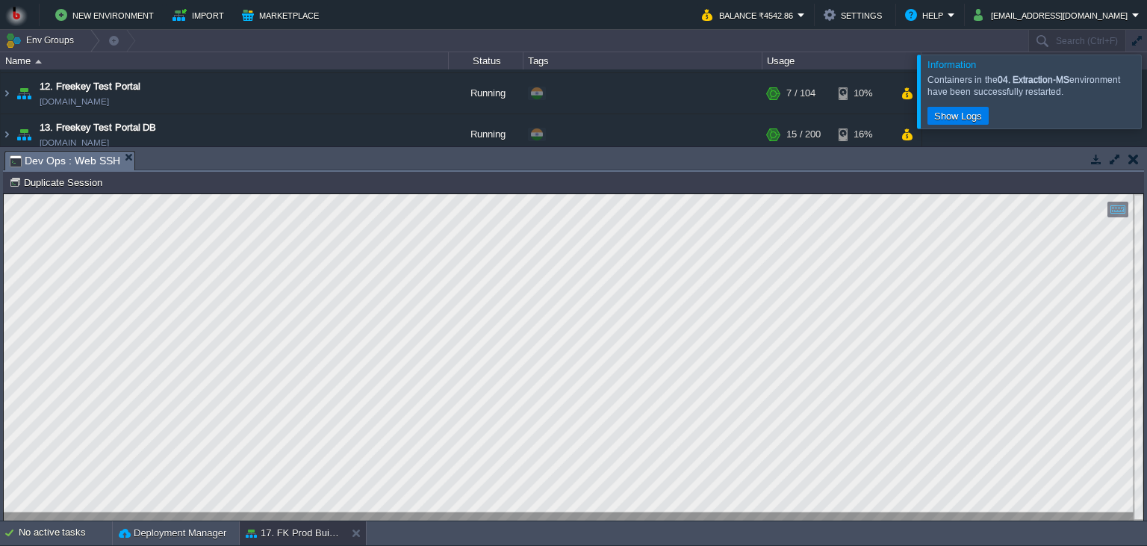
scroll to position [7, 0]
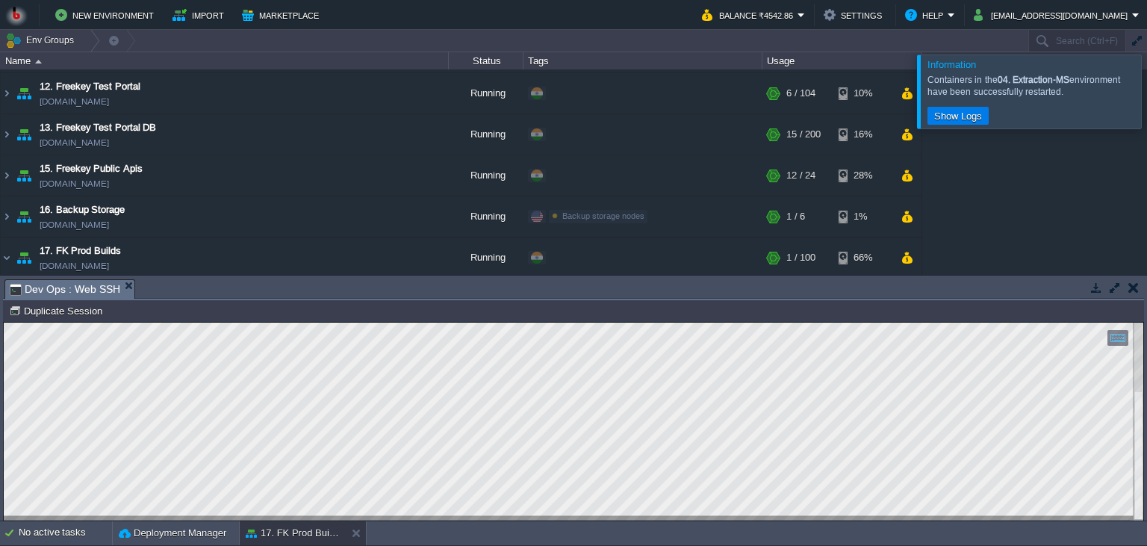
click at [981, 230] on div "00. [PERSON_NAME] DevOps Server [DOMAIN_NAME] Stopped + Add to Env Group RAM 0%…" at bounding box center [573, 171] width 1147 height 205
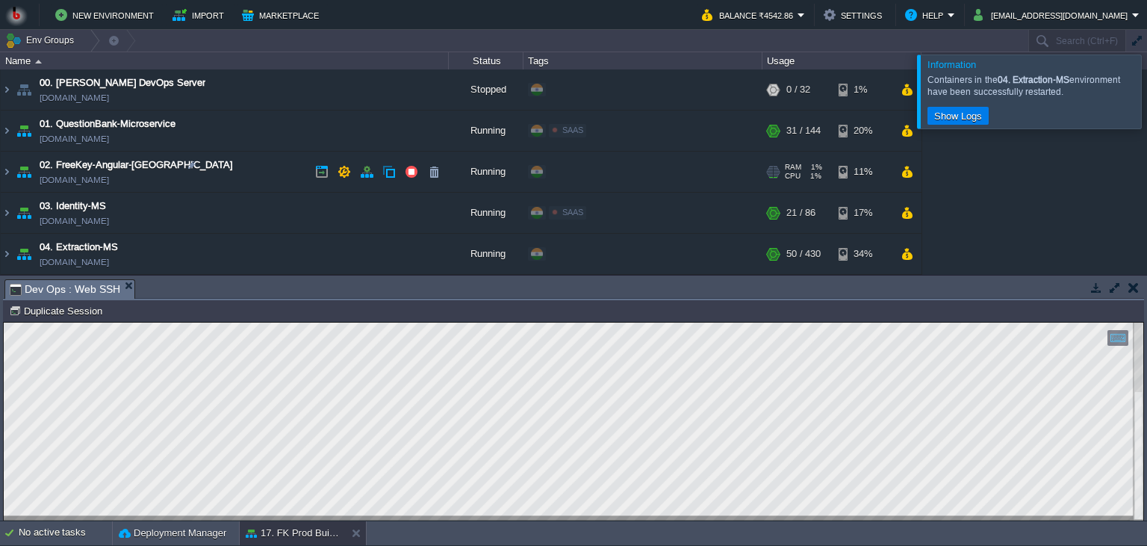
scroll to position [68, 0]
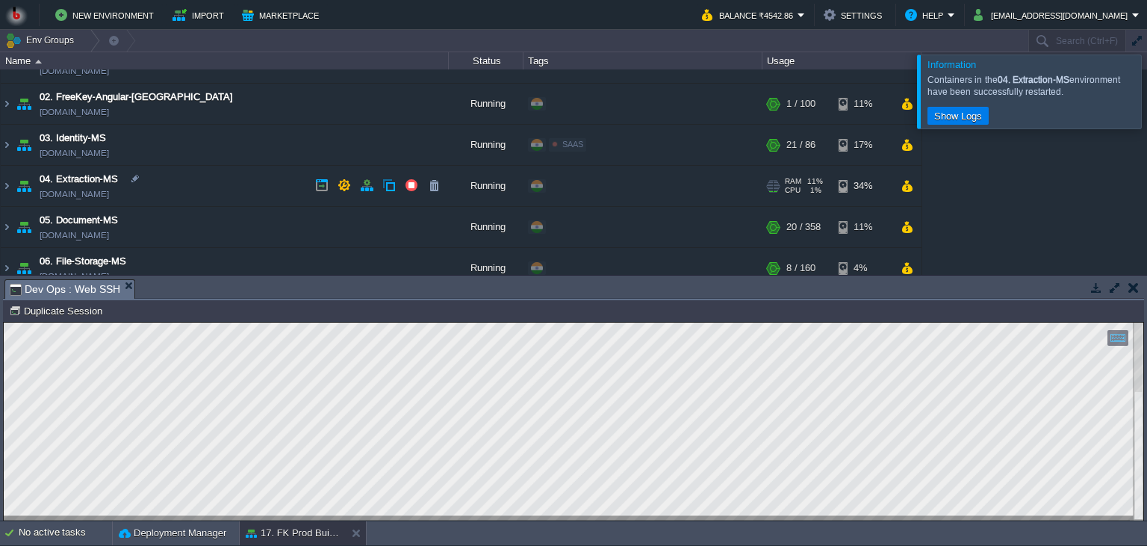
click at [215, 190] on td "04. Extraction-MS [DOMAIN_NAME]" at bounding box center [225, 186] width 448 height 41
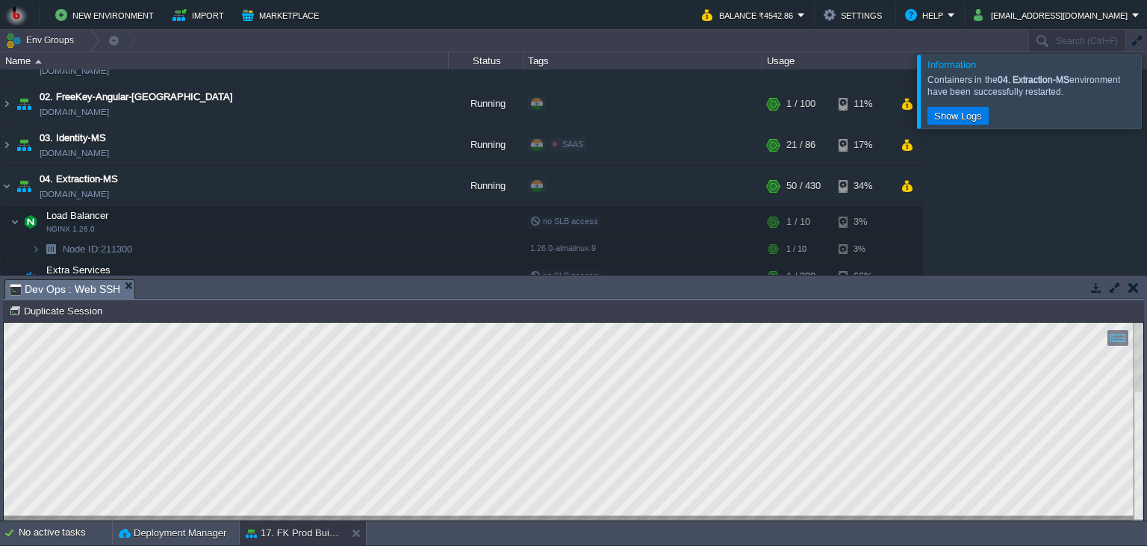
scroll to position [204, 0]
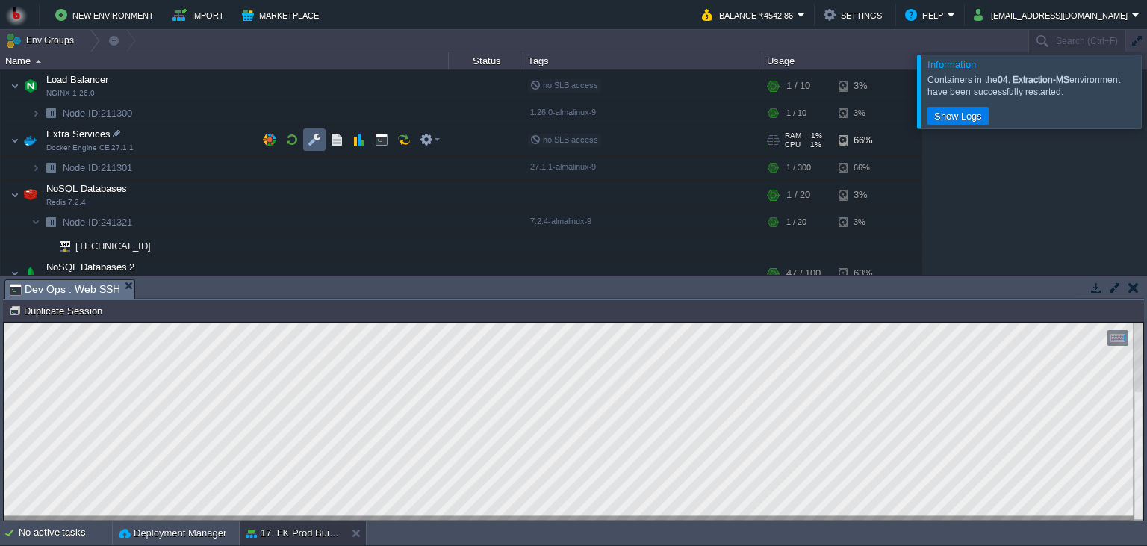
click at [312, 139] on button "button" at bounding box center [314, 139] width 13 height 13
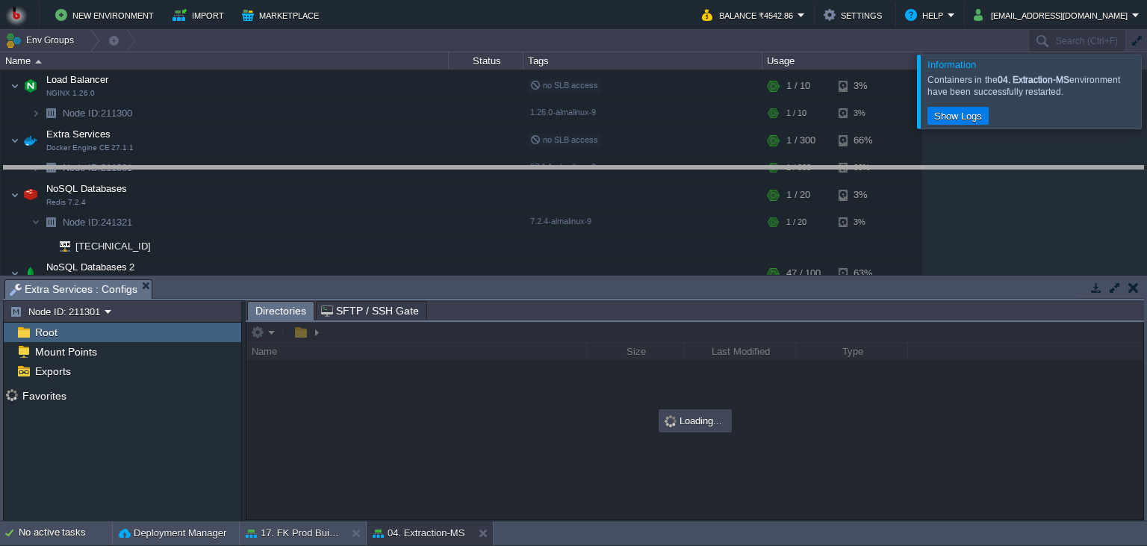
drag, startPoint x: 369, startPoint y: 290, endPoint x: 357, endPoint y: 174, distance: 117.1
click at [357, 175] on body "New Environment Import Marketplace Bonus ₹0.00 Upgrade Account Balance ₹4542.86…" at bounding box center [573, 273] width 1147 height 546
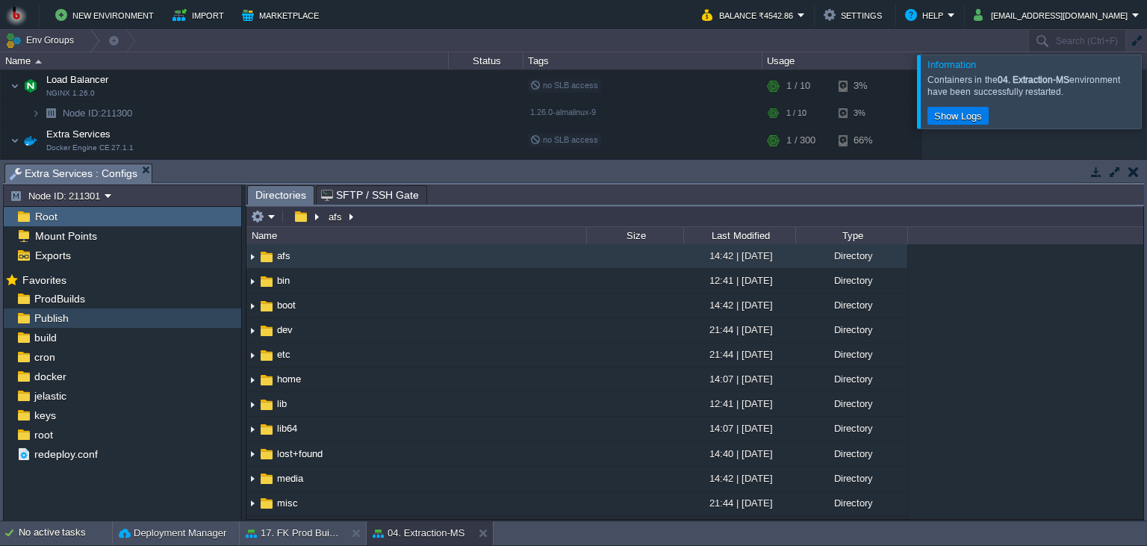
click at [123, 315] on div "Publish" at bounding box center [122, 317] width 237 height 19
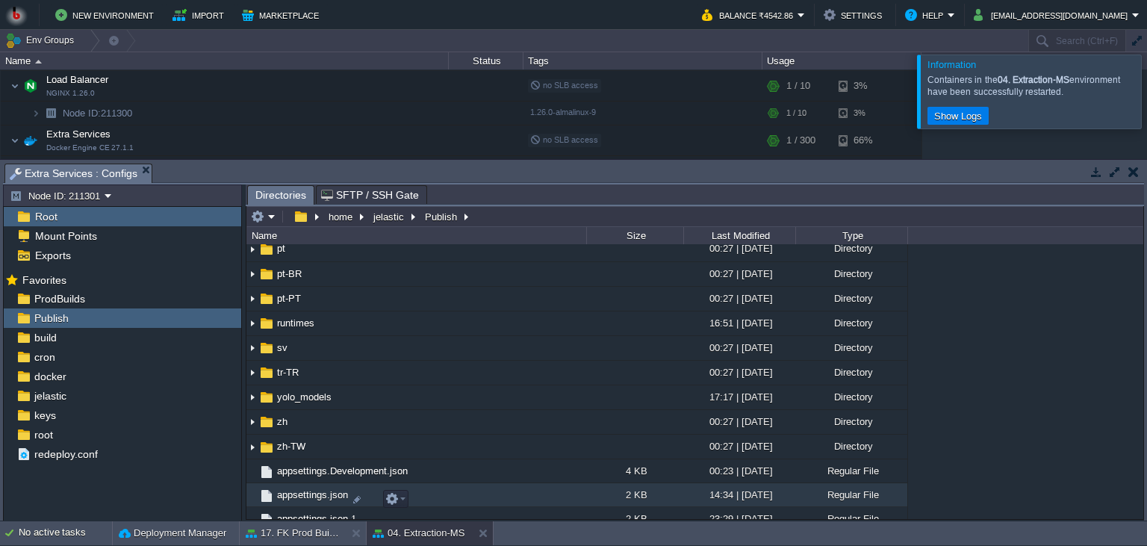
scroll to position [408, 0]
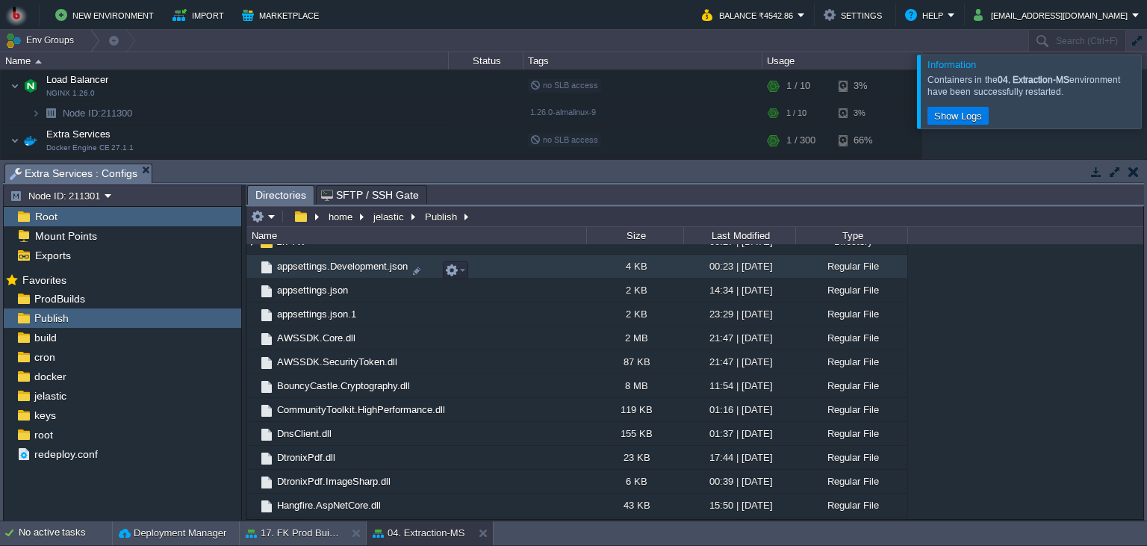
click at [494, 278] on td "appsettings.Development.json" at bounding box center [416, 267] width 340 height 24
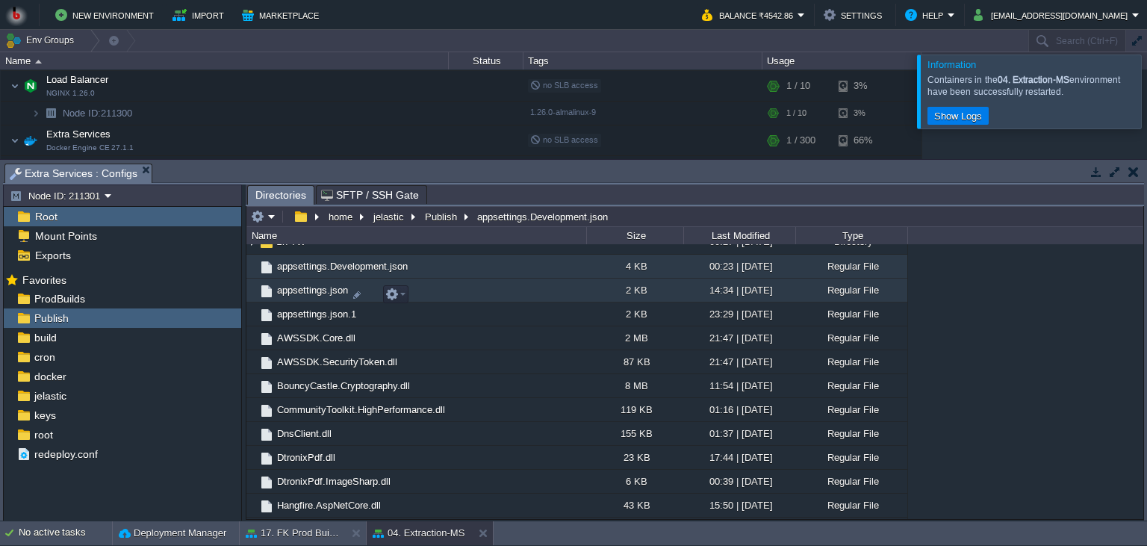
click at [492, 295] on td "appsettings.json" at bounding box center [416, 290] width 340 height 24
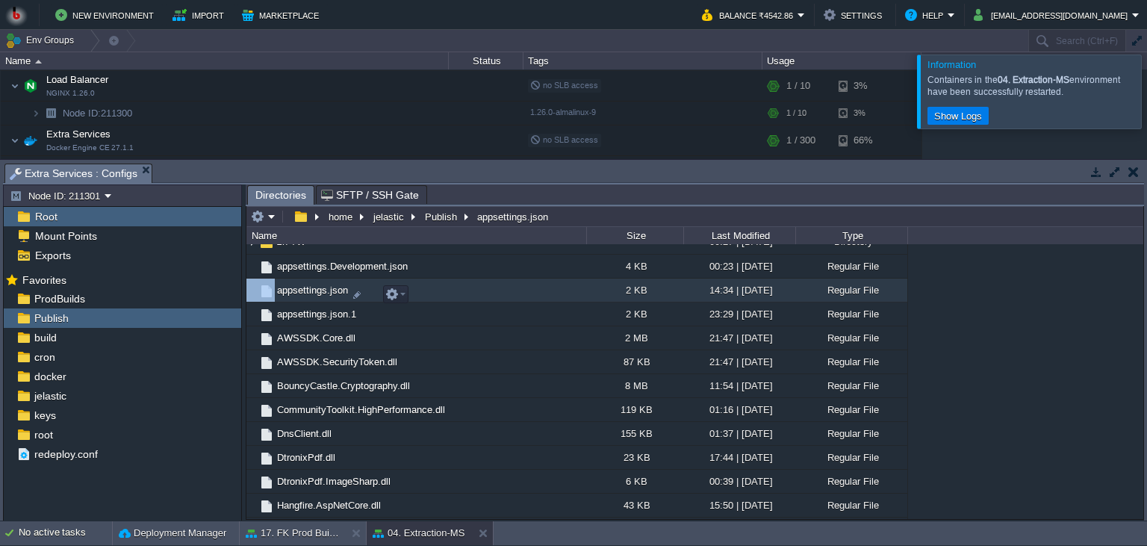
click at [492, 295] on td "appsettings.json" at bounding box center [416, 290] width 340 height 24
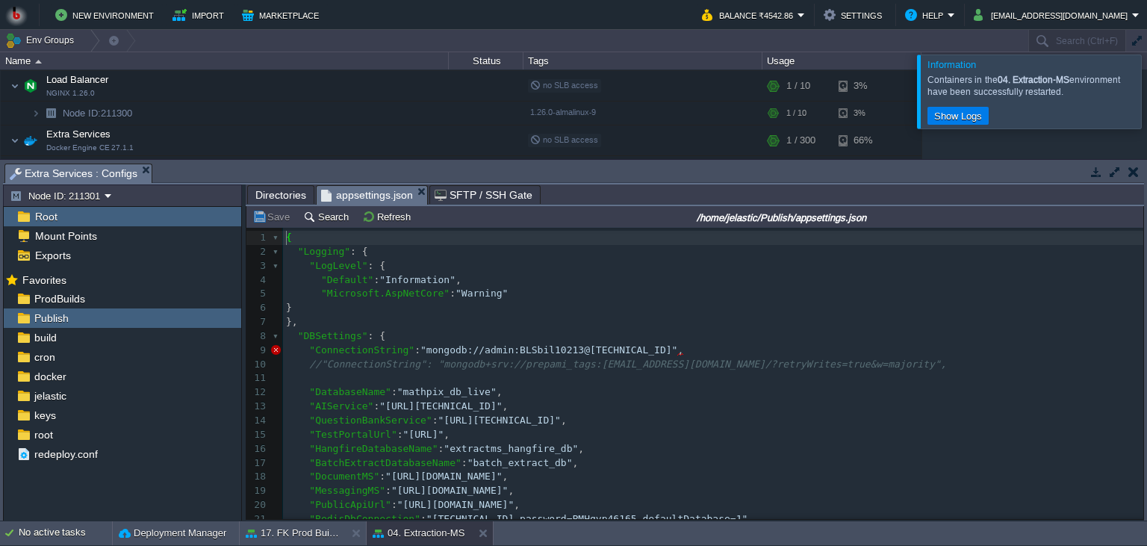
scroll to position [203, 0]
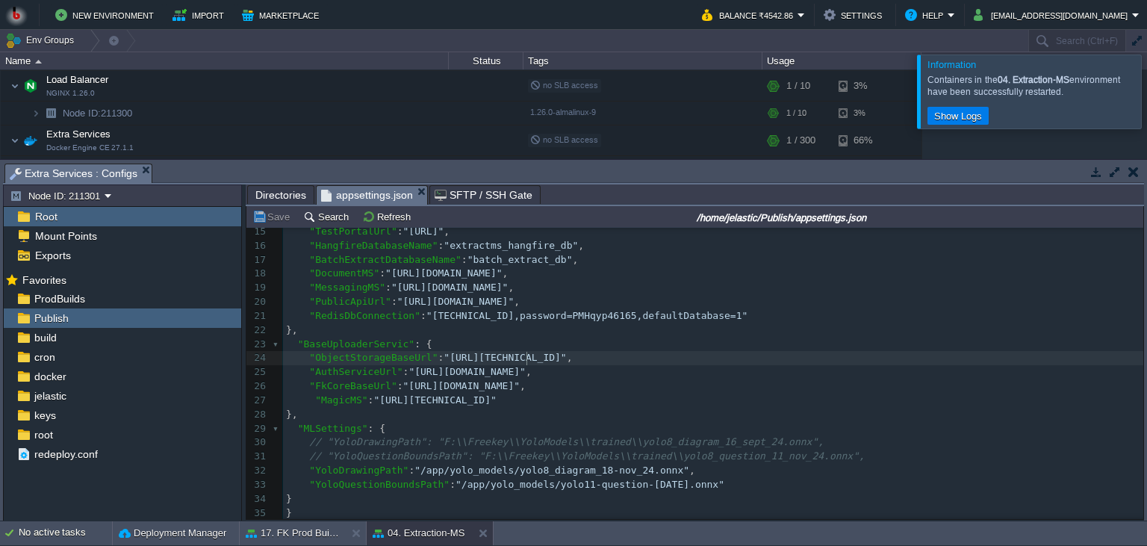
click at [524, 358] on span ""[URL][TECHNICAL_ID]"" at bounding box center [504, 357] width 122 height 11
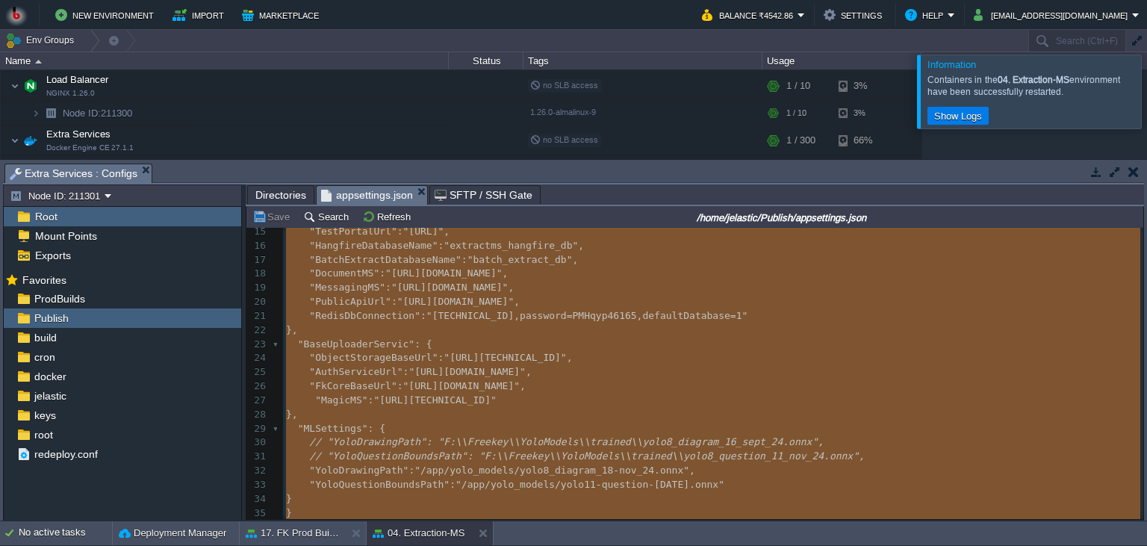
type textarea "{ "Logging": { "LogLevel": { "Default": "Information", "Microsoft.AspNetCore": …"
click at [302, 529] on button "17. FK Prod Builds" at bounding box center [293, 533] width 94 height 15
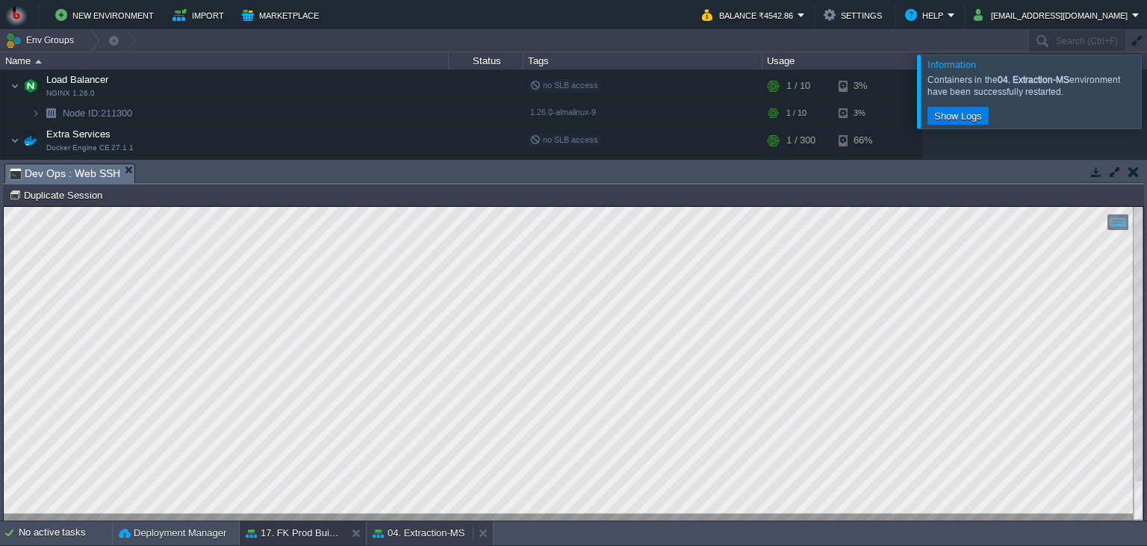
click at [432, 535] on button "04. Extraction-MS" at bounding box center [419, 533] width 92 height 15
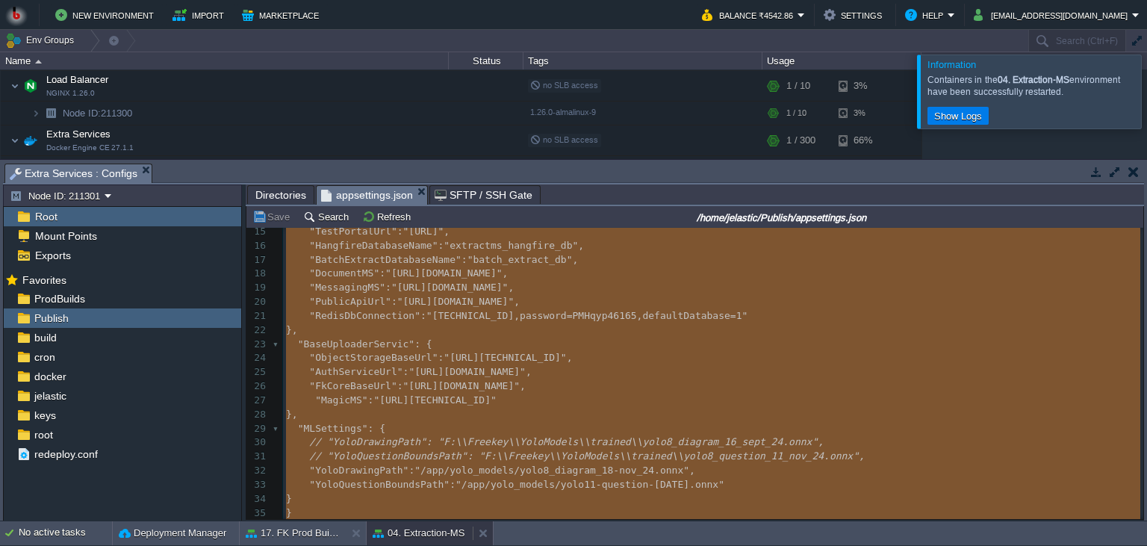
scroll to position [203, 0]
click at [404, 296] on body "New Environment Import Marketplace Bonus ₹0.00 Upgrade Account Balance ₹4542.86…" at bounding box center [573, 273] width 1147 height 546
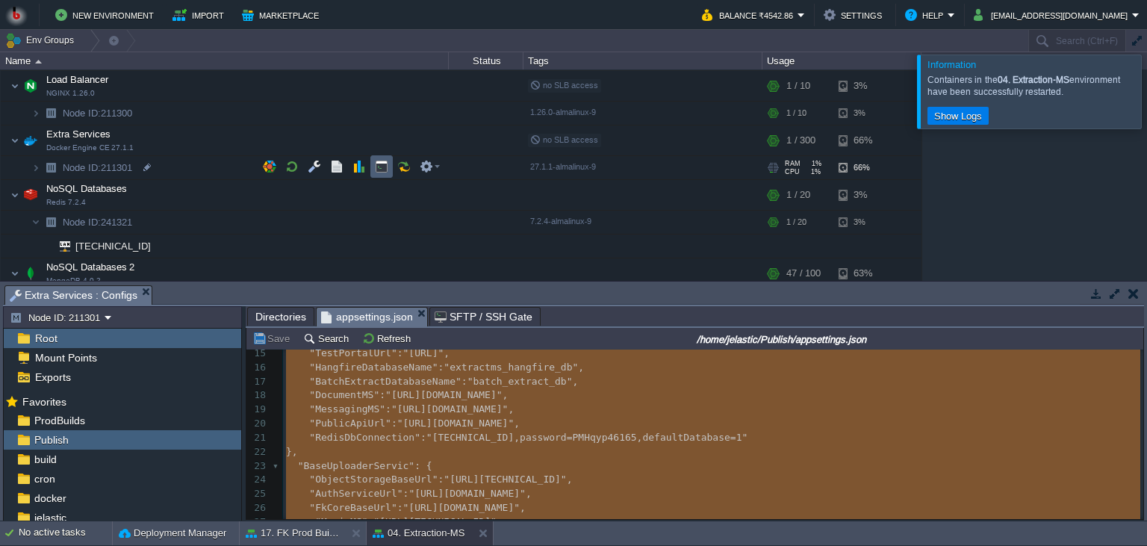
click at [381, 168] on button "button" at bounding box center [381, 166] width 13 height 13
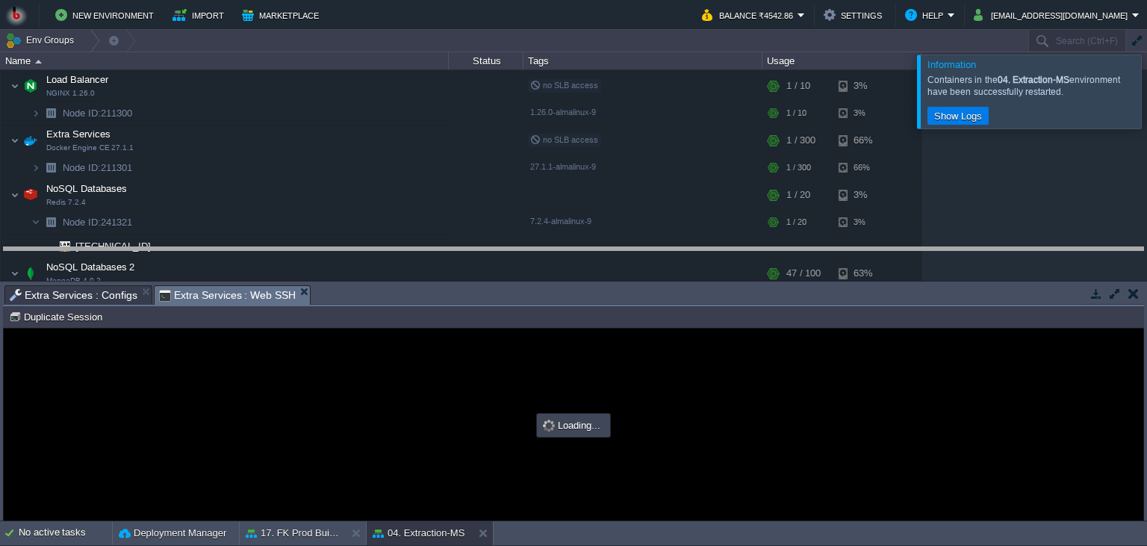
drag, startPoint x: 517, startPoint y: 296, endPoint x: 511, endPoint y: 217, distance: 79.4
click at [511, 217] on body "New Environment Import Marketplace Bonus ₹0.00 Upgrade Account Balance ₹4542.86…" at bounding box center [573, 273] width 1147 height 546
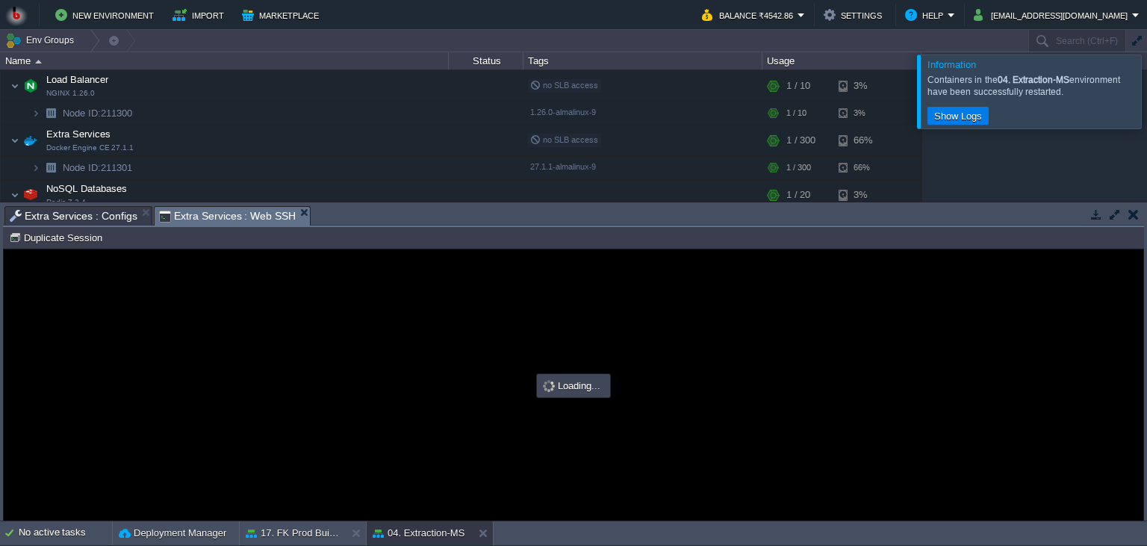
scroll to position [0, 0]
type input "#000000"
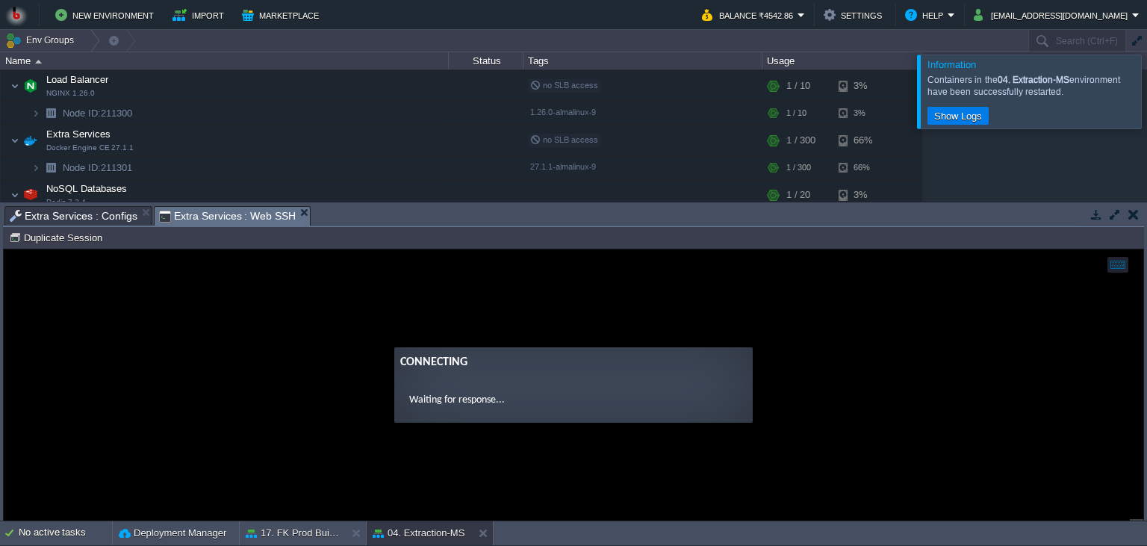
click at [203, 305] on guac-modal "Connecting Waiting for response..." at bounding box center [573, 384] width 1139 height 271
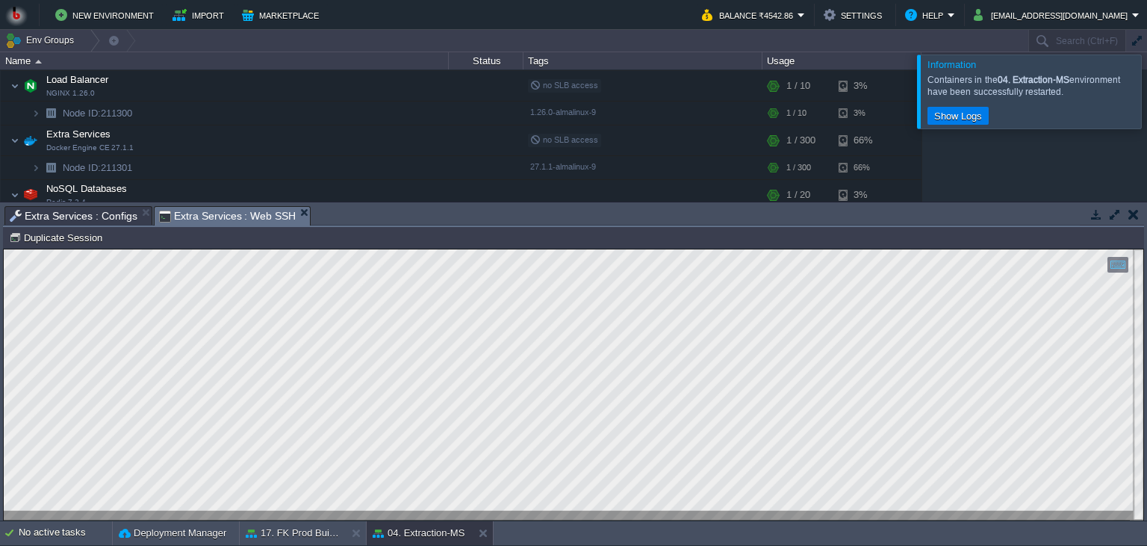
scroll to position [7, 0]
